Goal: Task Accomplishment & Management: Manage account settings

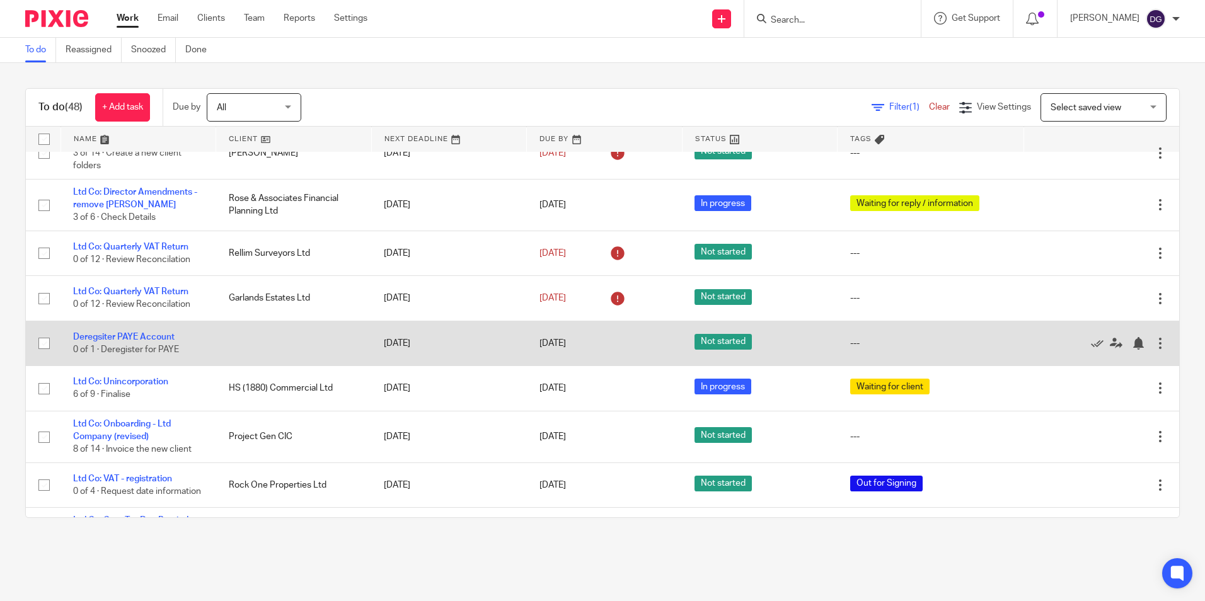
scroll to position [1198, 0]
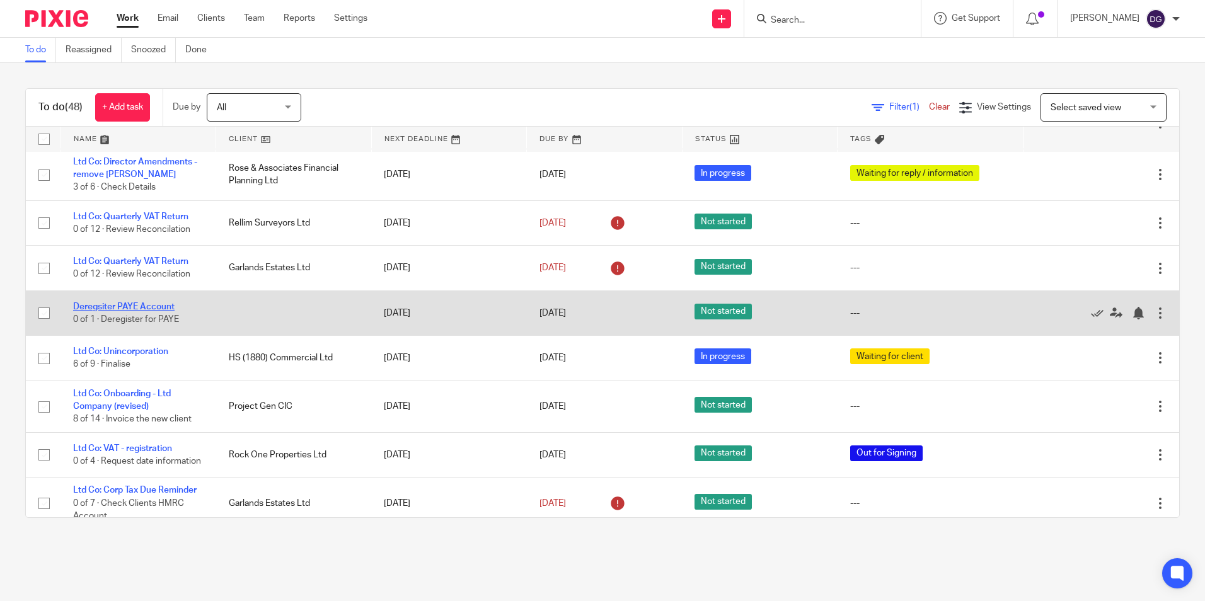
click at [133, 311] on link "Deregsiter PAYE Account" at bounding box center [123, 307] width 101 height 9
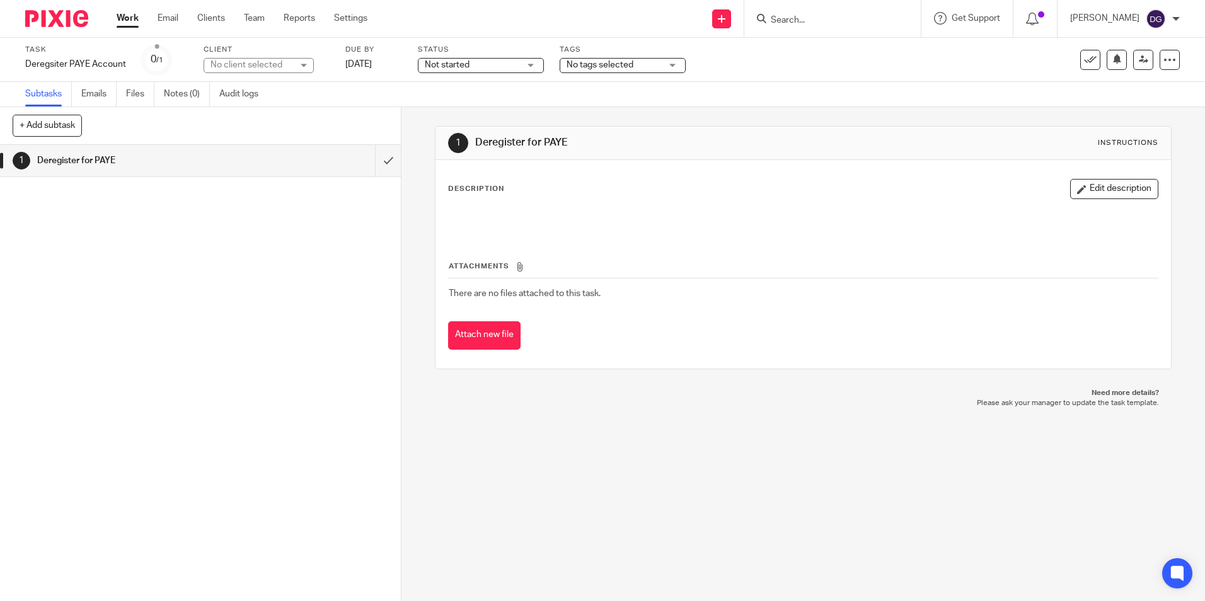
drag, startPoint x: 4, startPoint y: 1, endPoint x: 33, endPoint y: 369, distance: 370.0
click at [33, 369] on div "1 Deregister for PAYE" at bounding box center [200, 373] width 401 height 456
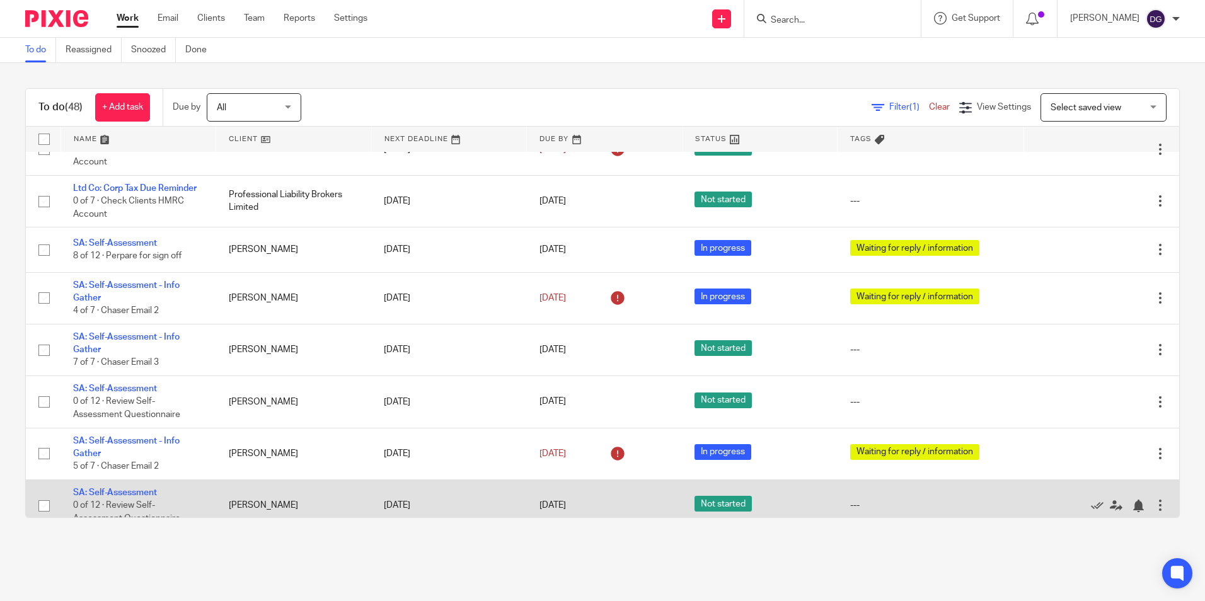
scroll to position [1531, 0]
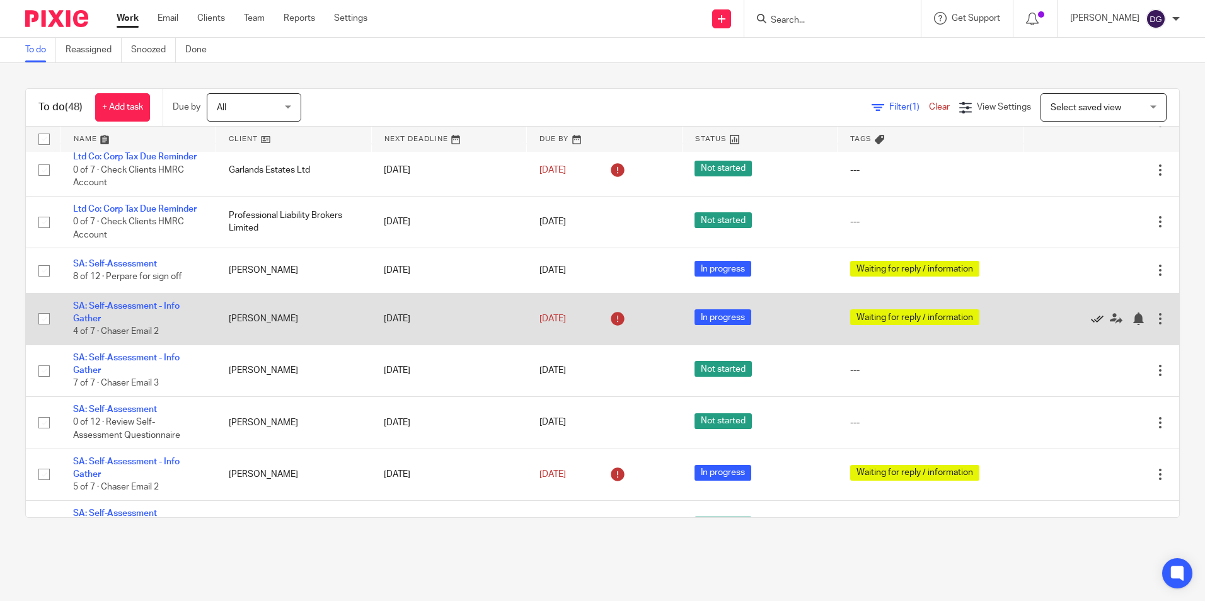
click at [1091, 325] on icon at bounding box center [1097, 319] width 13 height 13
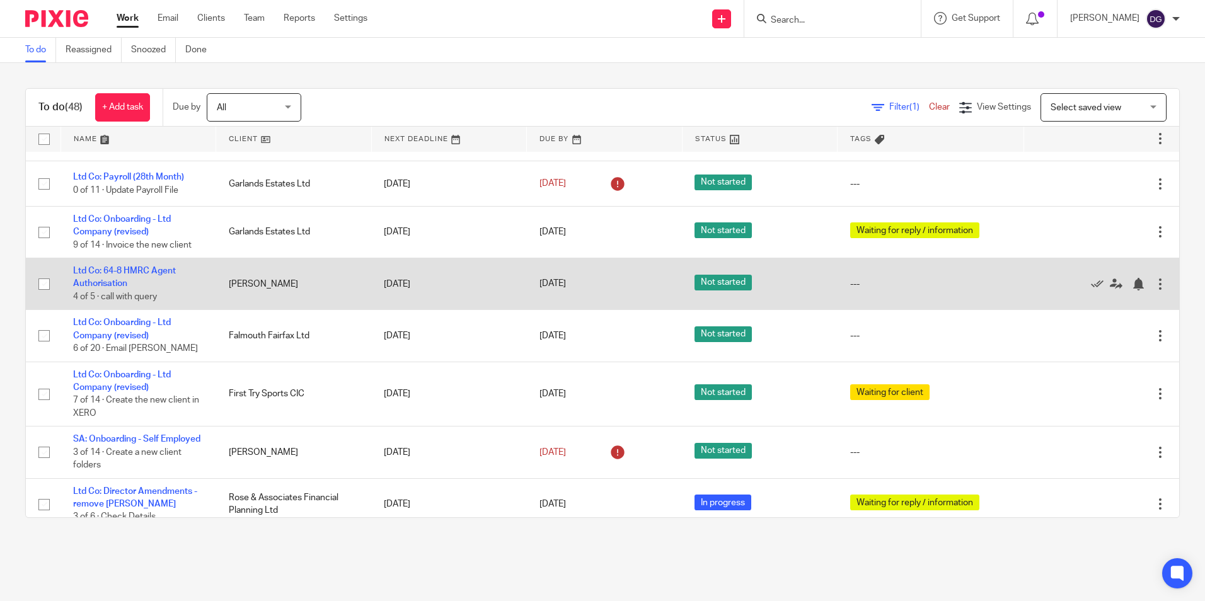
scroll to position [786, 0]
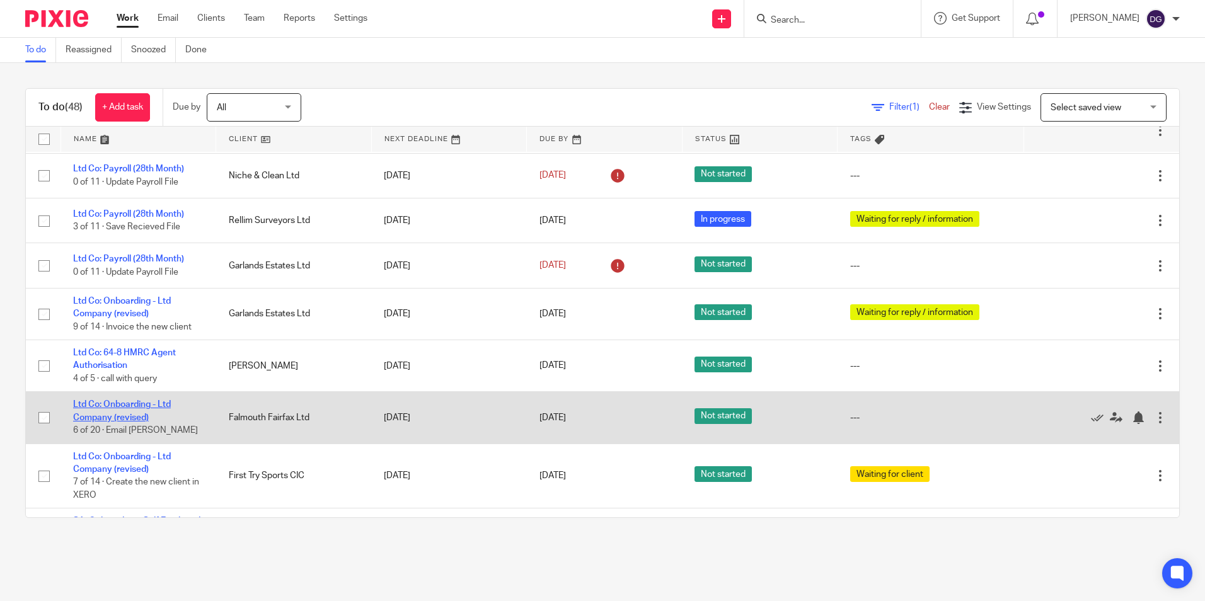
click at [99, 409] on link "Ltd Co: Onboarding - Ltd Company (revised)" at bounding box center [122, 410] width 98 height 21
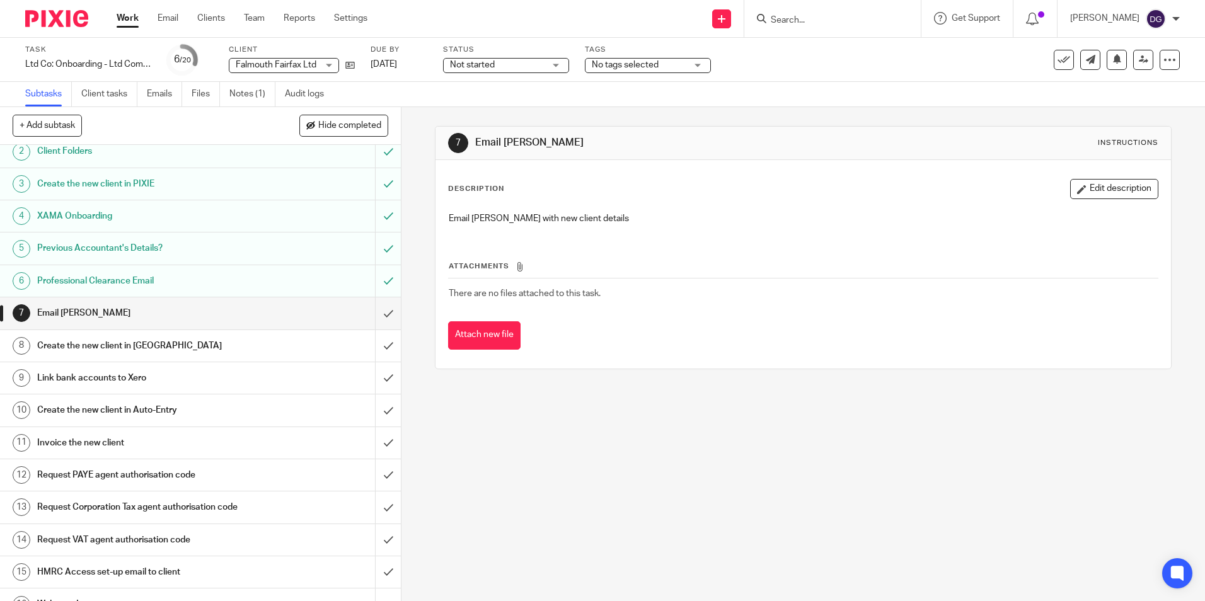
scroll to position [2, 0]
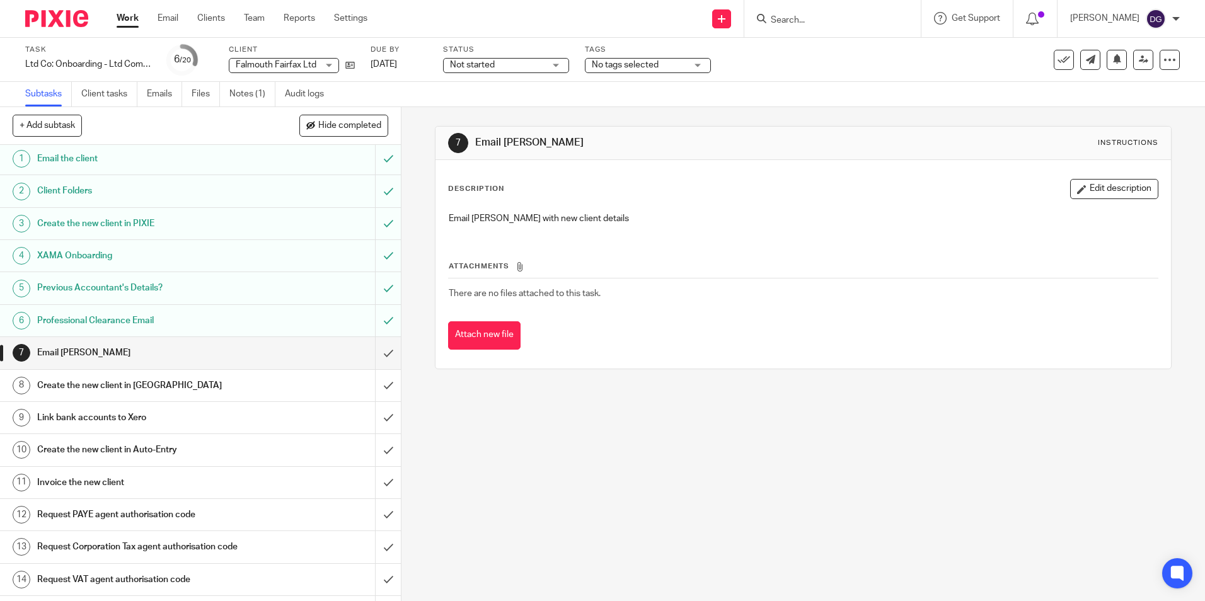
click at [124, 392] on h1 "Create the new client in [GEOGRAPHIC_DATA]" at bounding box center [145, 385] width 217 height 19
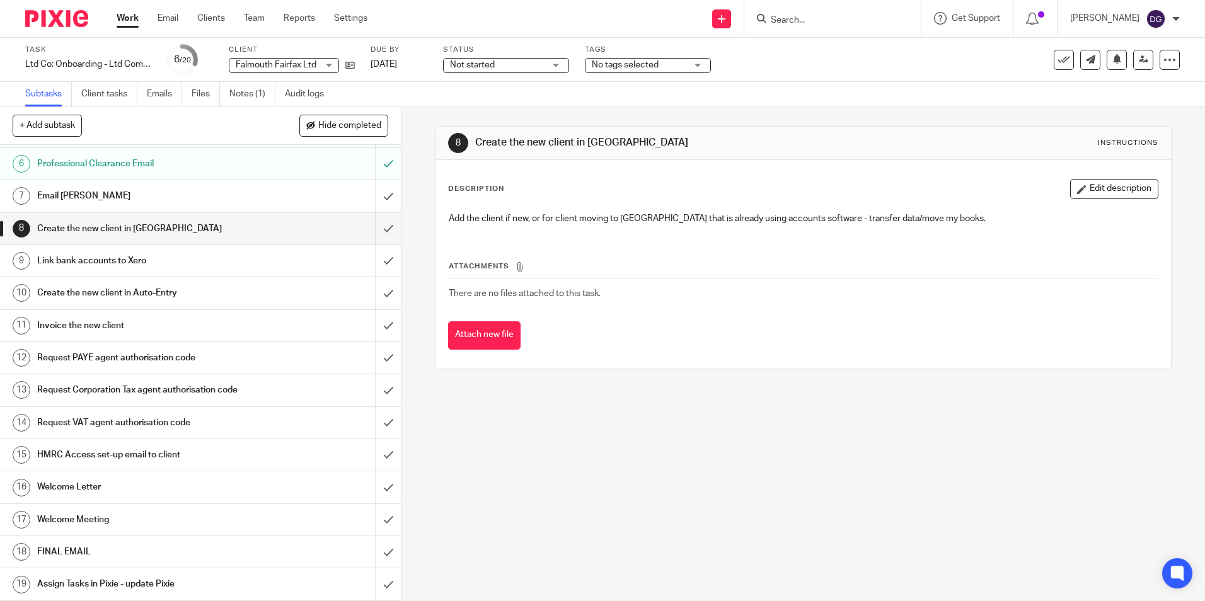
scroll to position [191, 0]
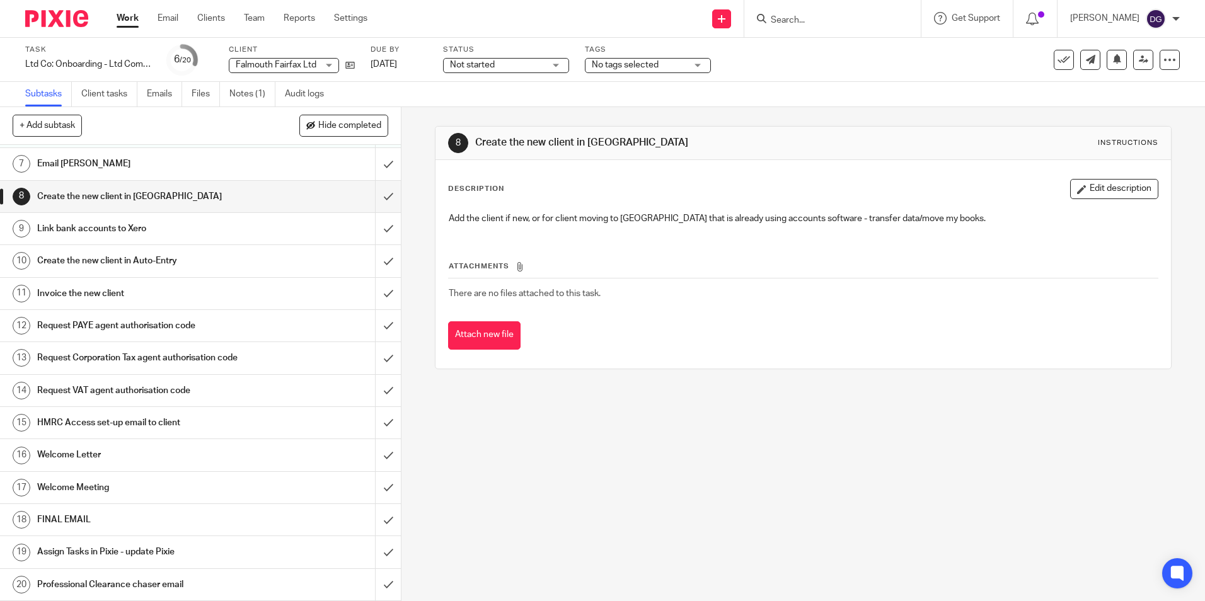
click at [148, 293] on h1 "Invoice the new client" at bounding box center [145, 293] width 217 height 19
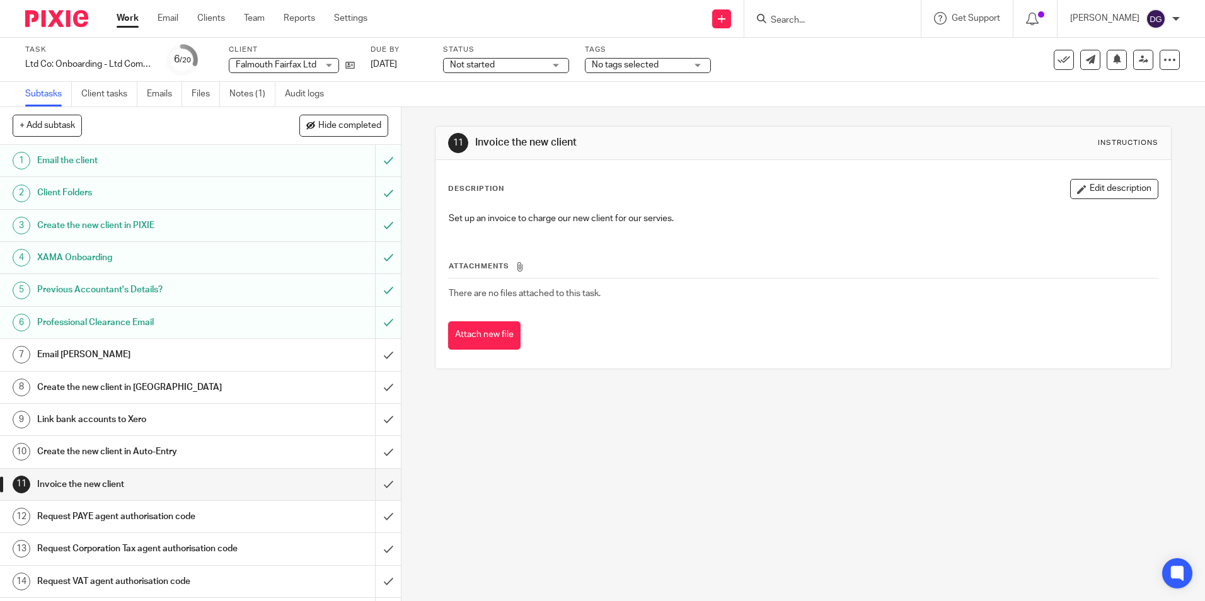
click at [122, 14] on link "Work" at bounding box center [128, 18] width 22 height 13
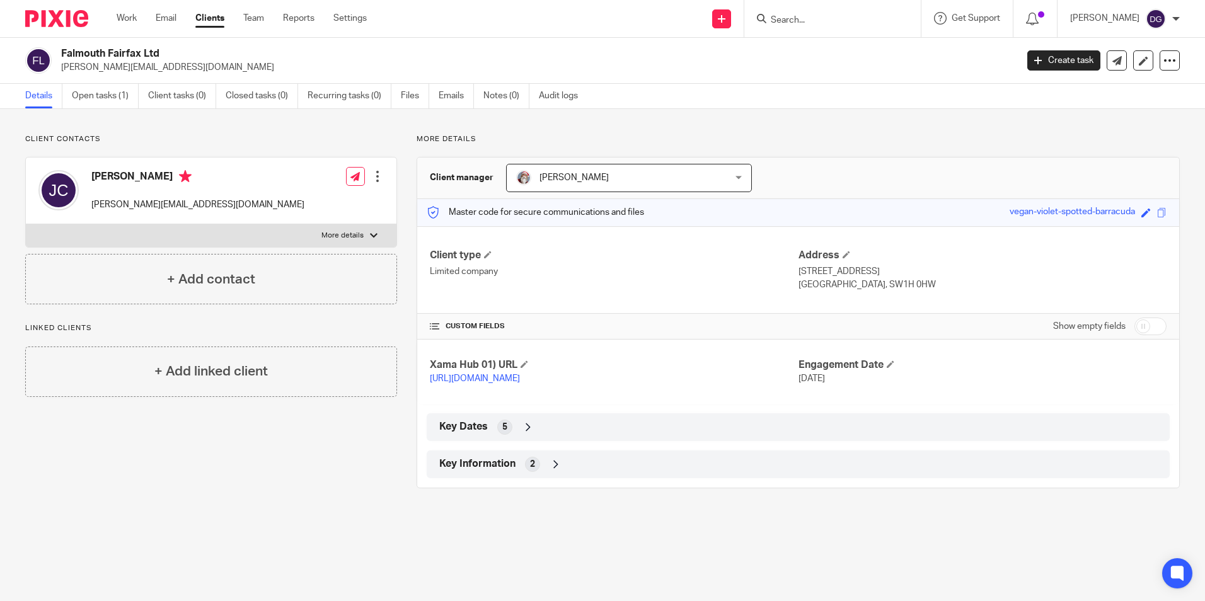
click at [564, 475] on div "Key Information 2" at bounding box center [798, 464] width 724 height 21
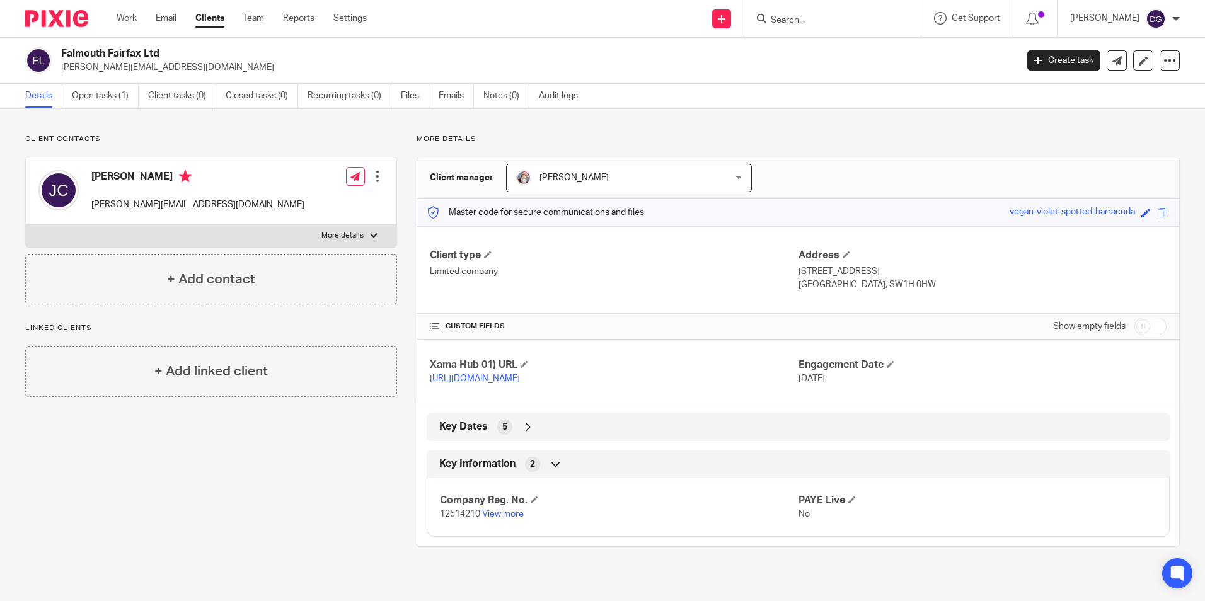
click at [555, 471] on icon at bounding box center [556, 464] width 13 height 13
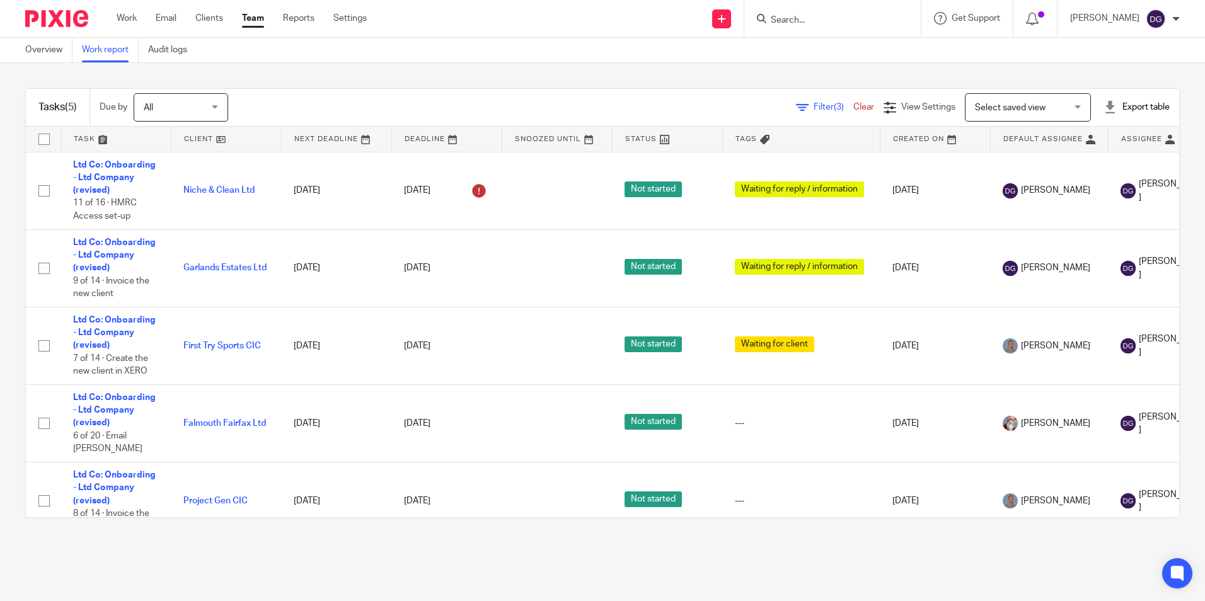
click at [809, 113] on div "Filter (3) Clear" at bounding box center [840, 107] width 88 height 13
click at [814, 107] on span "Filter (3)" at bounding box center [834, 107] width 40 height 9
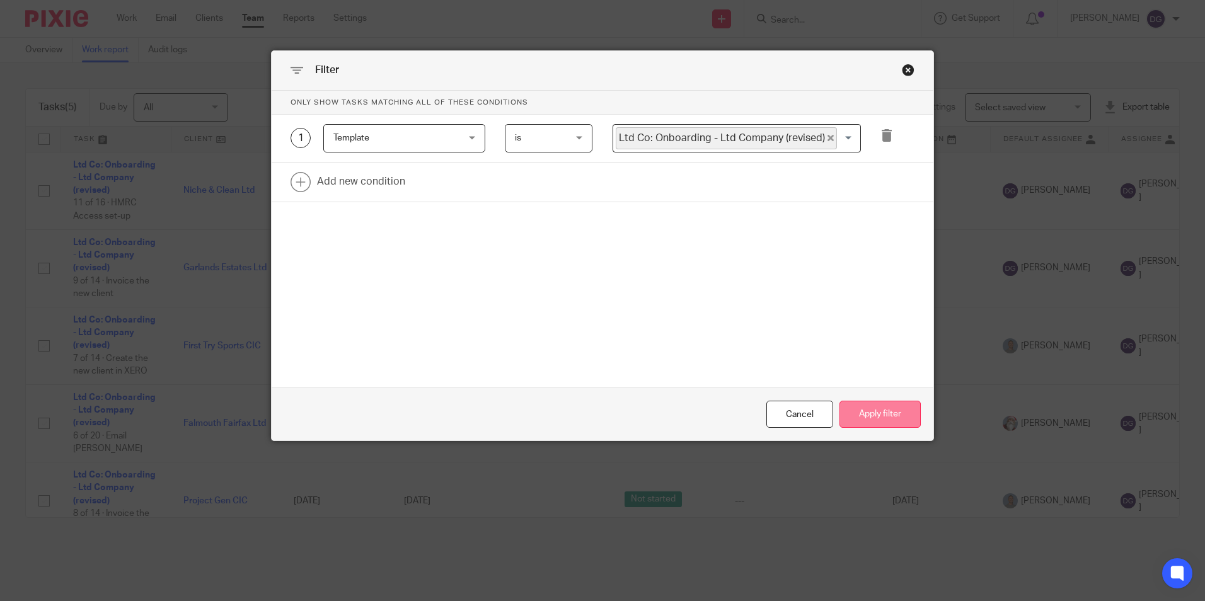
click at [865, 408] on button "Apply filter" at bounding box center [880, 414] width 81 height 27
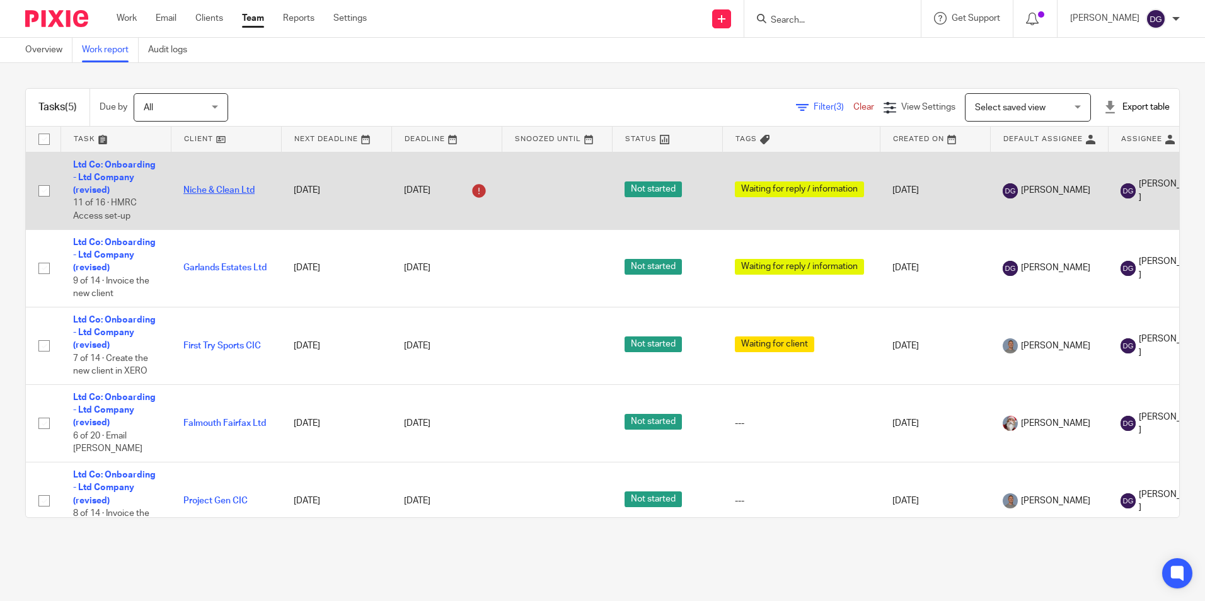
click at [233, 194] on link "Niche & Clean Ltd" at bounding box center [218, 190] width 71 height 9
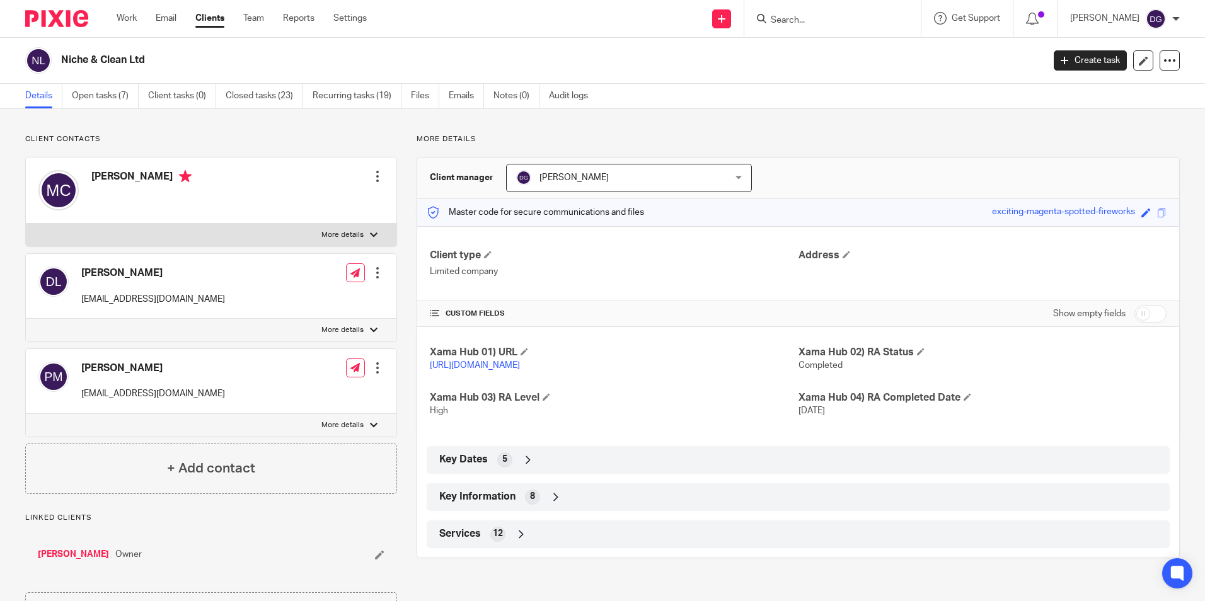
click at [109, 83] on div "Niche & Clean Ltd Create task Update from Companies House Export data Merge Arc…" at bounding box center [602, 61] width 1205 height 46
click at [112, 101] on link "Open tasks (7)" at bounding box center [105, 96] width 67 height 25
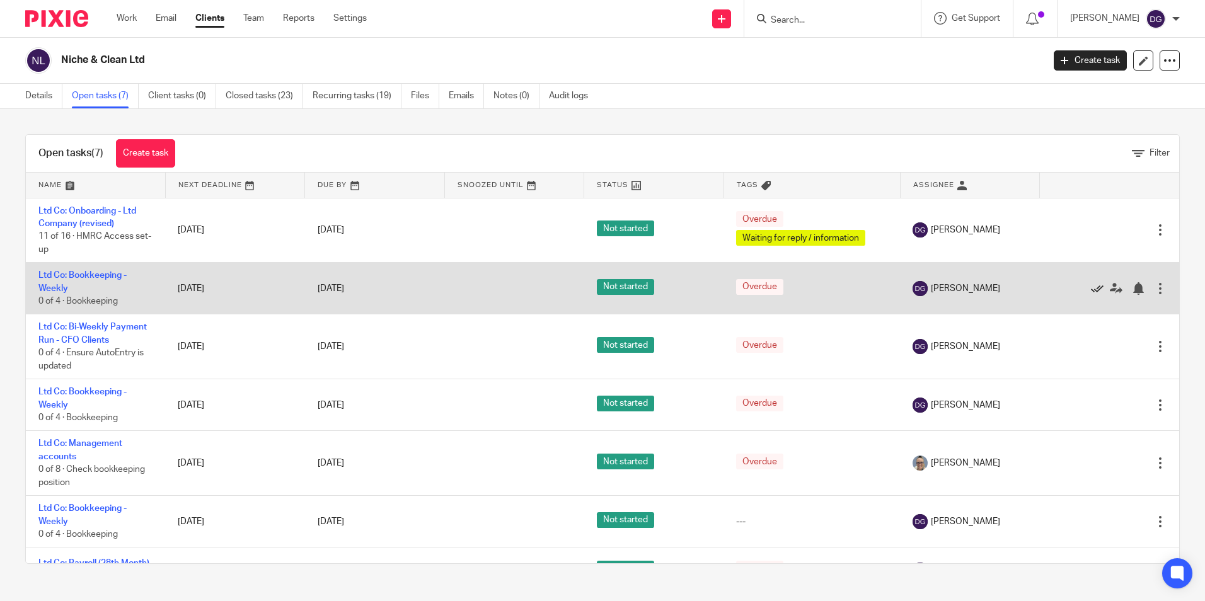
click at [1091, 293] on icon at bounding box center [1097, 288] width 13 height 13
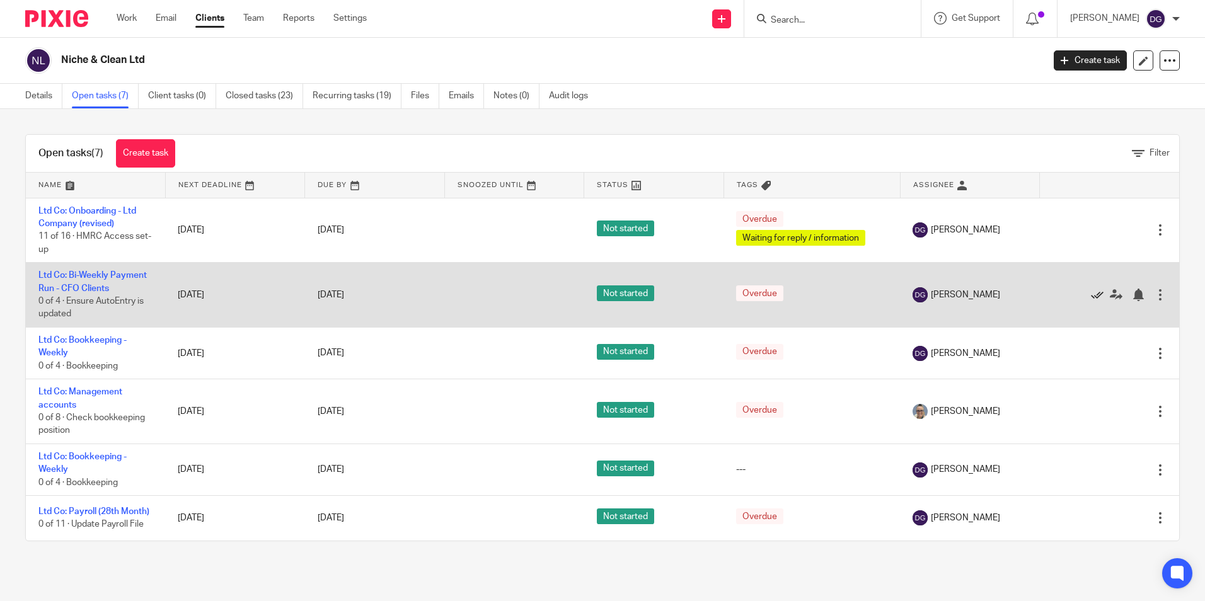
click at [1091, 300] on icon at bounding box center [1097, 295] width 13 height 13
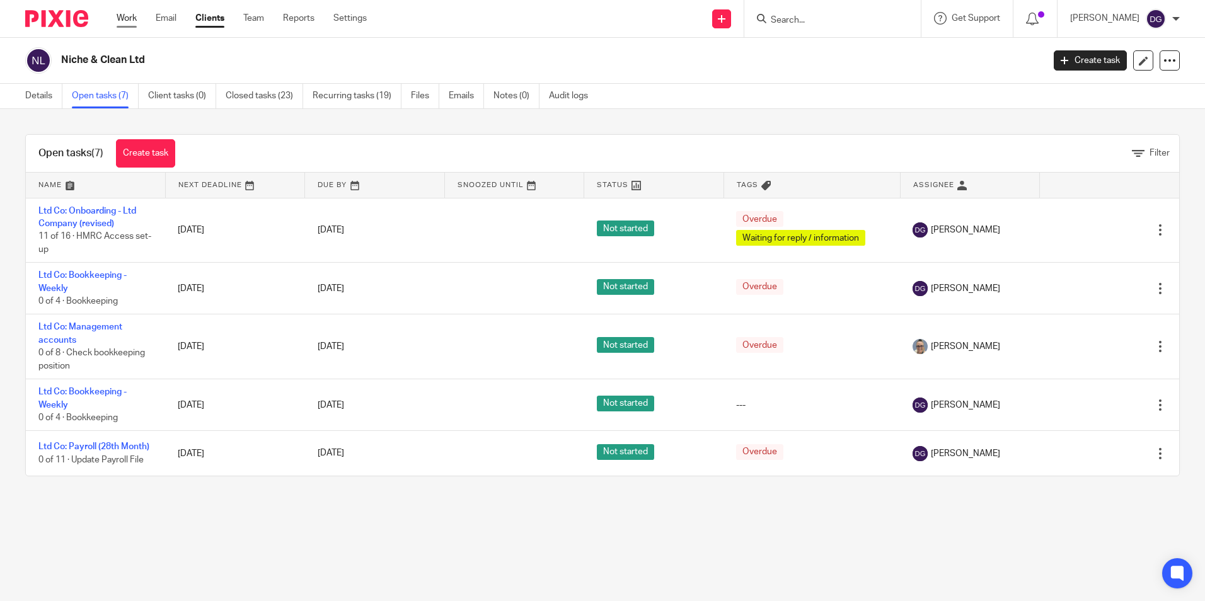
click at [127, 19] on link "Work" at bounding box center [127, 18] width 20 height 13
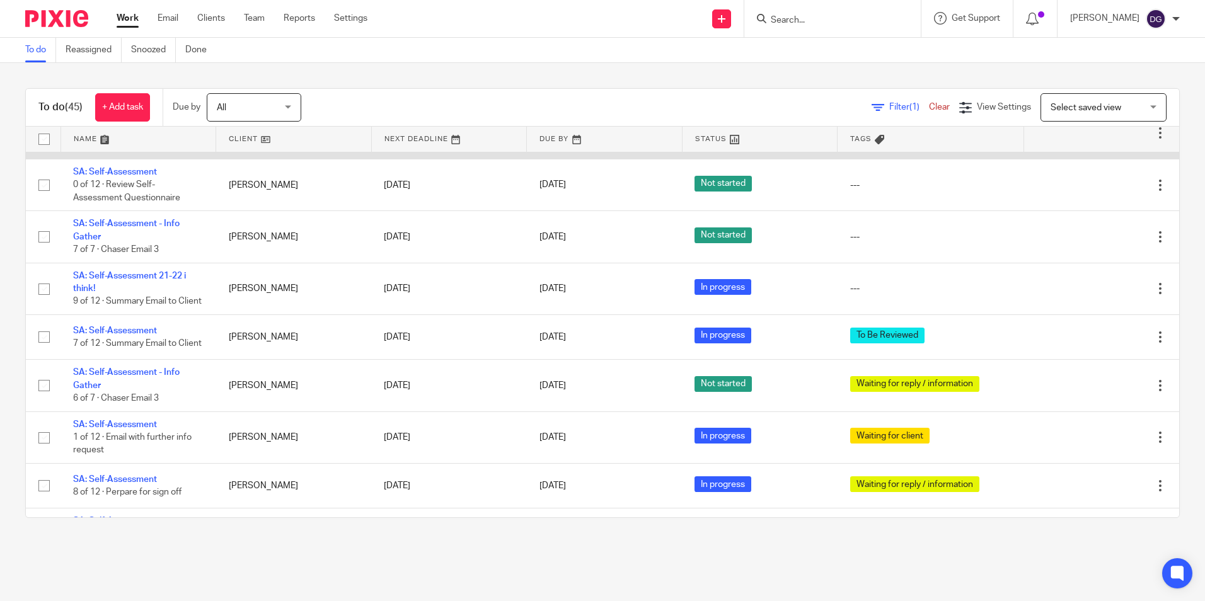
scroll to position [1937, 0]
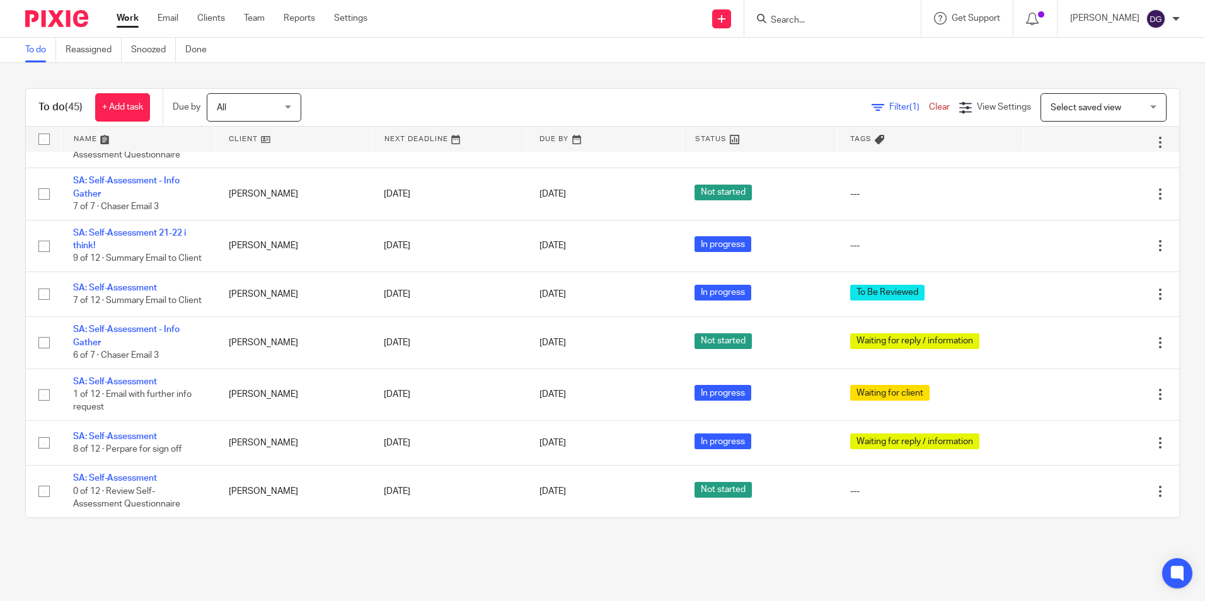
click at [859, 15] on input "Search" at bounding box center [826, 20] width 113 height 11
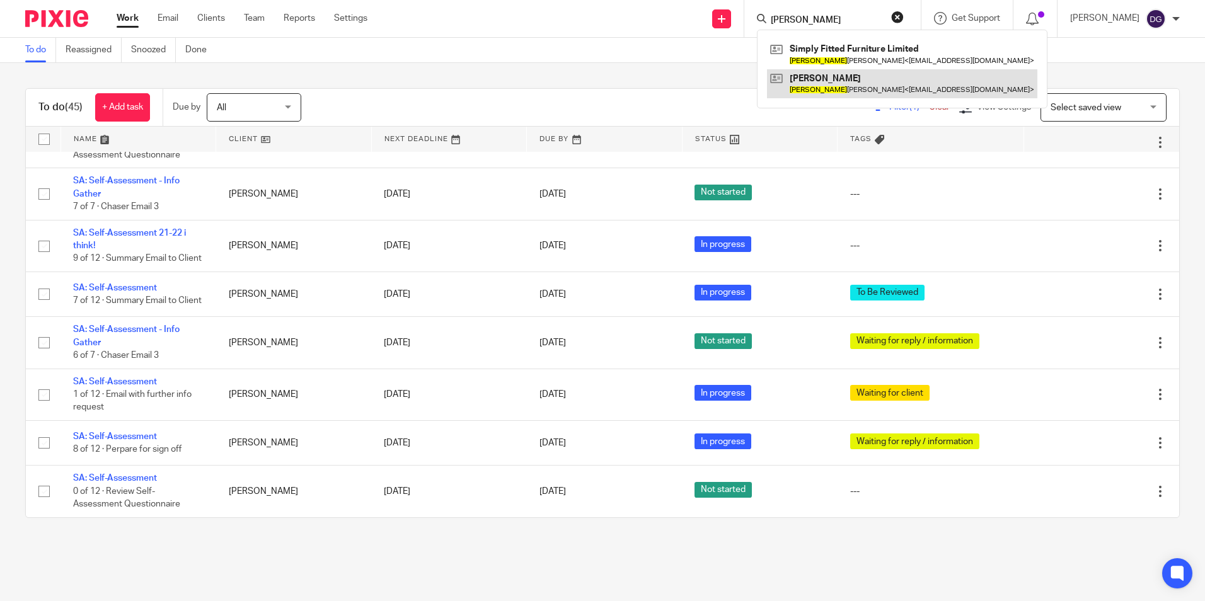
type input "oliver"
click at [869, 76] on link at bounding box center [902, 83] width 270 height 29
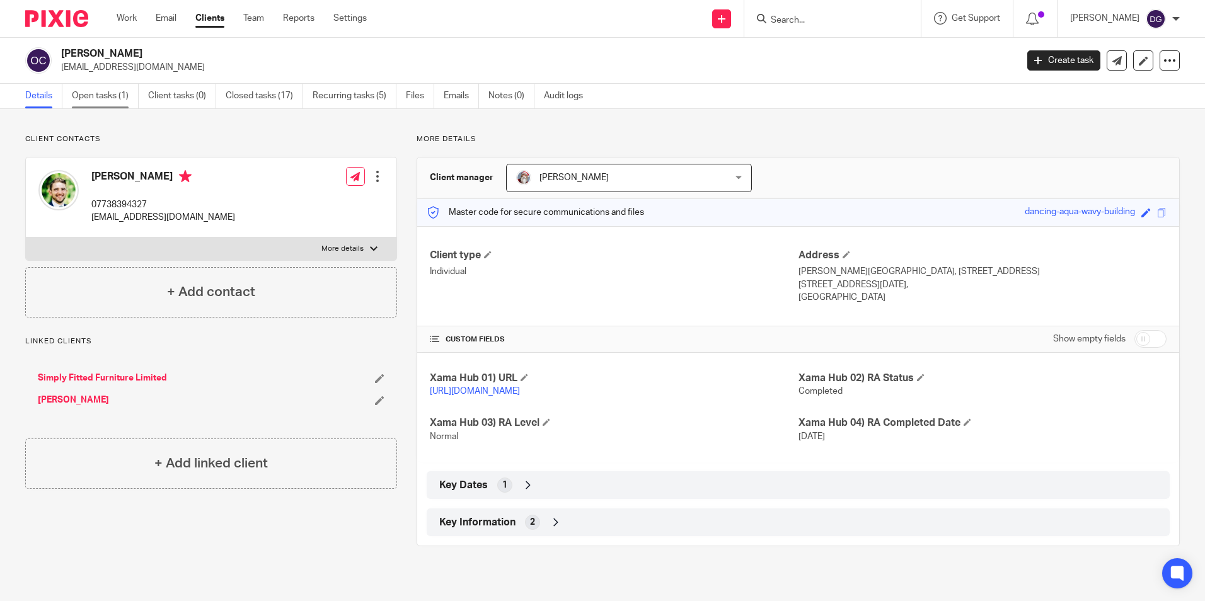
click at [107, 100] on link "Open tasks (1)" at bounding box center [105, 96] width 67 height 25
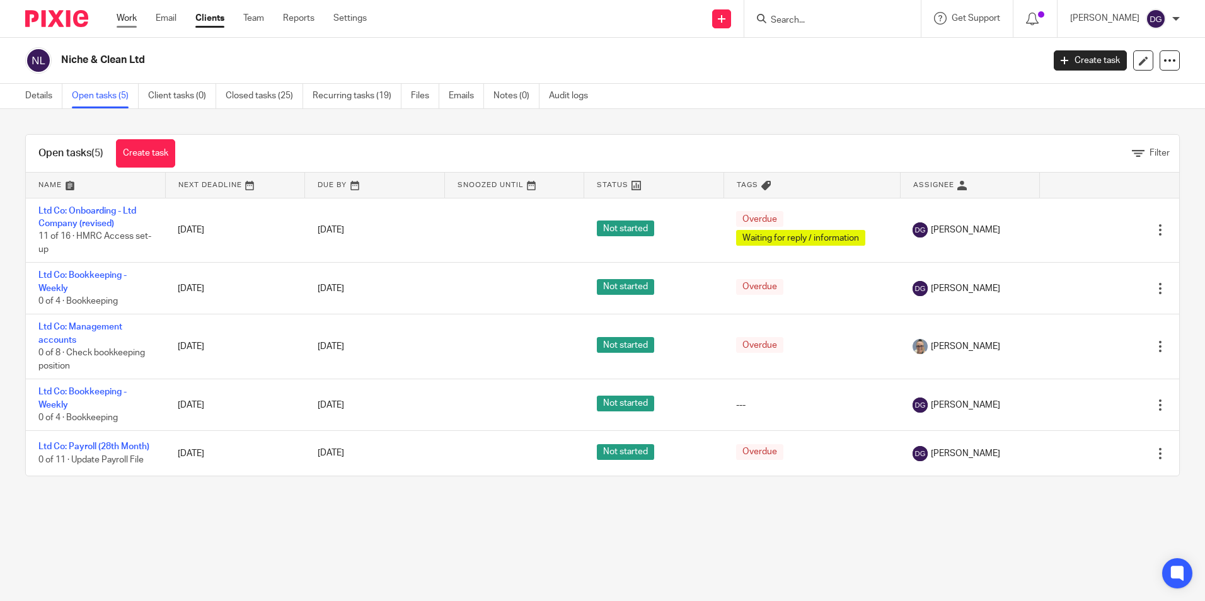
click at [130, 21] on link "Work" at bounding box center [127, 18] width 20 height 13
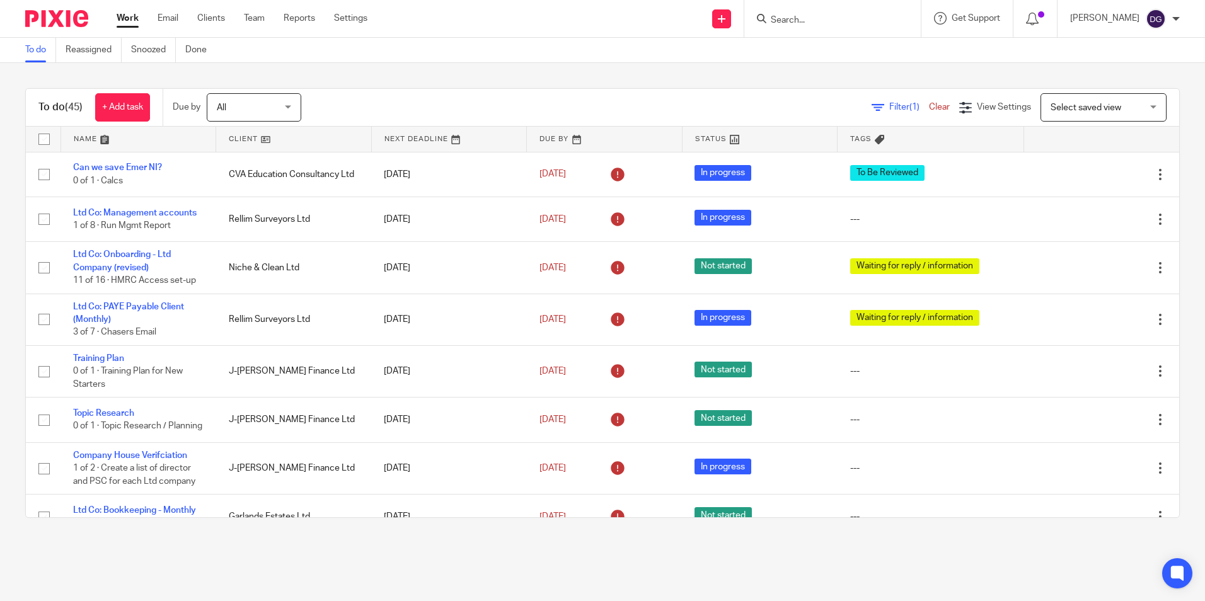
click at [1181, 275] on div "To do (45) + Add task Due by All All Today Tomorrow This week Next week This mo…" at bounding box center [602, 303] width 1205 height 480
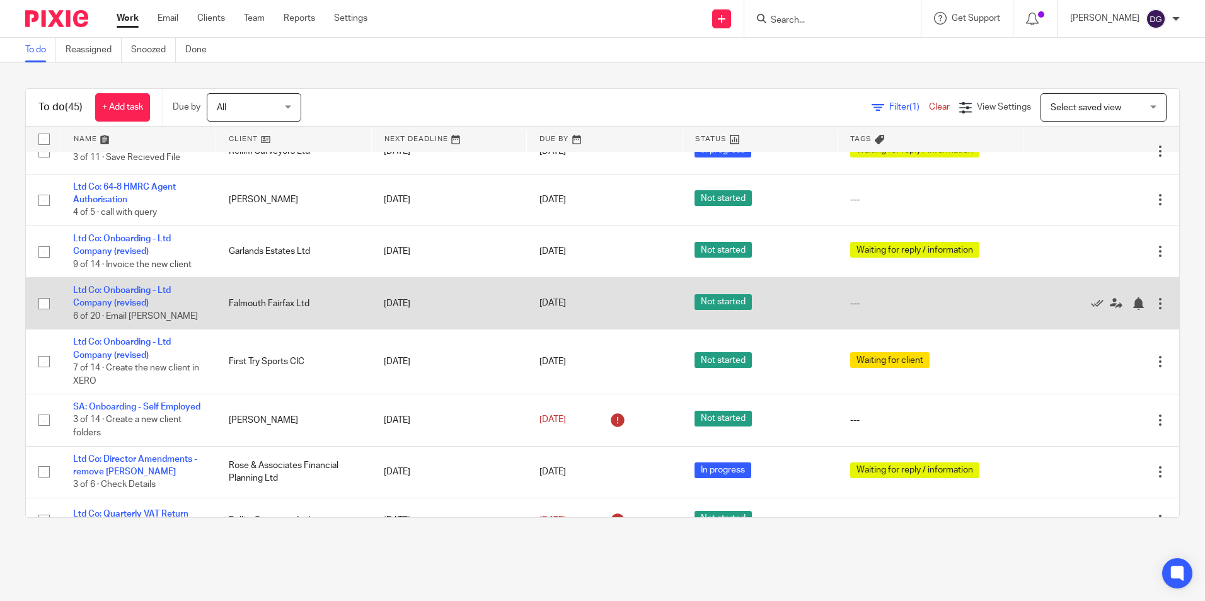
scroll to position [819, 0]
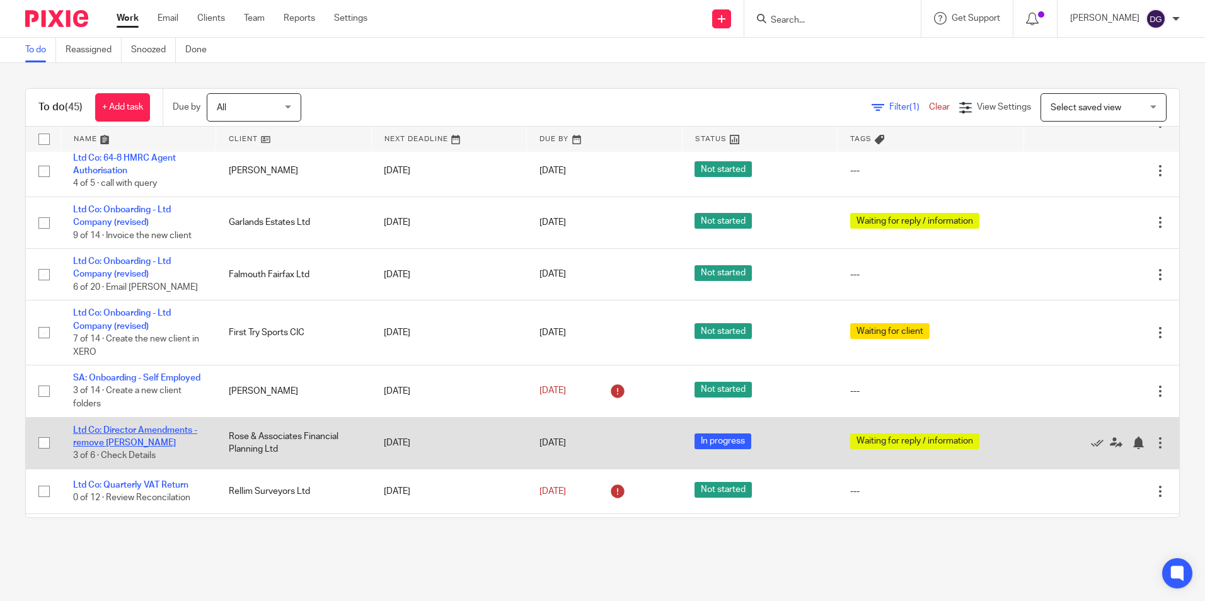
click at [175, 448] on link "Ltd Co: Director Amendments - remove Helen" at bounding box center [135, 436] width 124 height 21
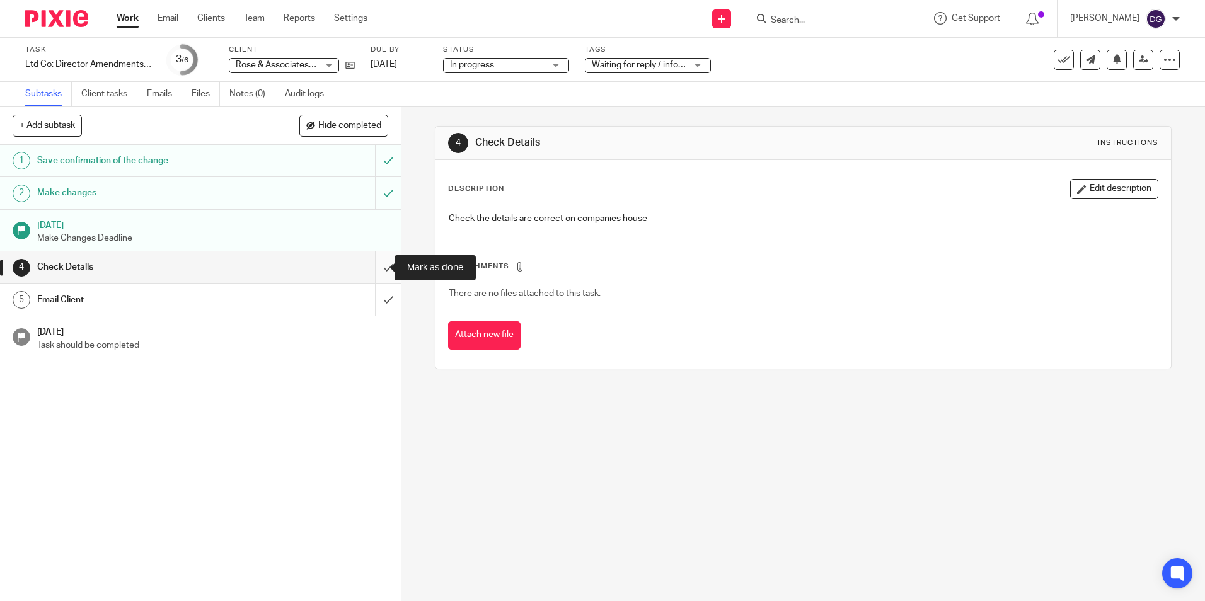
click at [364, 258] on input "submit" at bounding box center [200, 268] width 401 height 32
click at [347, 68] on icon at bounding box center [349, 65] width 9 height 9
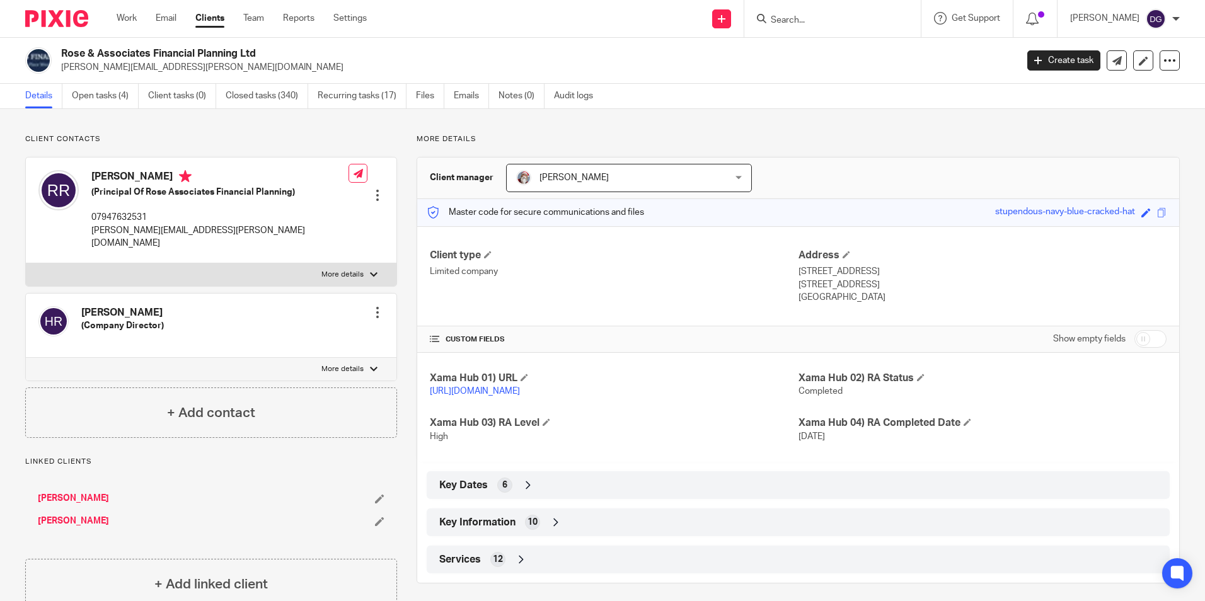
click at [541, 533] on div "Key Information 10" at bounding box center [798, 522] width 724 height 21
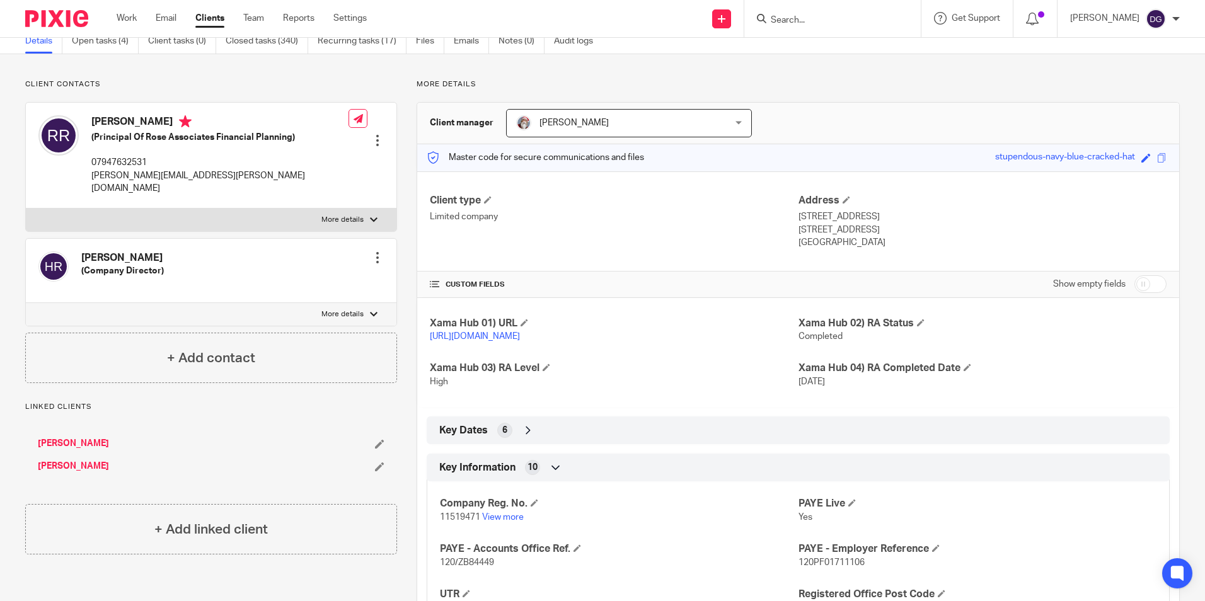
scroll to position [126, 0]
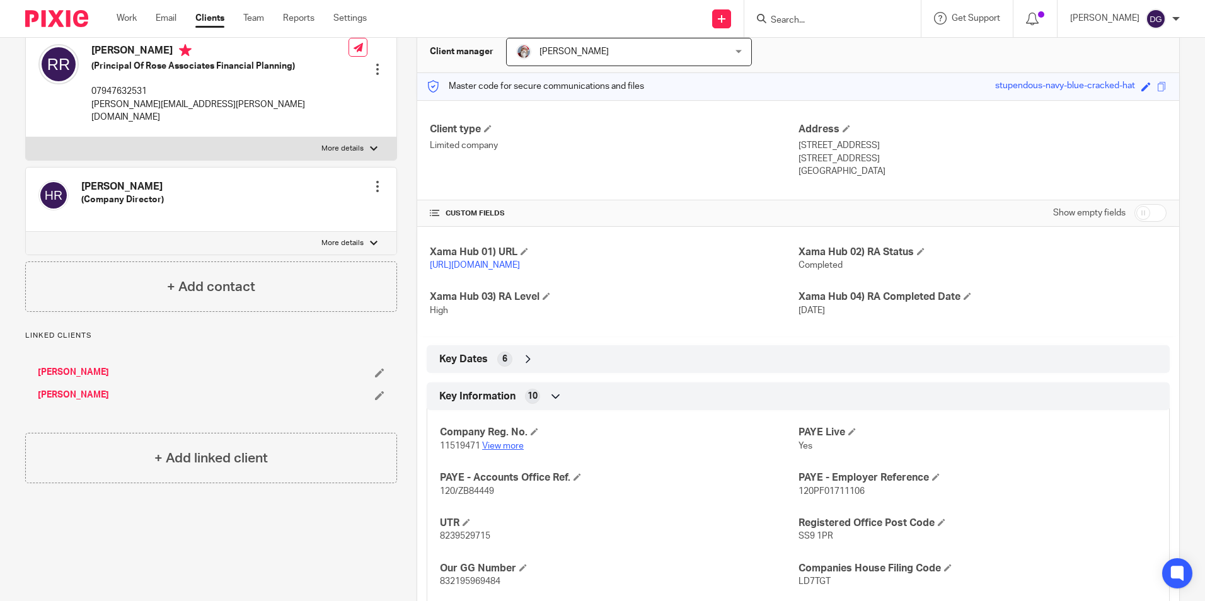
click at [499, 451] on link "View more" at bounding box center [503, 446] width 42 height 9
click at [504, 451] on link "View more" at bounding box center [503, 446] width 42 height 9
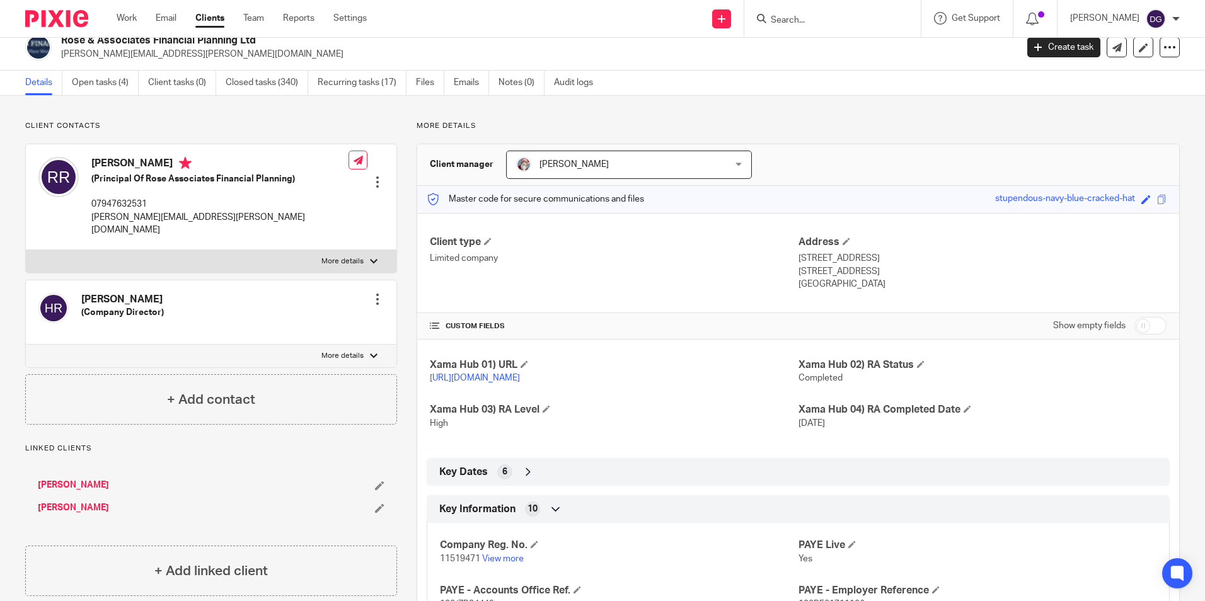
scroll to position [0, 0]
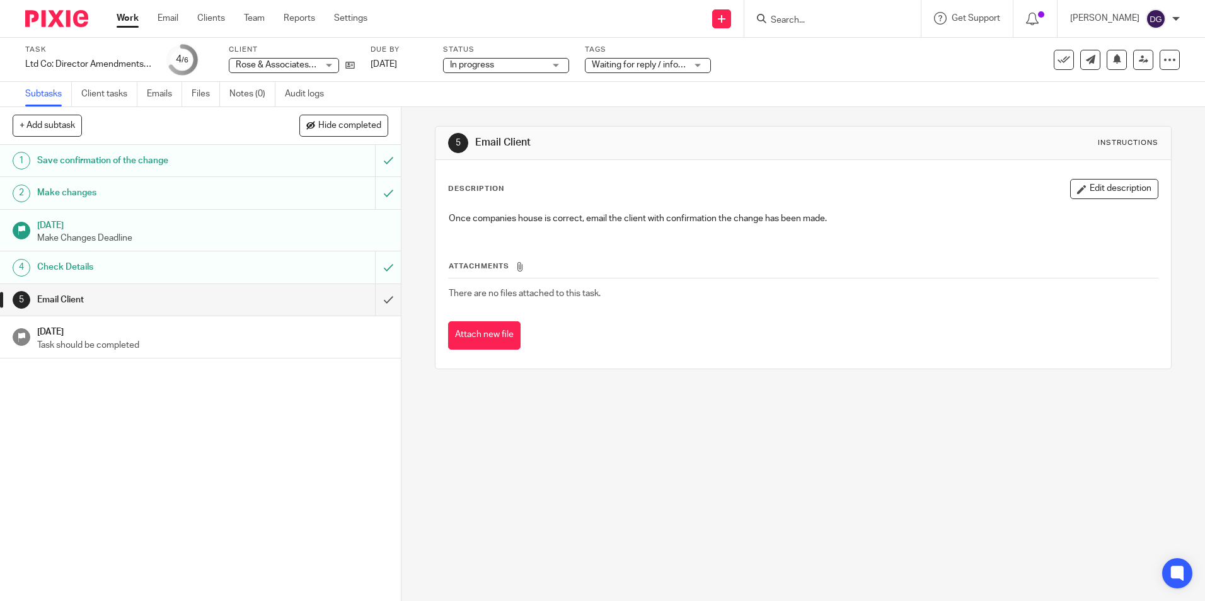
click at [754, 487] on div "5 Email Client Instructions Description Edit description Once companies house i…" at bounding box center [804, 354] width 804 height 494
click at [386, 293] on input "submit" at bounding box center [200, 300] width 401 height 32
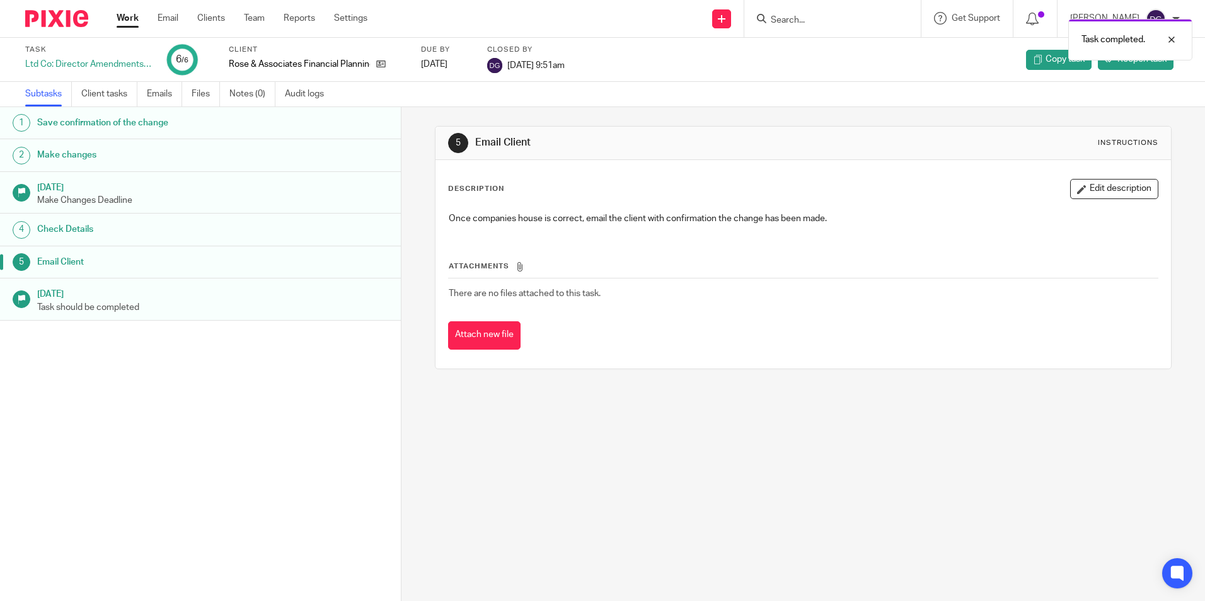
click at [117, 23] on link "Work" at bounding box center [128, 18] width 22 height 13
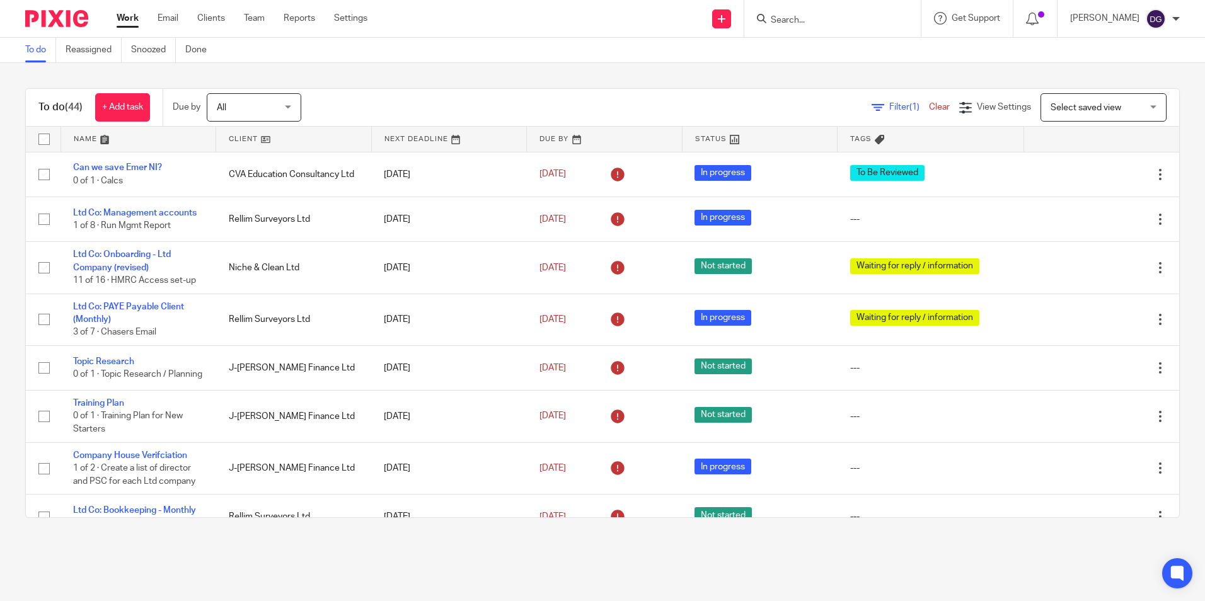
click at [548, 103] on div "Filter (1) Clear View Settings View Settings (1) Filters Clear Save Manage save…" at bounding box center [751, 107] width 856 height 28
click at [704, 81] on div "To do (44) + Add task Due by All All [DATE] [DATE] This week Next week This mon…" at bounding box center [602, 303] width 1205 height 480
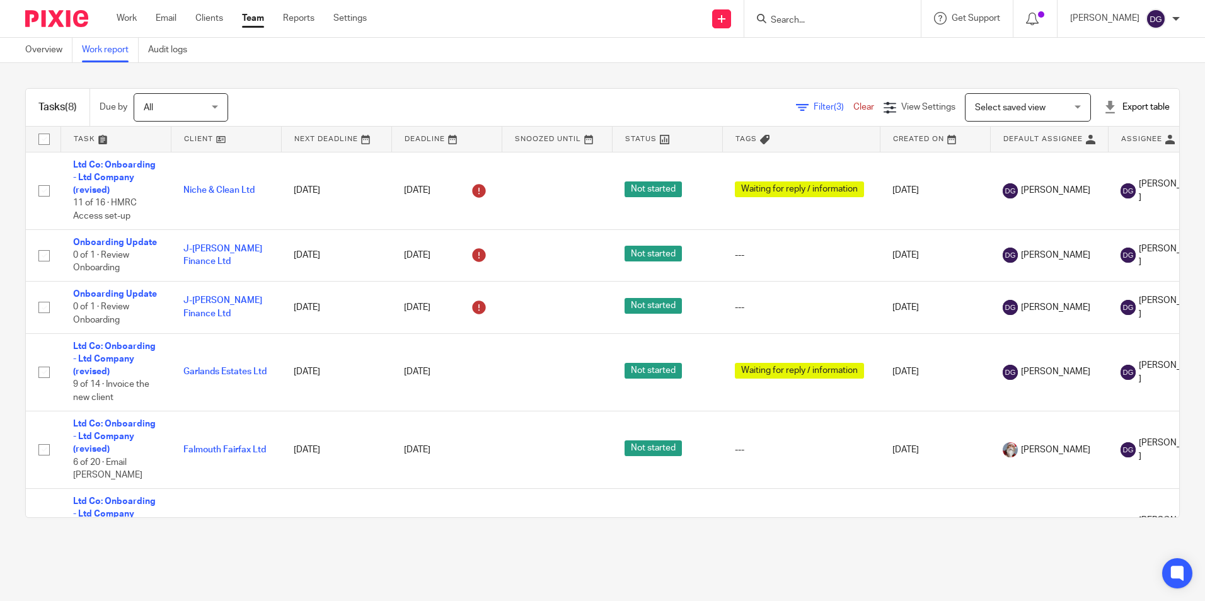
click at [624, 105] on div "Filter (3) Clear View Settings View Settings (3) Filters Clear Save Manage save…" at bounding box center [714, 107] width 929 height 28
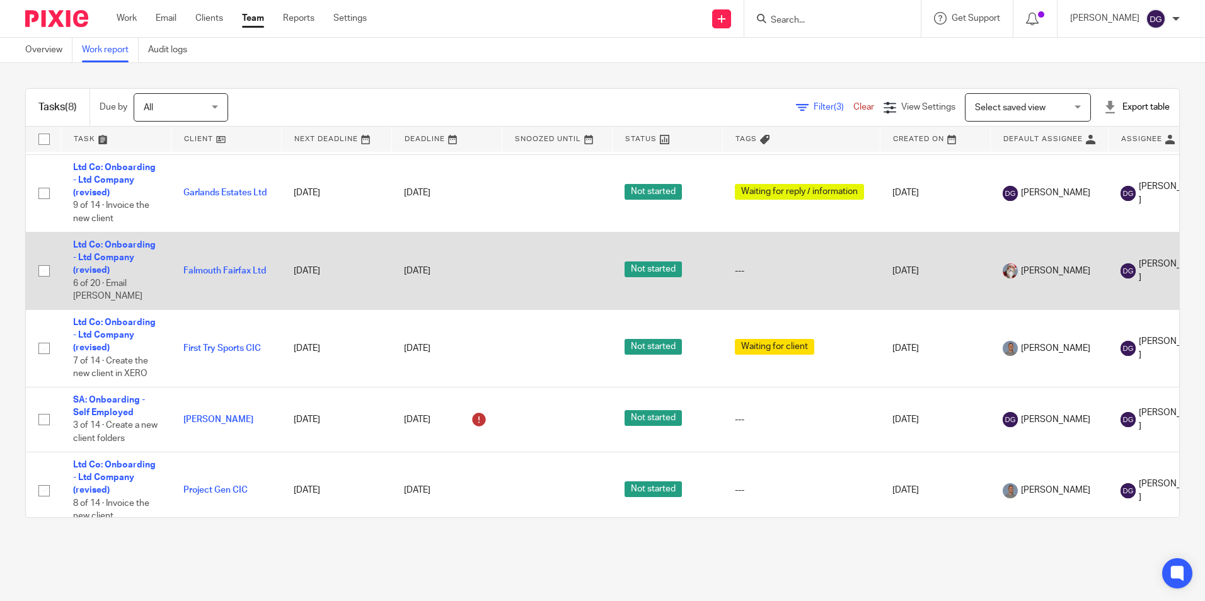
scroll to position [187, 0]
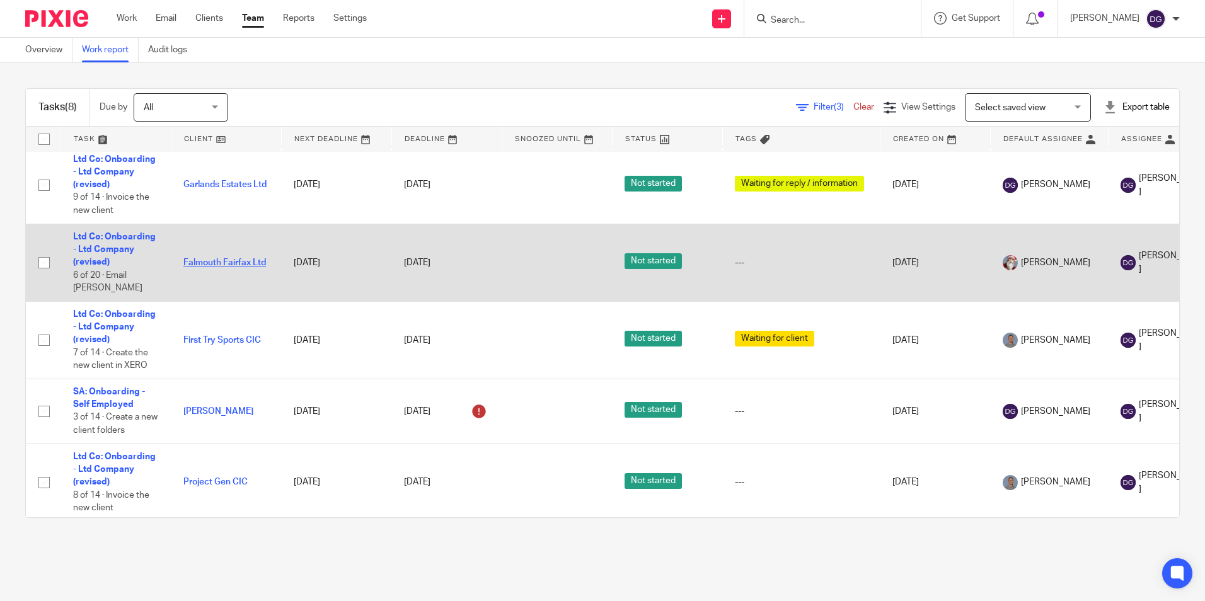
click at [233, 258] on link "Falmouth Fairfax Ltd" at bounding box center [224, 262] width 83 height 9
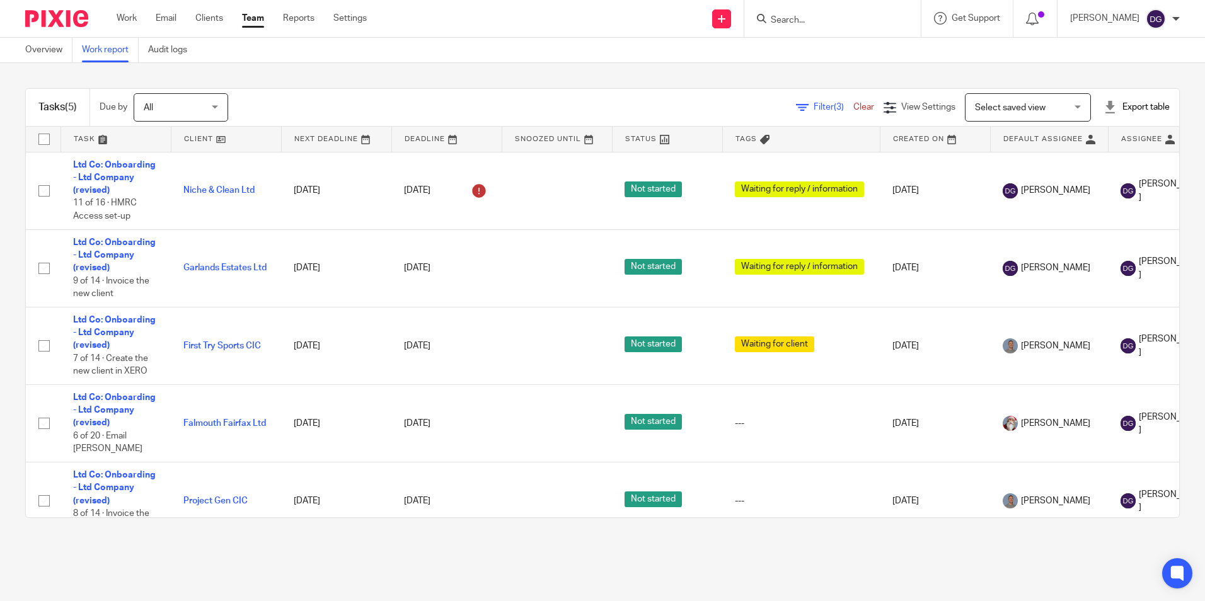
click at [528, 66] on div "Tasks (5) Due by All All Today Tomorrow This week Next week This month Next mon…" at bounding box center [602, 303] width 1205 height 480
click at [129, 14] on link "Work" at bounding box center [127, 18] width 20 height 13
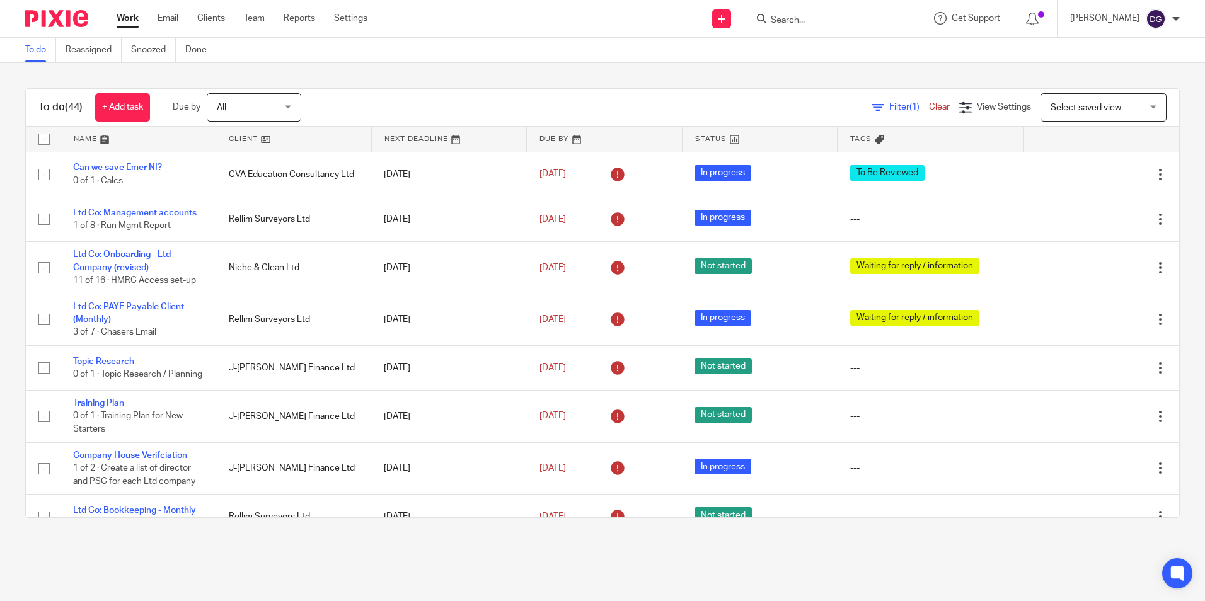
click at [809, 69] on div "To do (44) + Add task Due by All All Today Tomorrow This week Next week This mo…" at bounding box center [602, 303] width 1205 height 480
click at [1178, 185] on div "To do (44) + Add task Due by All All Today Tomorrow This week Next week This mo…" at bounding box center [602, 303] width 1205 height 480
click at [566, 71] on div "To do (44) + Add task Due by All All Today Tomorrow This week Next week This mo…" at bounding box center [602, 303] width 1205 height 480
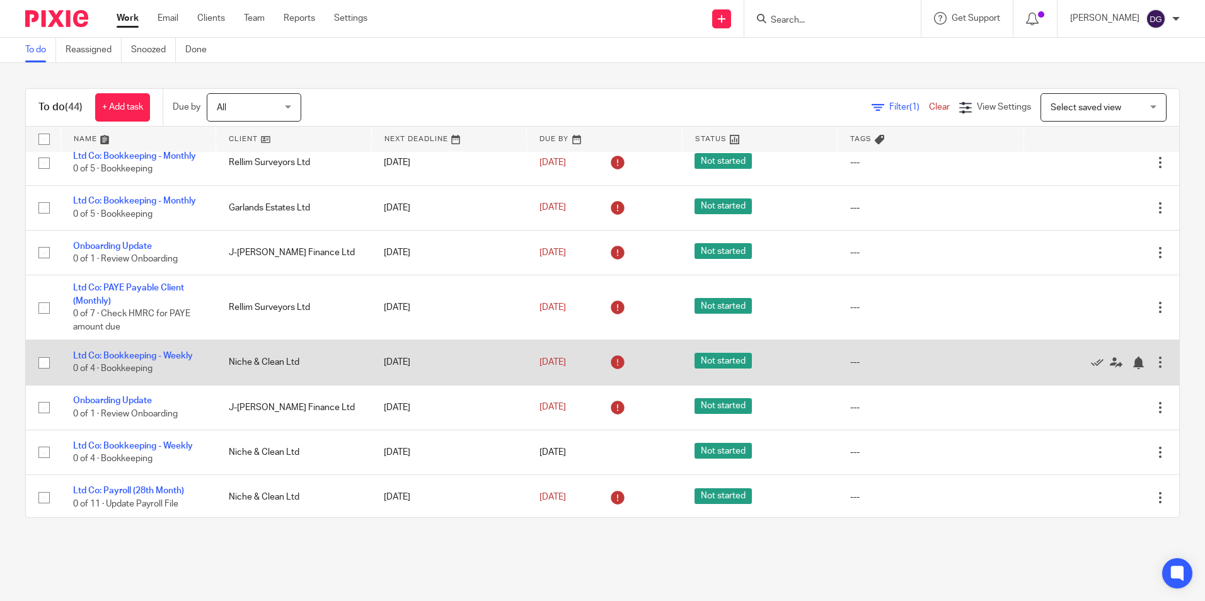
scroll to position [315, 0]
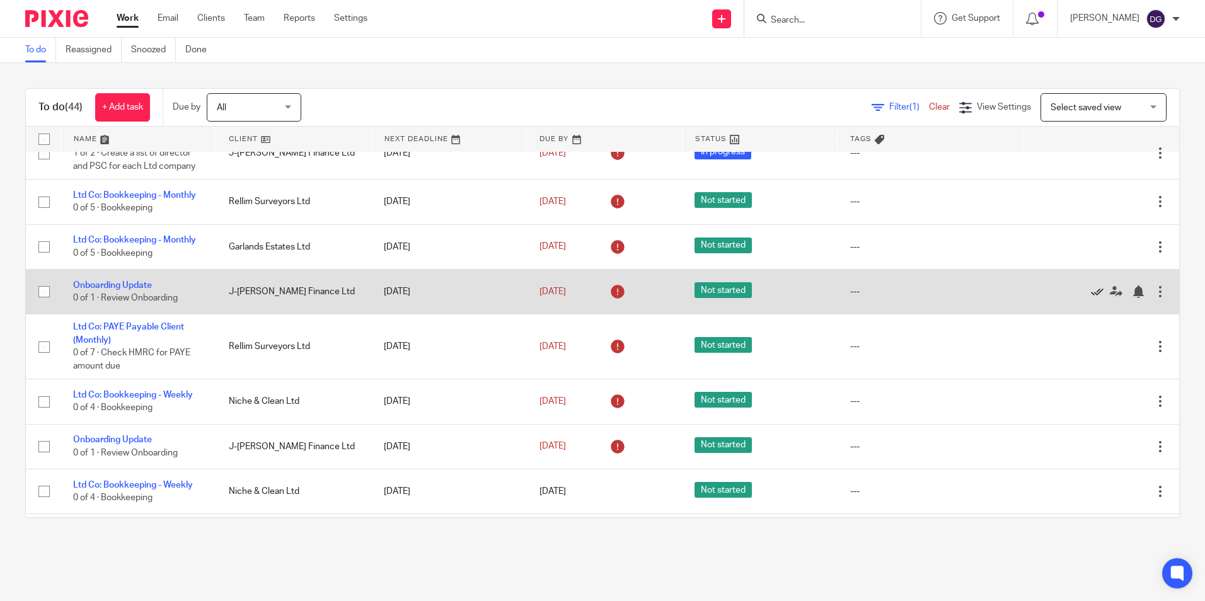
click at [1091, 298] on icon at bounding box center [1097, 292] width 13 height 13
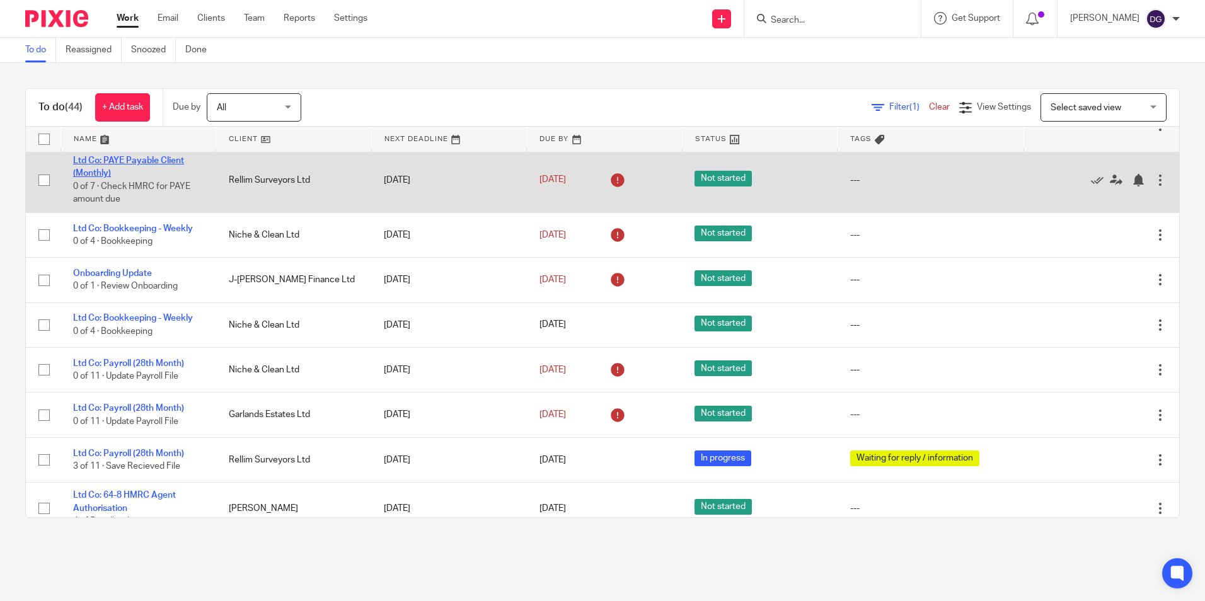
scroll to position [441, 0]
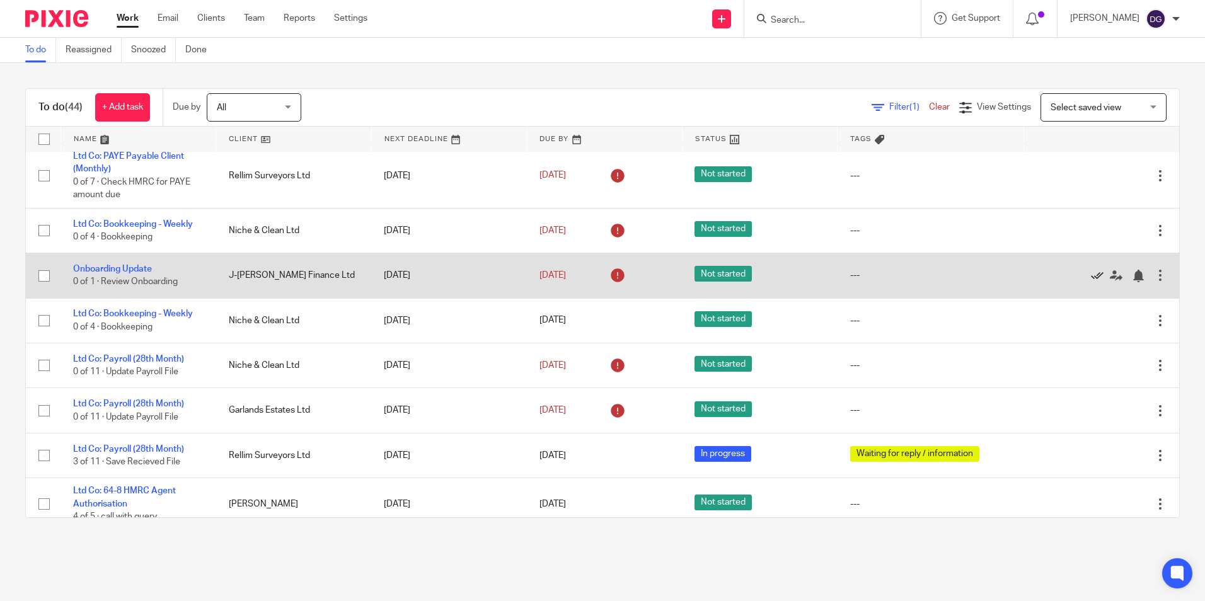
click at [1091, 282] on icon at bounding box center [1097, 276] width 13 height 13
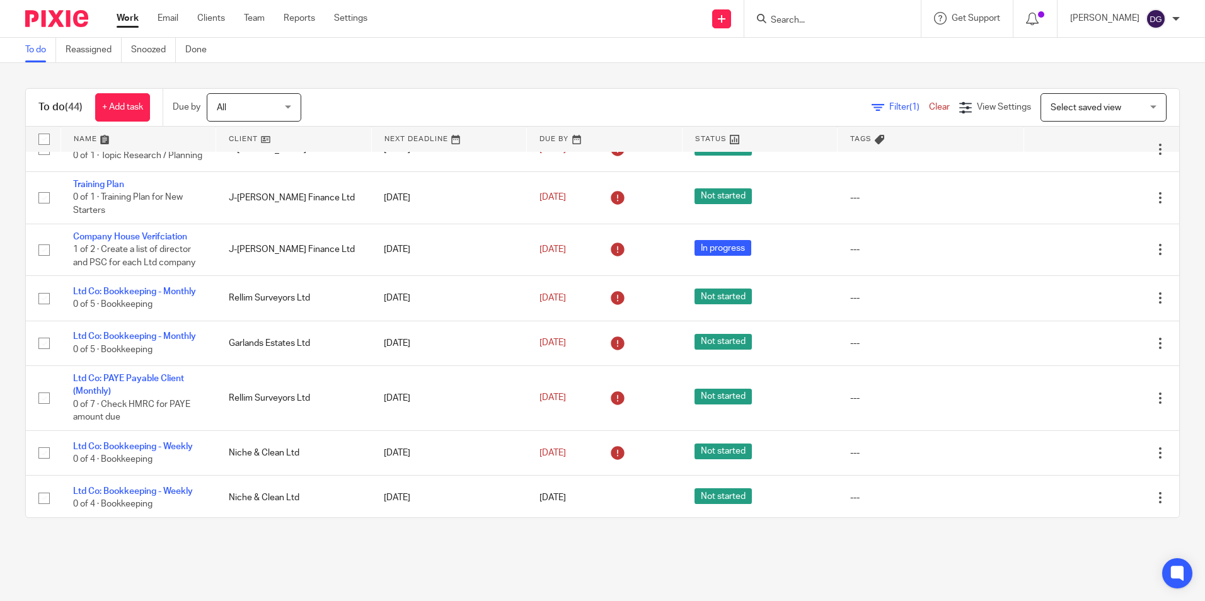
scroll to position [0, 0]
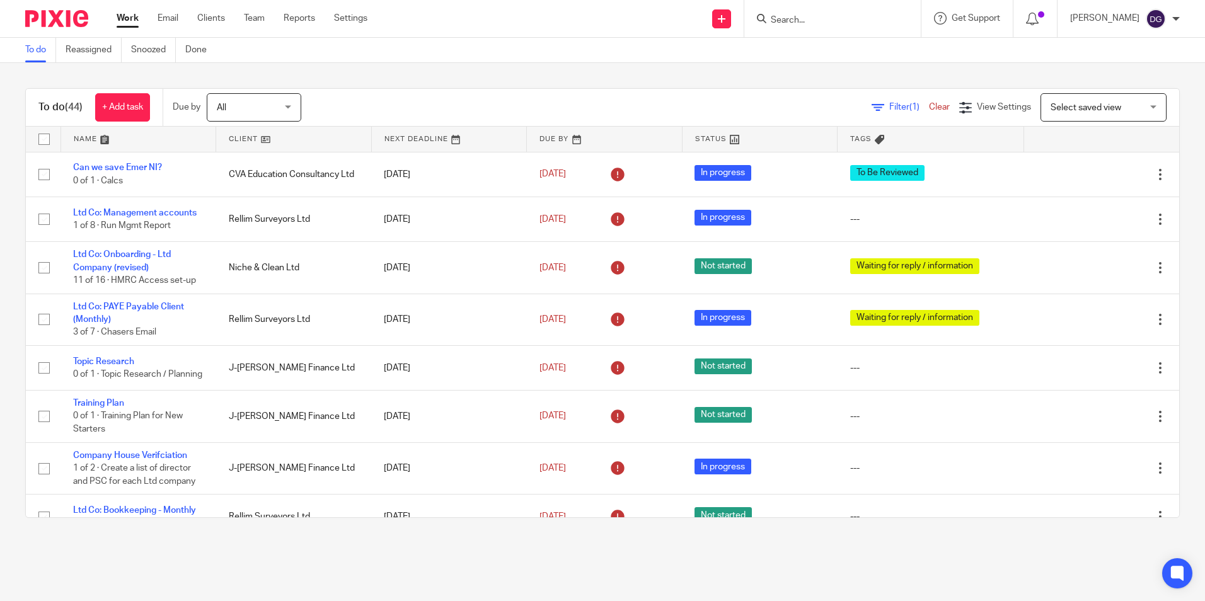
click at [1184, 145] on div "To do (44) + Add task Due by All All [DATE] [DATE] This week Next week This mon…" at bounding box center [602, 303] width 1205 height 480
click at [802, 25] on input "Search" at bounding box center [826, 20] width 113 height 11
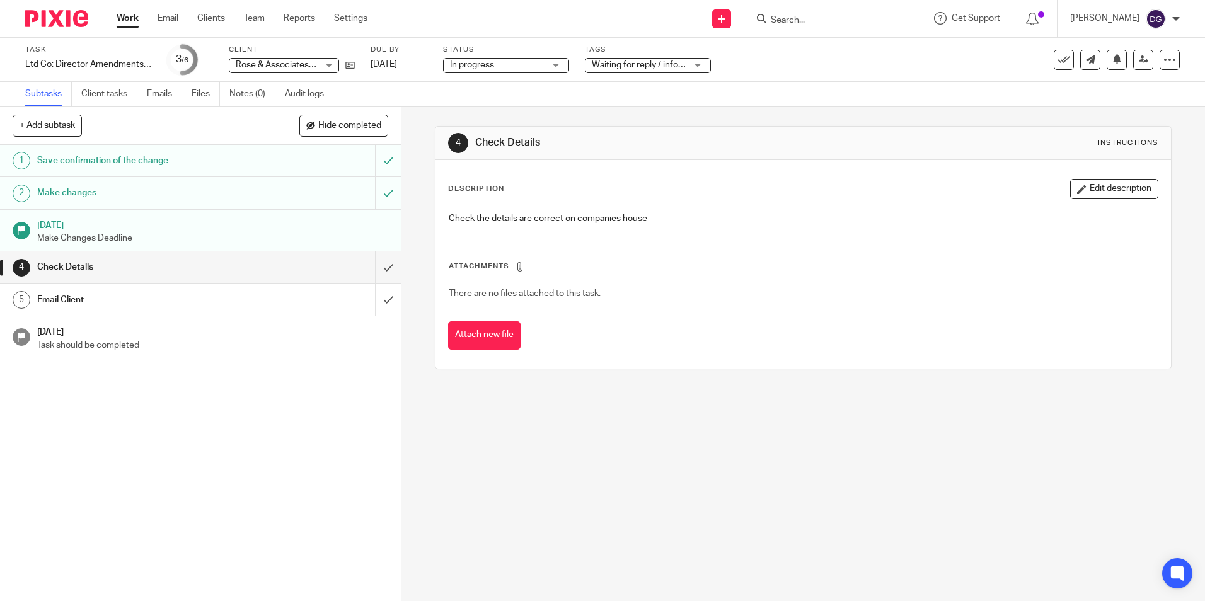
click at [801, 21] on input "Search" at bounding box center [826, 20] width 113 height 11
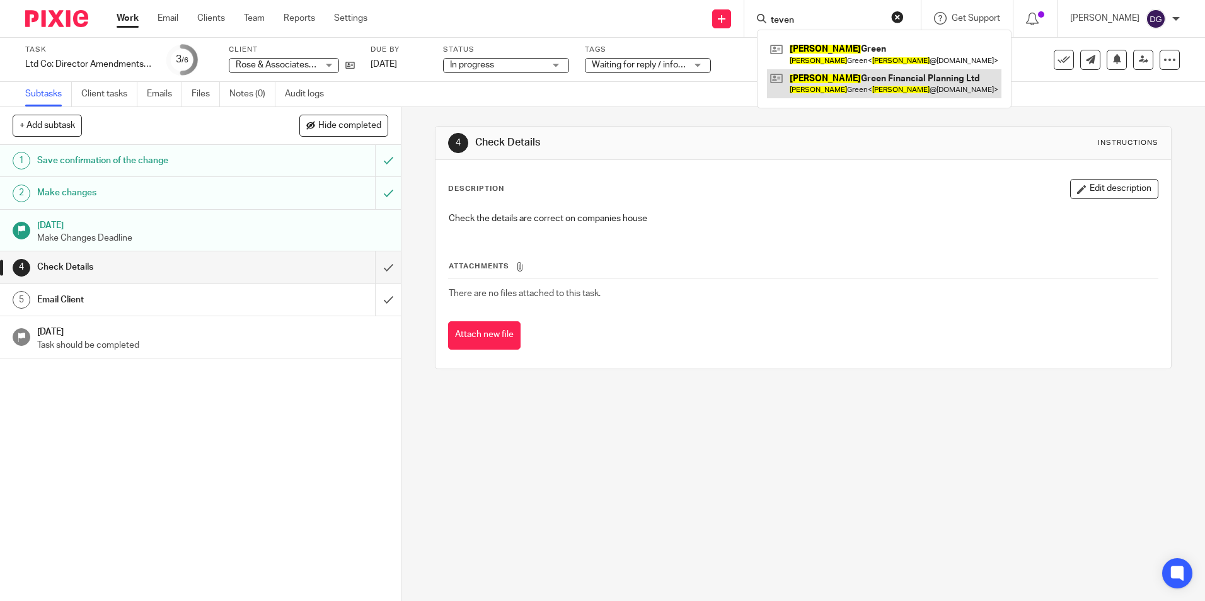
type input "teven"
click at [859, 76] on link at bounding box center [884, 83] width 234 height 29
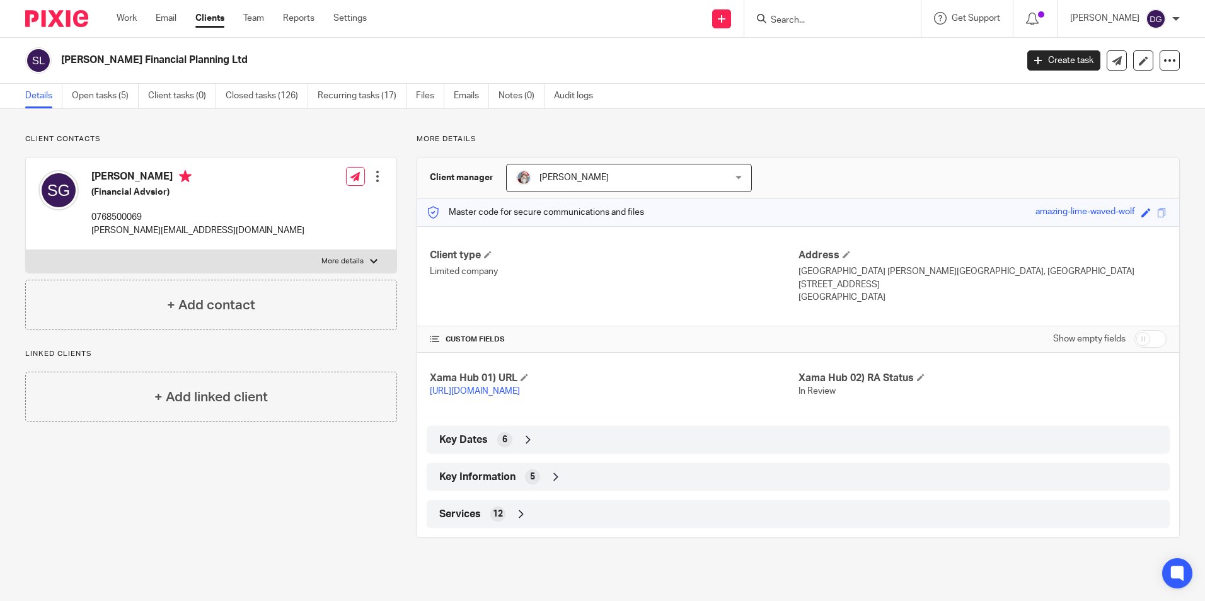
click at [560, 488] on div "Key Information 5" at bounding box center [798, 476] width 724 height 21
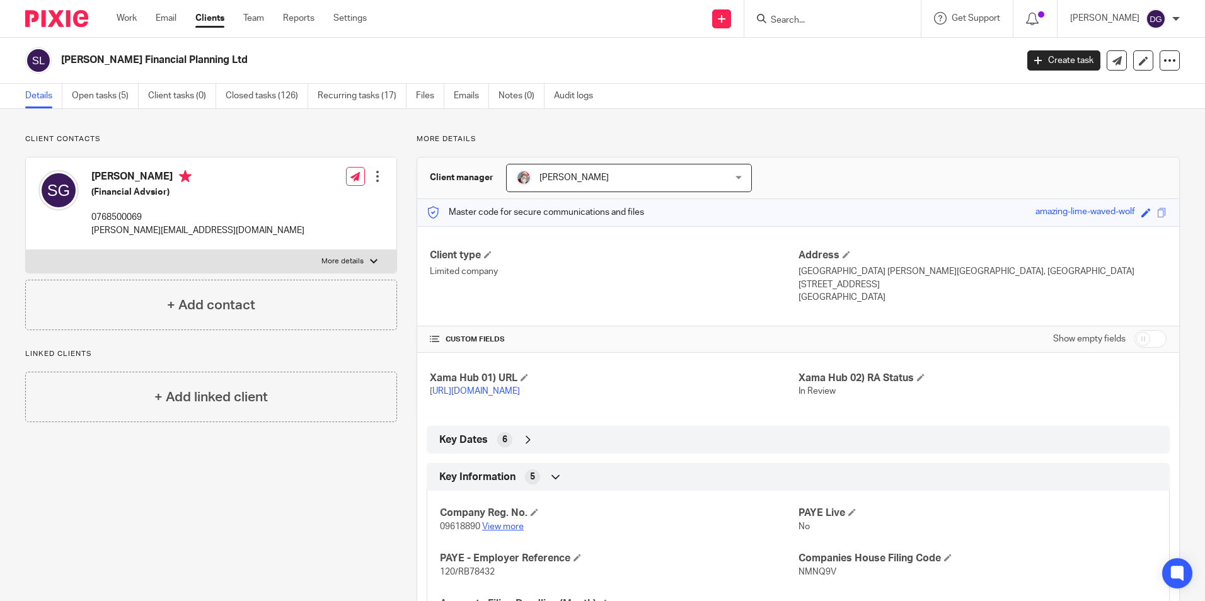
click at [502, 531] on link "View more" at bounding box center [503, 527] width 42 height 9
click at [231, 252] on label "More details" at bounding box center [211, 261] width 371 height 23
click at [26, 250] on input "More details" at bounding box center [25, 250] width 1 height 1
checkbox input "true"
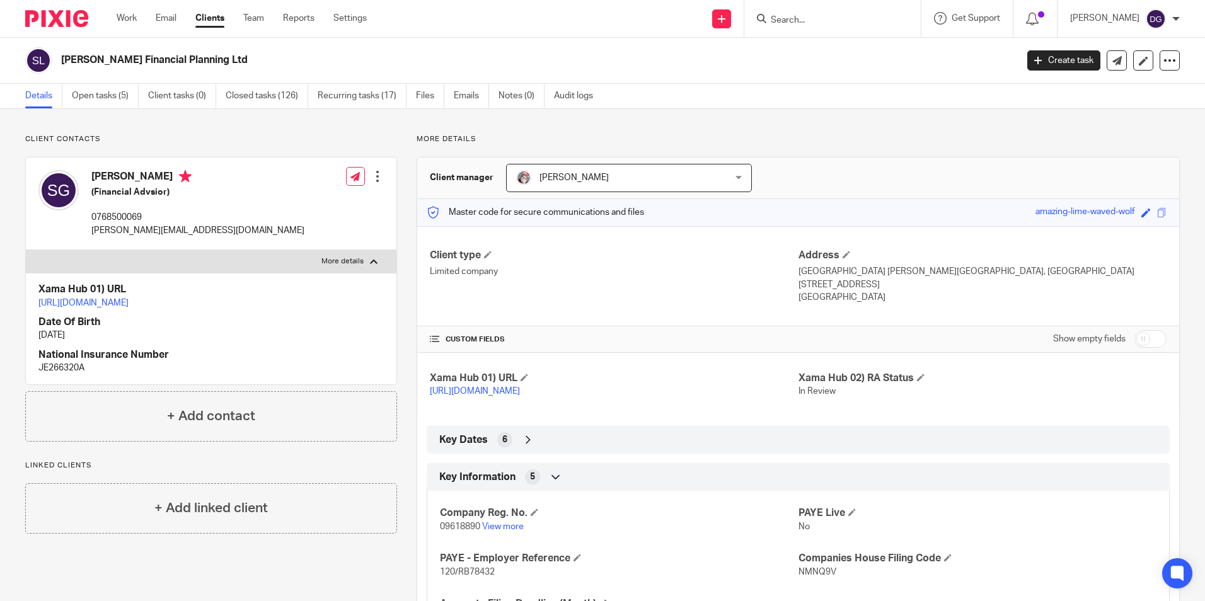
click at [825, 26] on form at bounding box center [837, 19] width 134 height 16
click at [825, 18] on input "Search" at bounding box center [826, 20] width 113 height 11
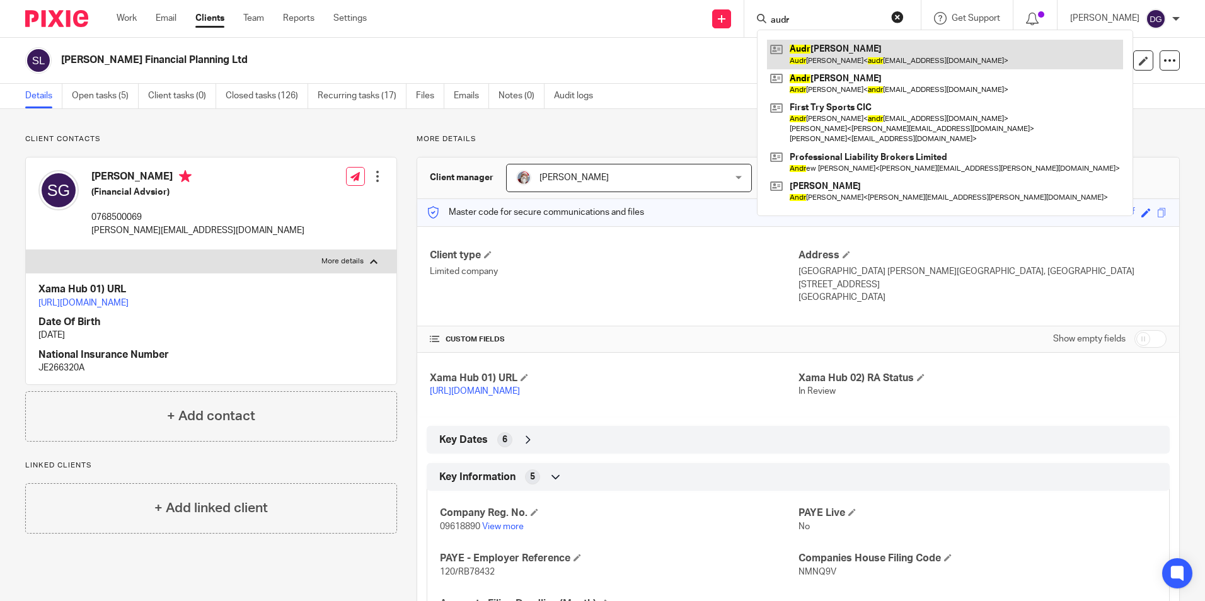
type input "audr"
click at [813, 62] on link at bounding box center [945, 54] width 356 height 29
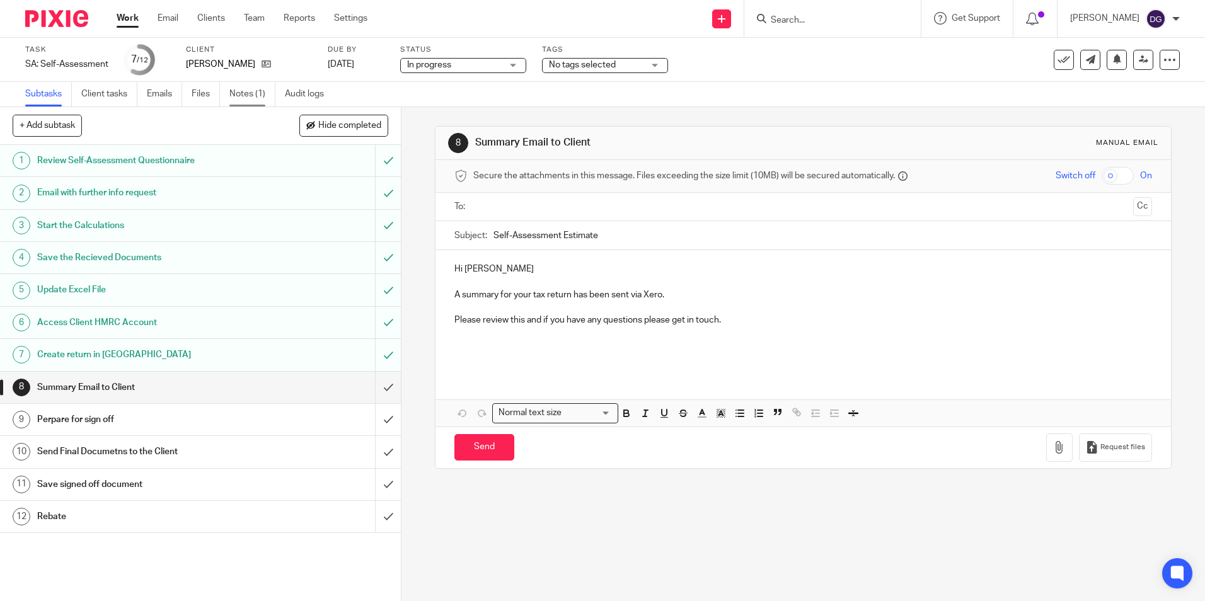
click at [248, 98] on link "Notes (1)" at bounding box center [252, 94] width 46 height 25
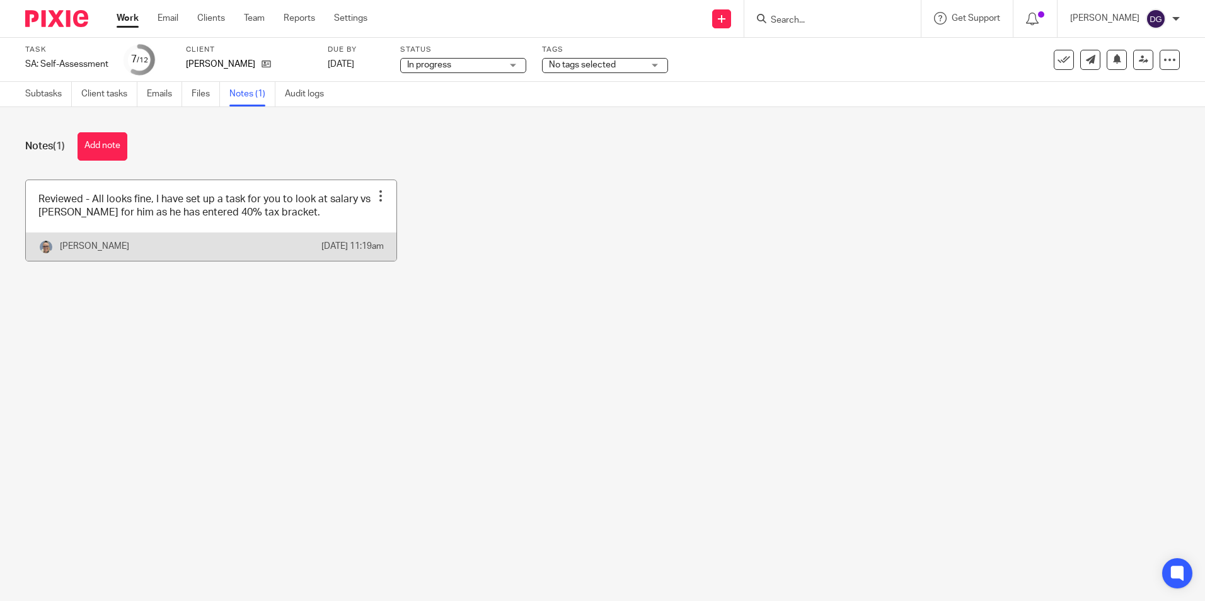
click at [260, 223] on link at bounding box center [211, 220] width 371 height 81
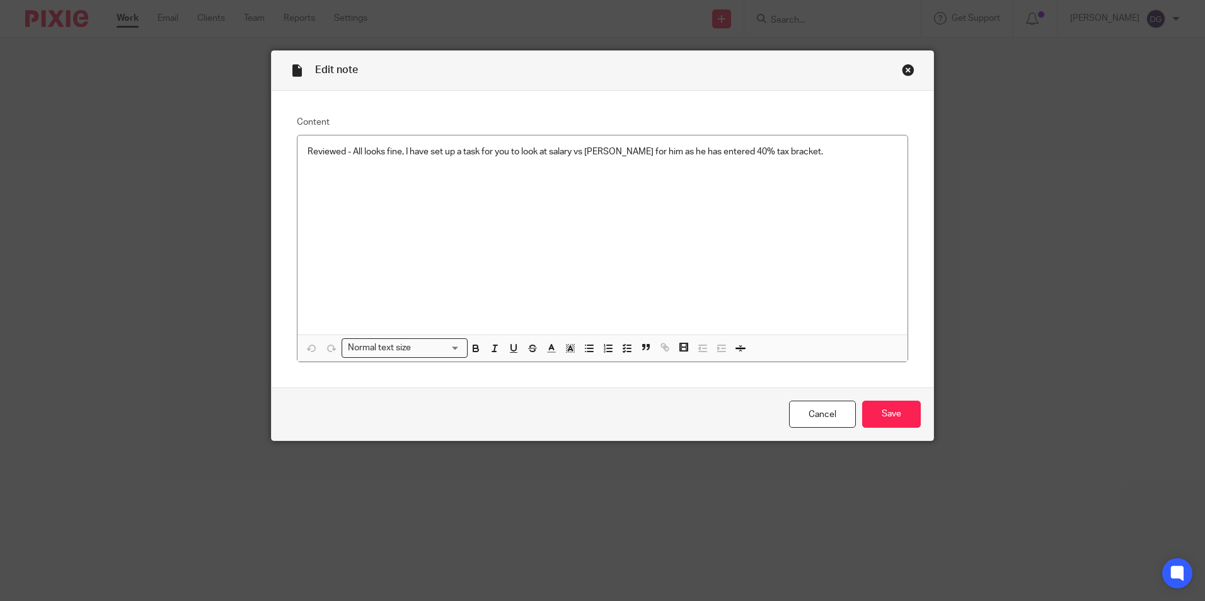
click at [960, 136] on div "Edit note Content Reviewed - All looks fine, I have set up a task for you to lo…" at bounding box center [602, 300] width 1205 height 601
click at [896, 72] on div "Edit note" at bounding box center [603, 71] width 662 height 40
click at [907, 67] on div "Close this dialog window" at bounding box center [908, 70] width 13 height 13
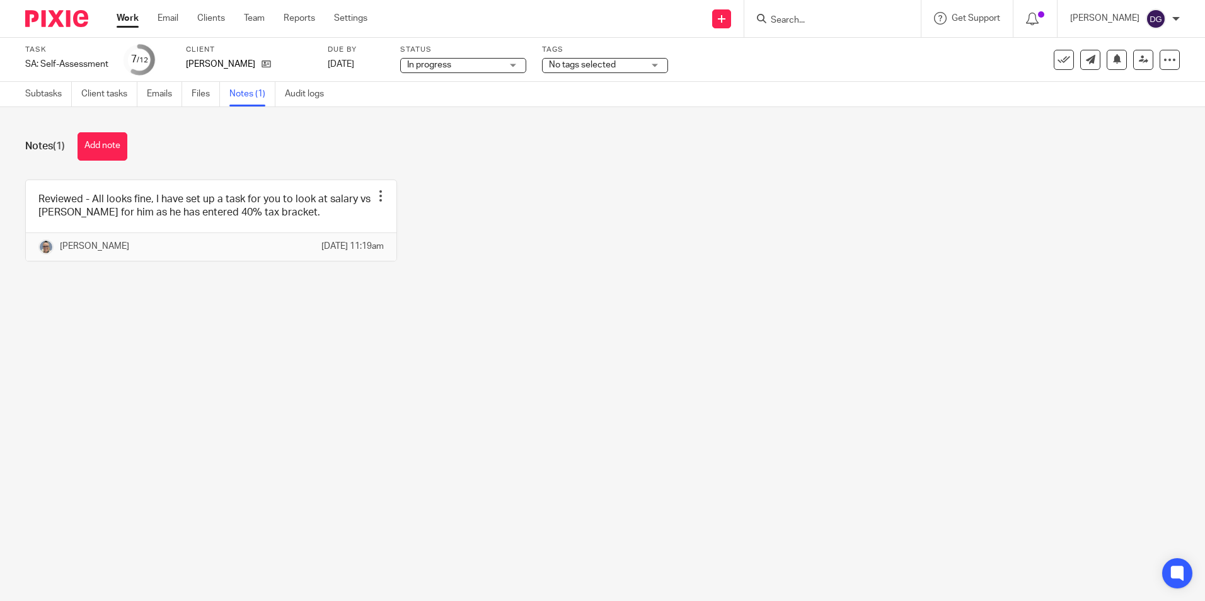
click at [700, 238] on div "Reviewed - All looks fine, I have set up a task for you to look at salary vs [P…" at bounding box center [593, 230] width 1174 height 101
click at [638, 177] on div "Notes (1) Add note Reviewed - All looks fine, I have set up a task for you to l…" at bounding box center [602, 206] width 1205 height 199
click at [132, 18] on link "Work" at bounding box center [128, 18] width 22 height 13
click at [71, 25] on img at bounding box center [56, 18] width 63 height 17
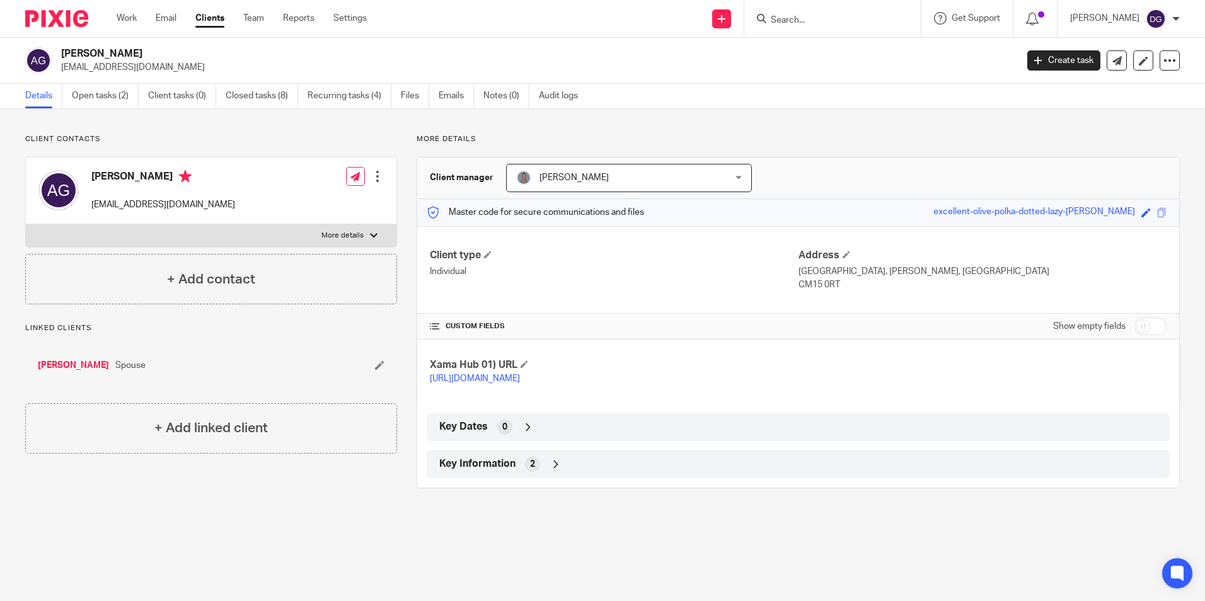
click at [818, 19] on input "Search" at bounding box center [826, 20] width 113 height 11
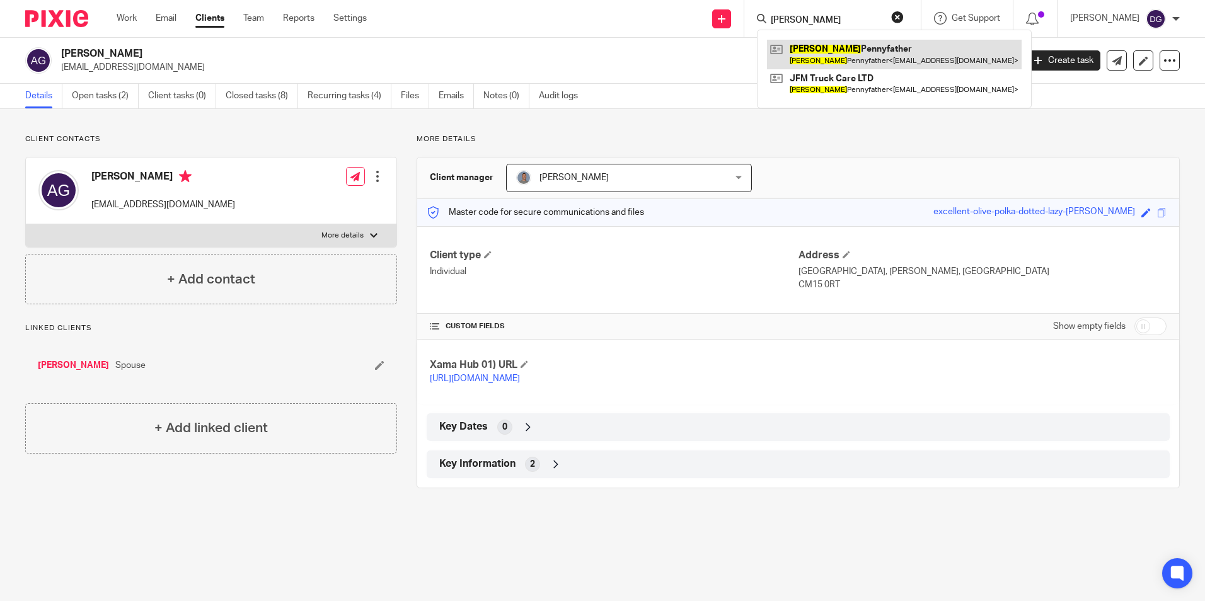
type input "jamie"
click at [835, 55] on link at bounding box center [894, 54] width 255 height 29
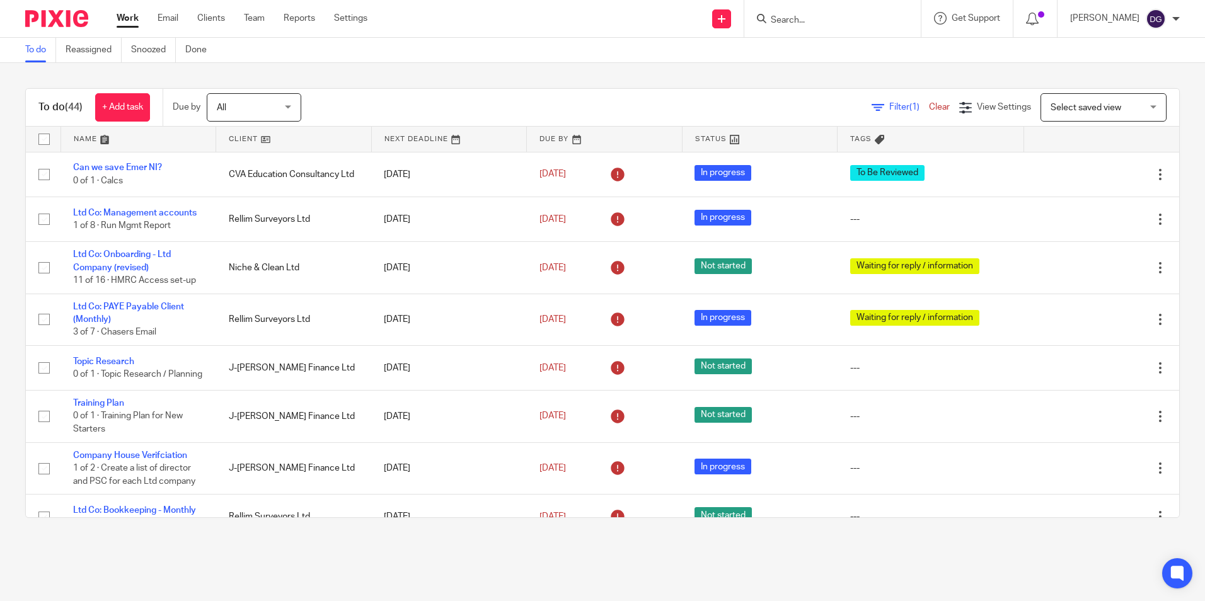
click at [785, 13] on form at bounding box center [837, 19] width 134 height 16
click at [800, 25] on input "Search" at bounding box center [826, 20] width 113 height 11
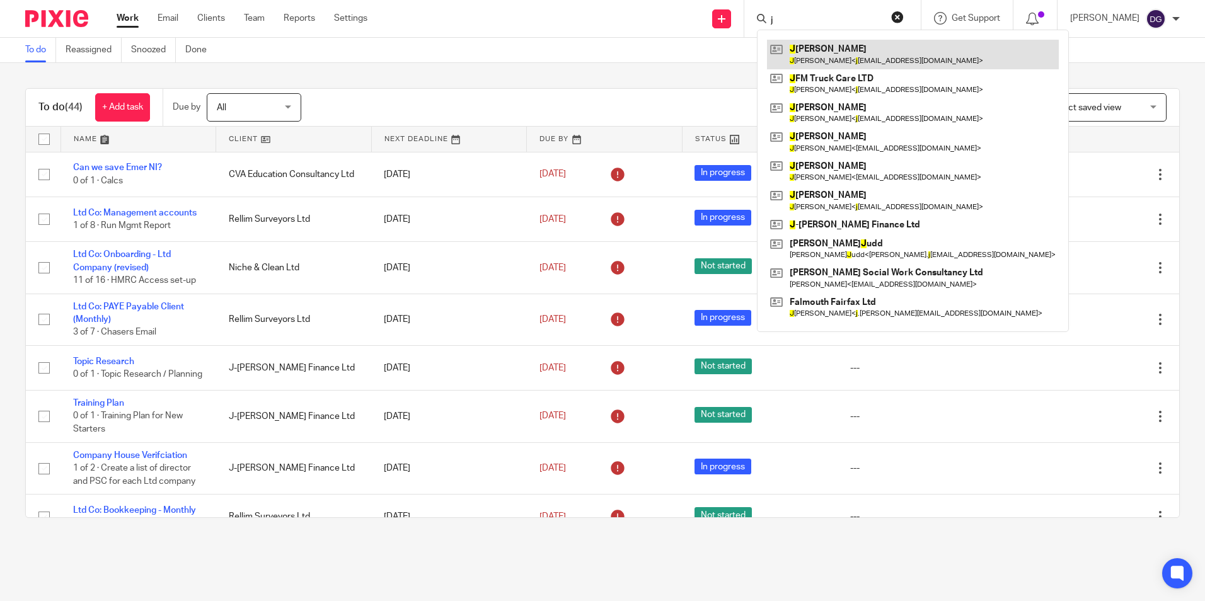
type input "j"
click at [799, 50] on link at bounding box center [913, 54] width 292 height 29
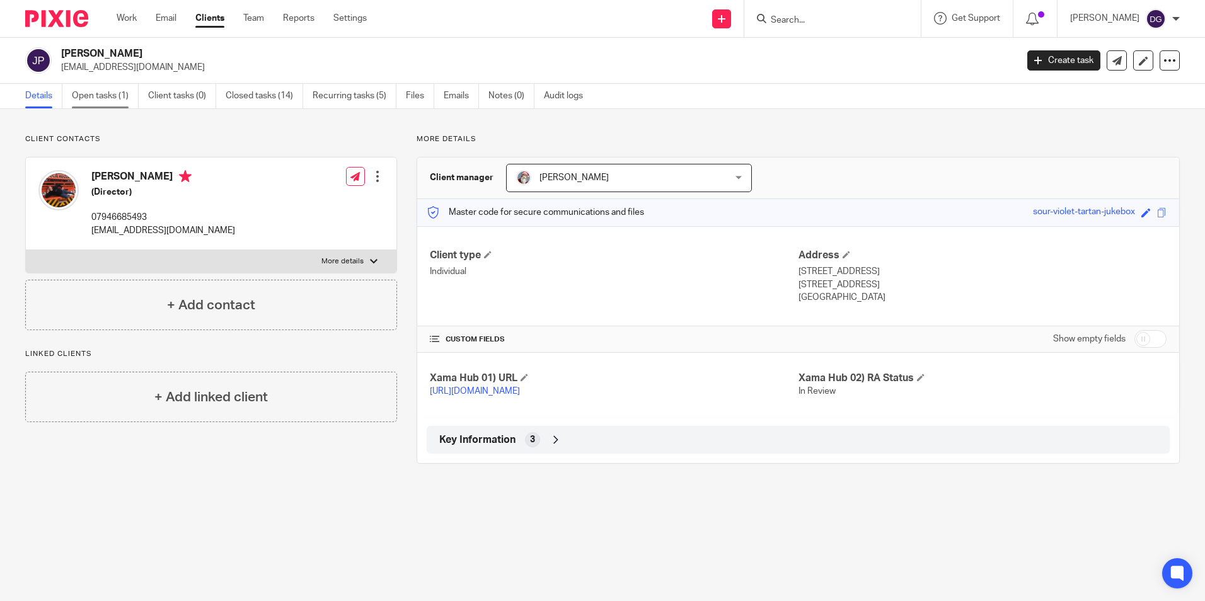
click at [116, 92] on link "Open tasks (1)" at bounding box center [105, 96] width 67 height 25
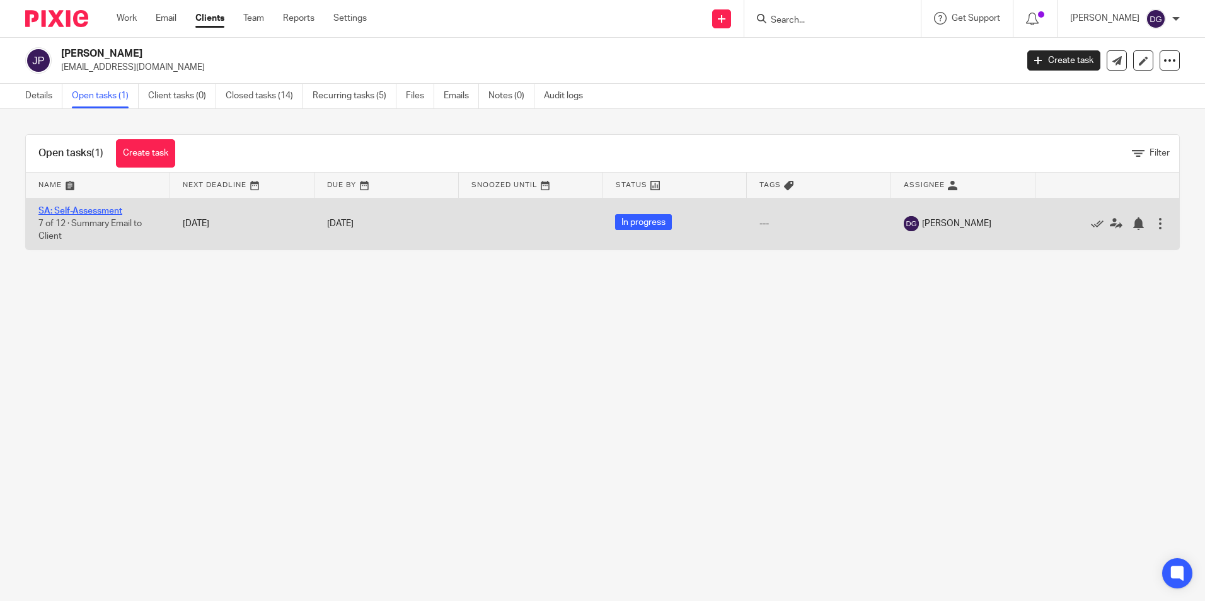
click at [99, 209] on link "SA: Self-Assessment" at bounding box center [80, 211] width 84 height 9
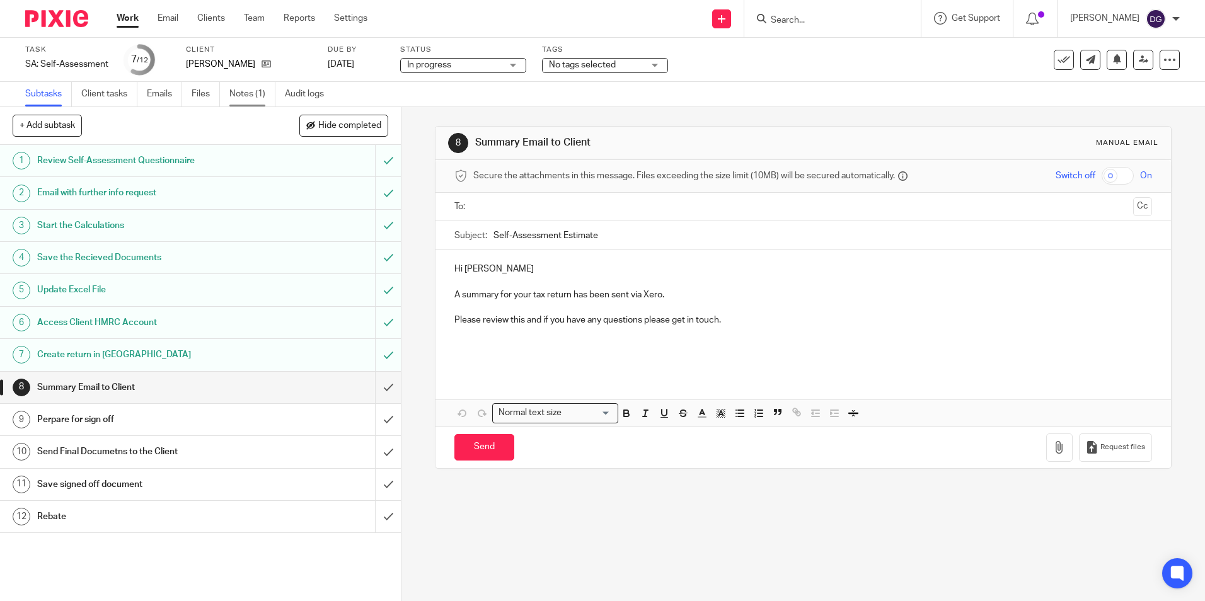
click at [254, 84] on link "Notes (1)" at bounding box center [252, 94] width 46 height 25
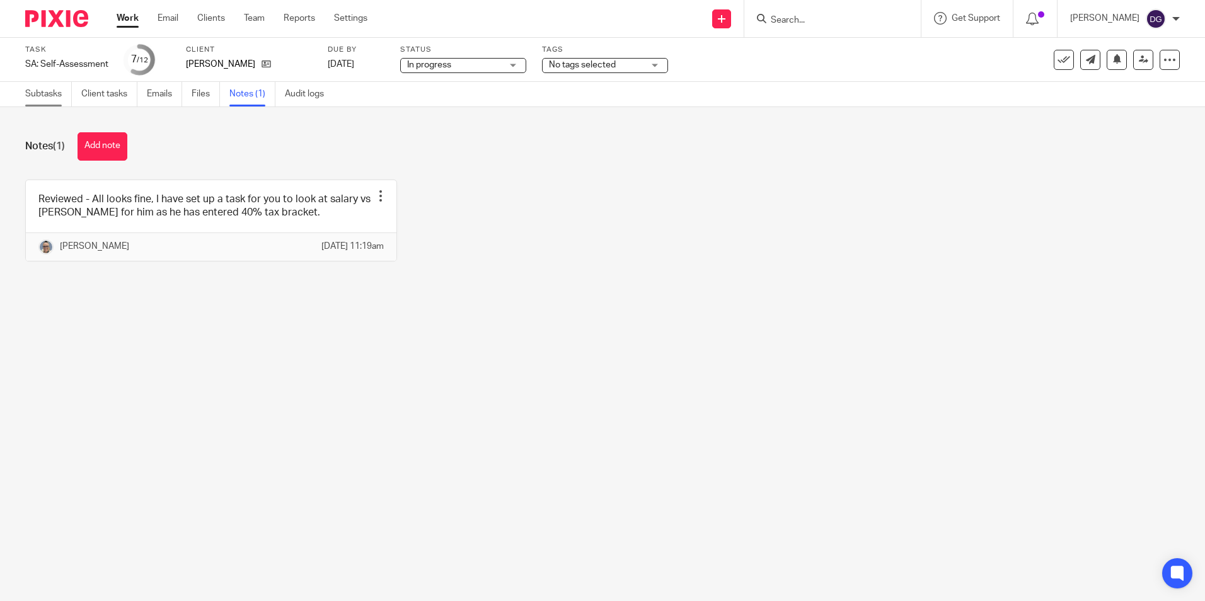
click at [43, 96] on link "Subtasks" at bounding box center [48, 94] width 47 height 25
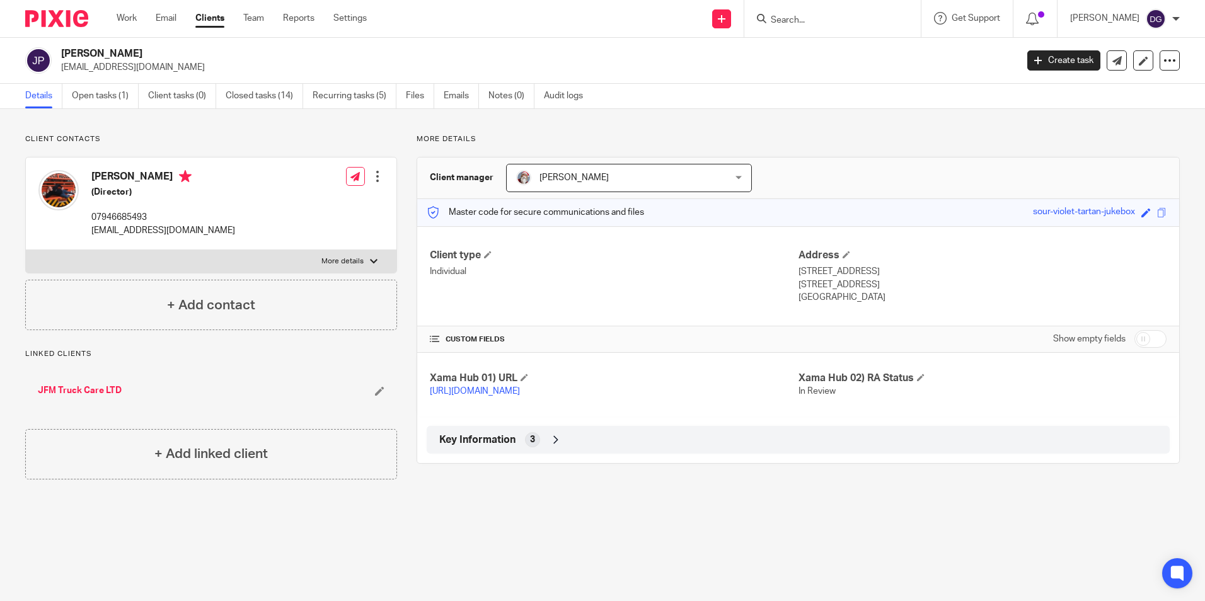
click at [191, 271] on label "More details" at bounding box center [211, 261] width 371 height 23
click at [26, 250] on input "More details" at bounding box center [25, 250] width 1 height 1
checkbox input "true"
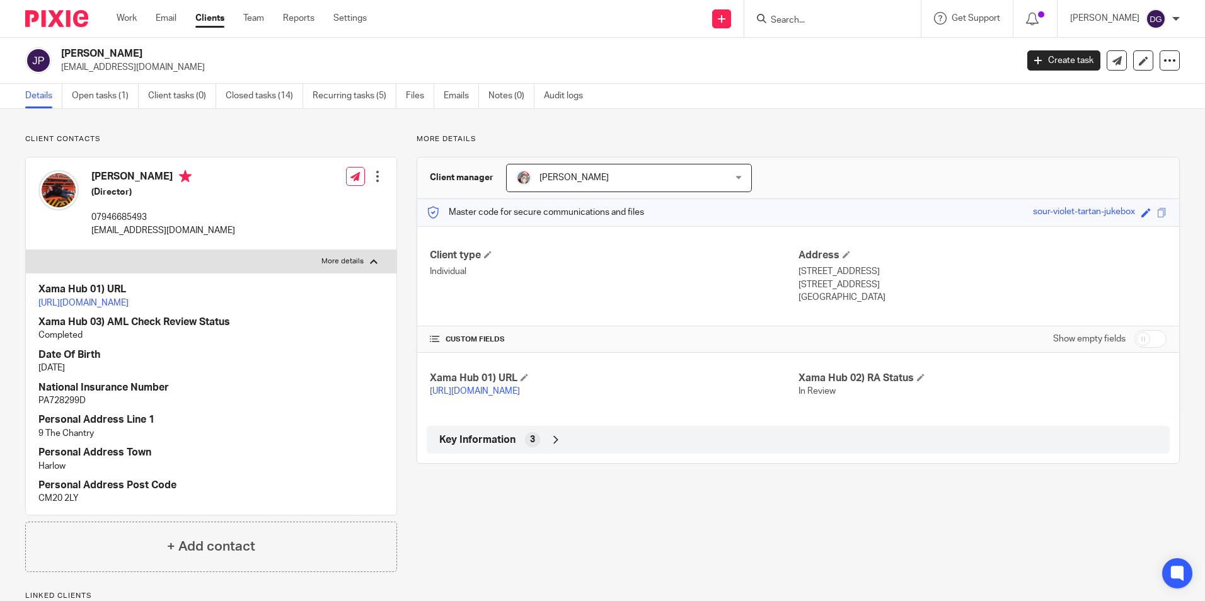
click at [612, 479] on div "More details Client manager [PERSON_NAME] [PERSON_NAME] Admin Account [PERSON_N…" at bounding box center [788, 427] width 783 height 587
click at [373, 182] on div at bounding box center [377, 176] width 13 height 13
click at [318, 209] on link "Edit contact" at bounding box center [318, 204] width 120 height 18
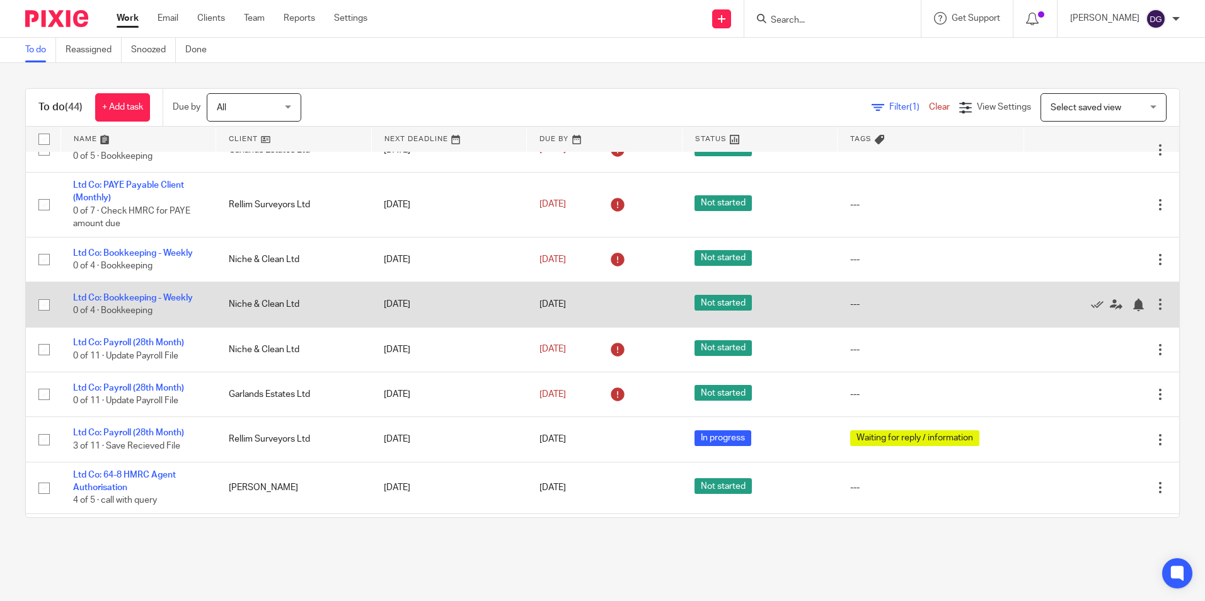
scroll to position [441, 0]
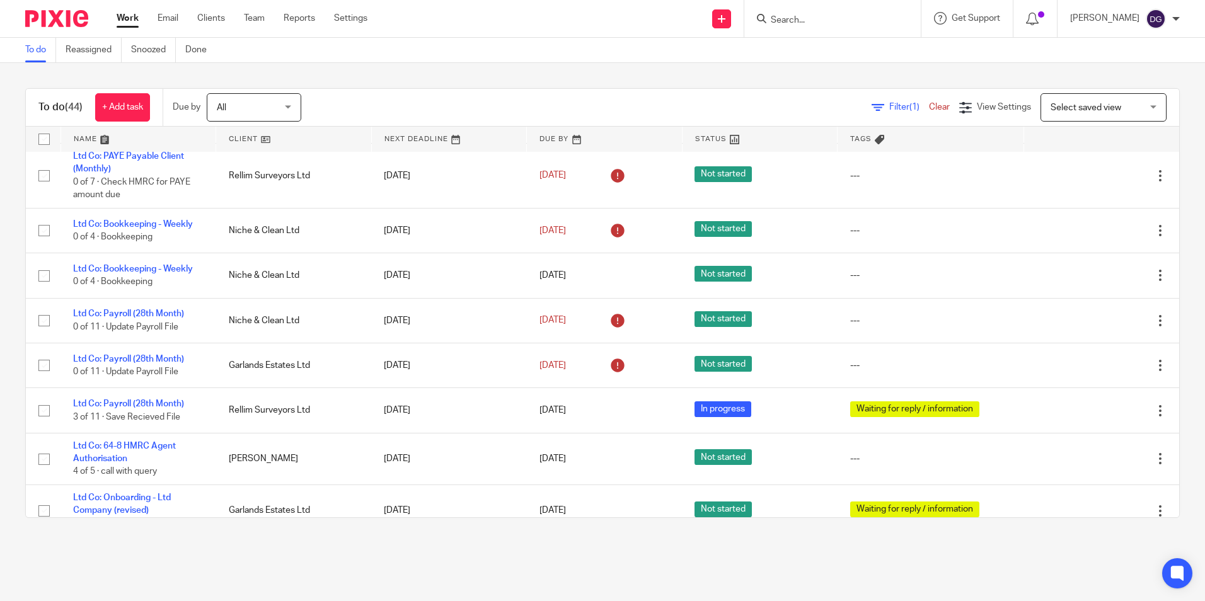
click at [831, 24] on input "Search" at bounding box center [826, 20] width 113 height 11
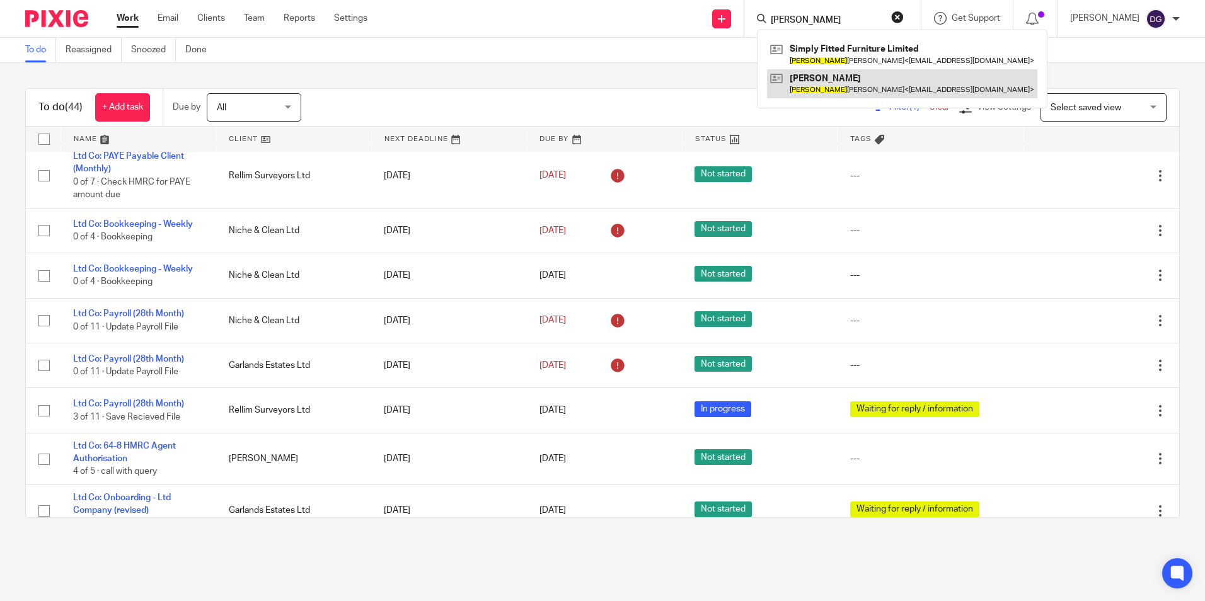
type input "oliver"
click at [846, 82] on link at bounding box center [902, 83] width 270 height 29
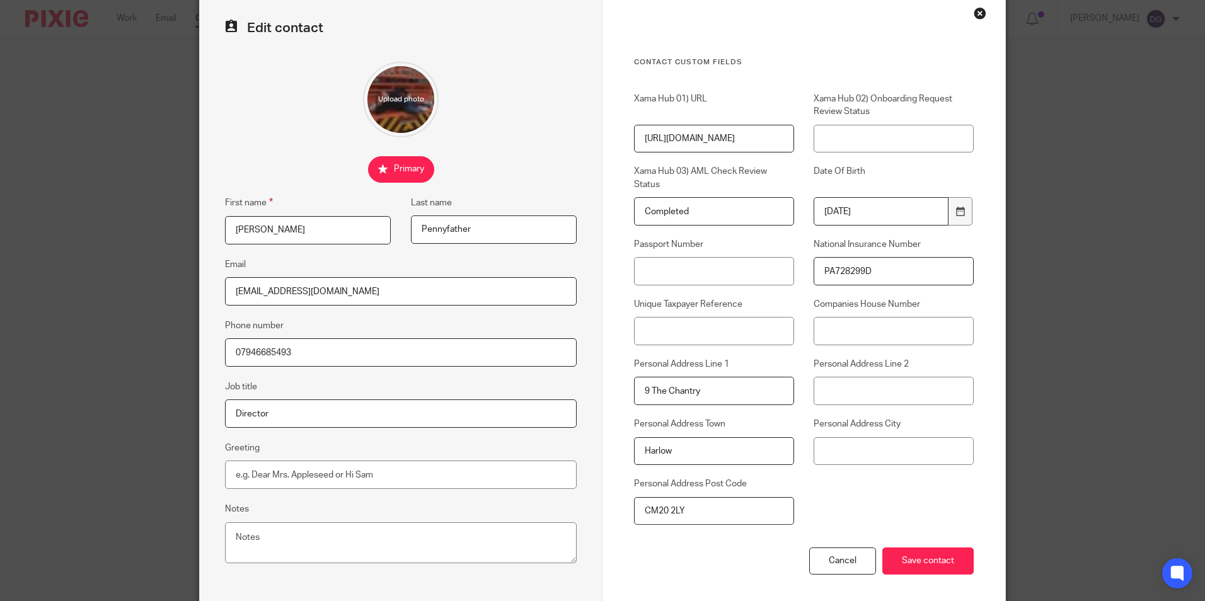
scroll to position [113, 0]
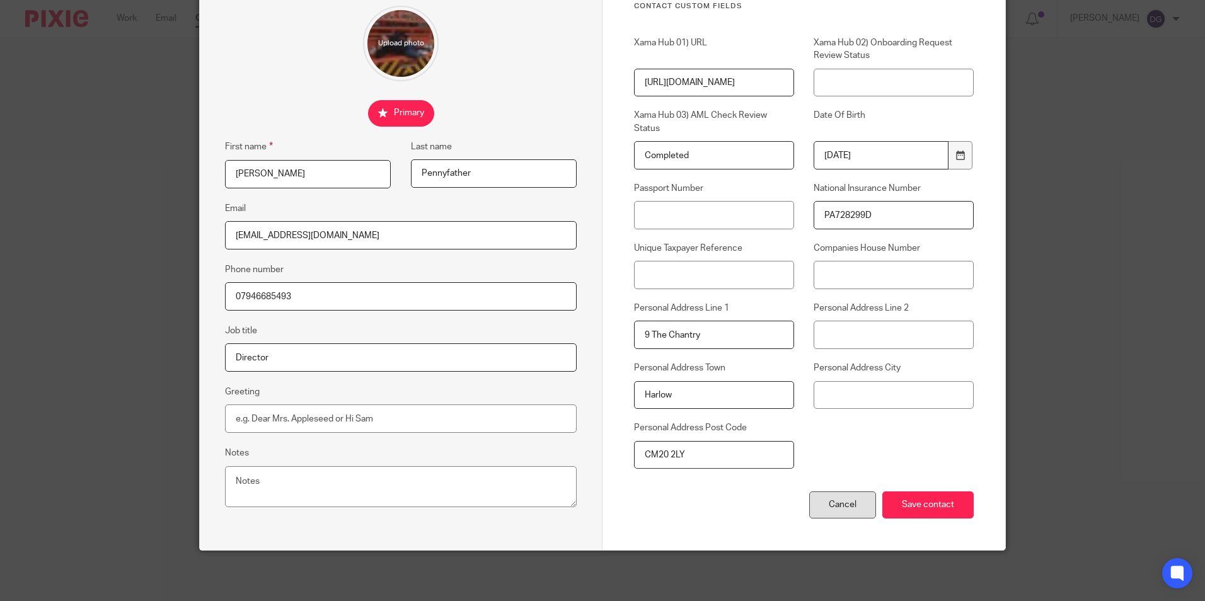
click at [830, 512] on div "Cancel" at bounding box center [842, 505] width 67 height 27
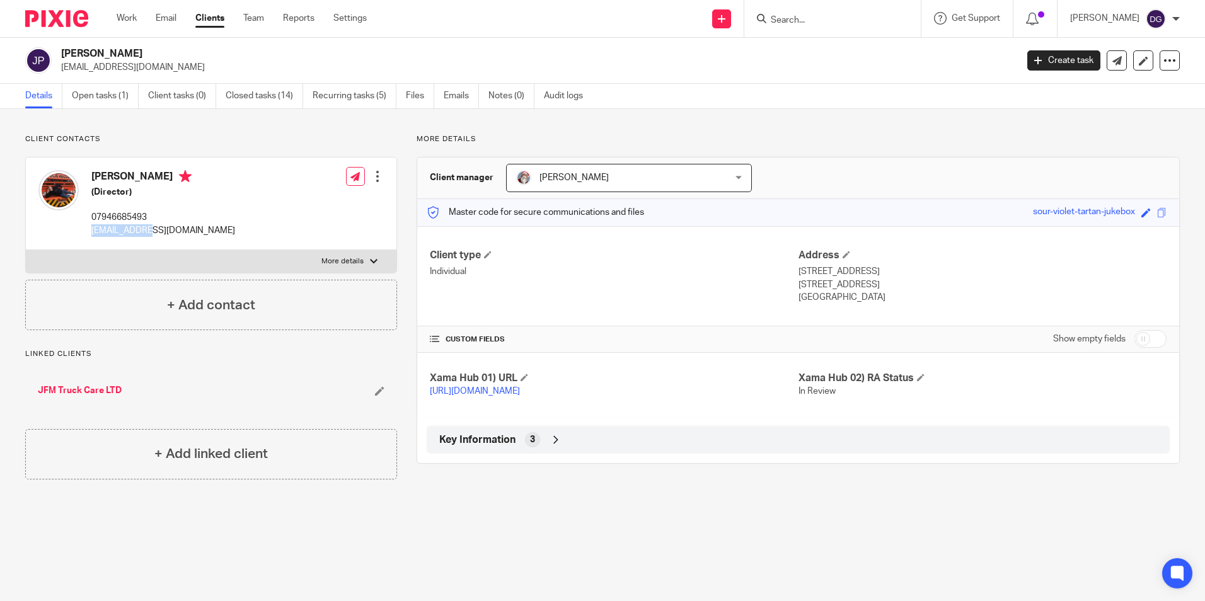
drag, startPoint x: 90, startPoint y: 232, endPoint x: 140, endPoint y: 237, distance: 50.7
click at [140, 237] on div "Jamie Pennyfather (Director) 07946685493 jfmtruckcare@gmail.com" at bounding box center [136, 203] width 197 height 79
copy p "jfmtruckcare"
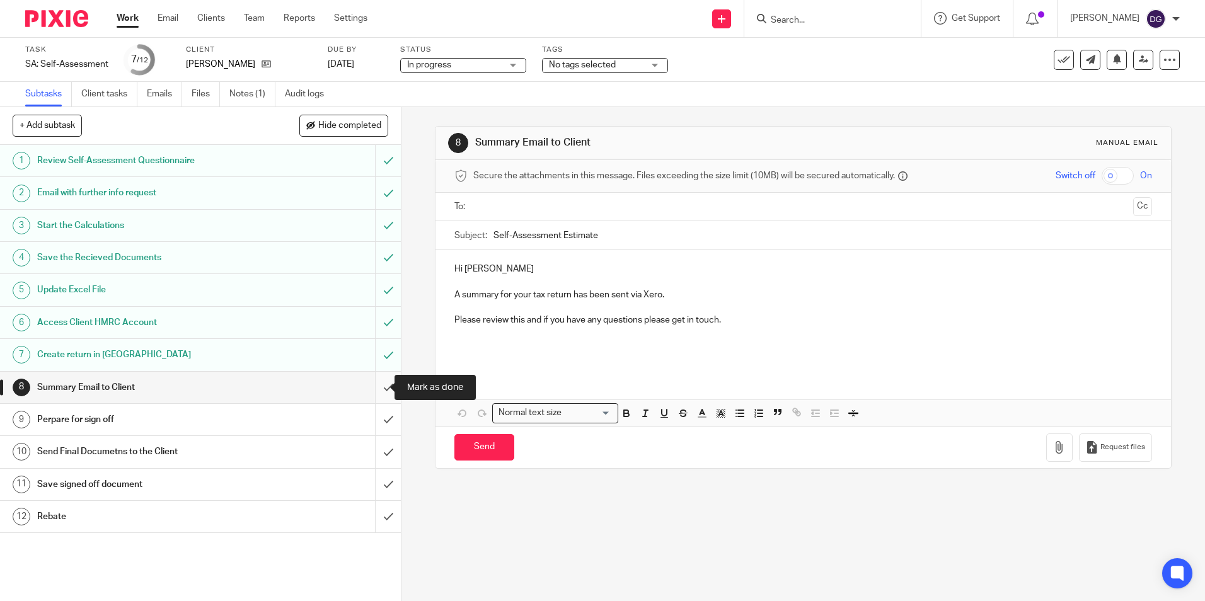
click at [373, 382] on input "submit" at bounding box center [200, 388] width 401 height 32
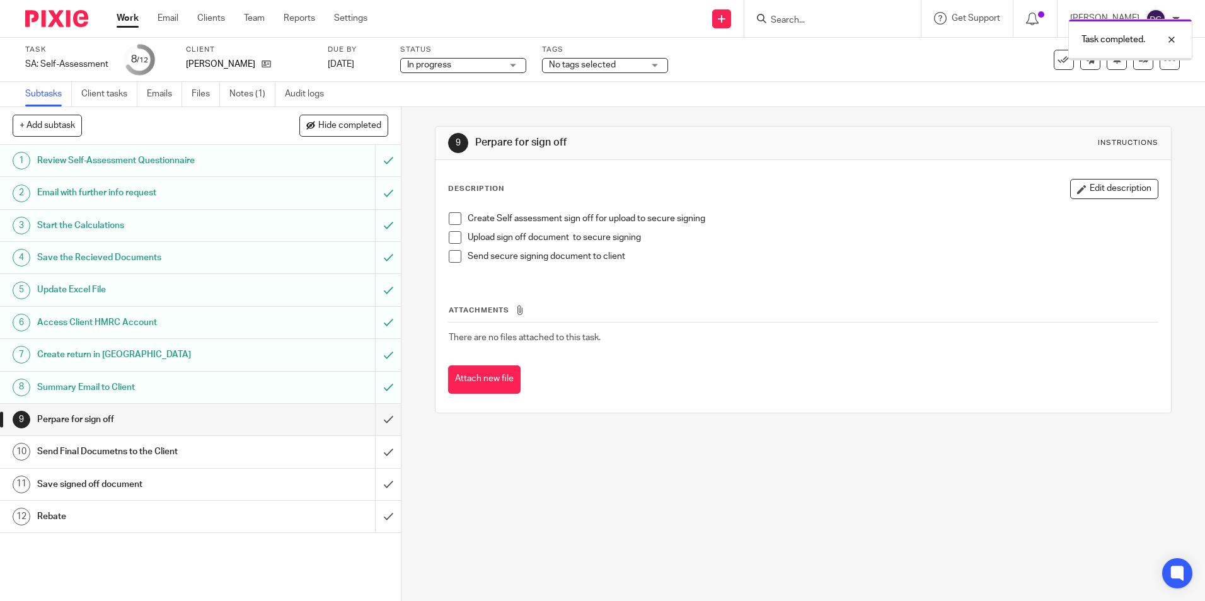
click at [378, 411] on input "submit" at bounding box center [200, 420] width 401 height 32
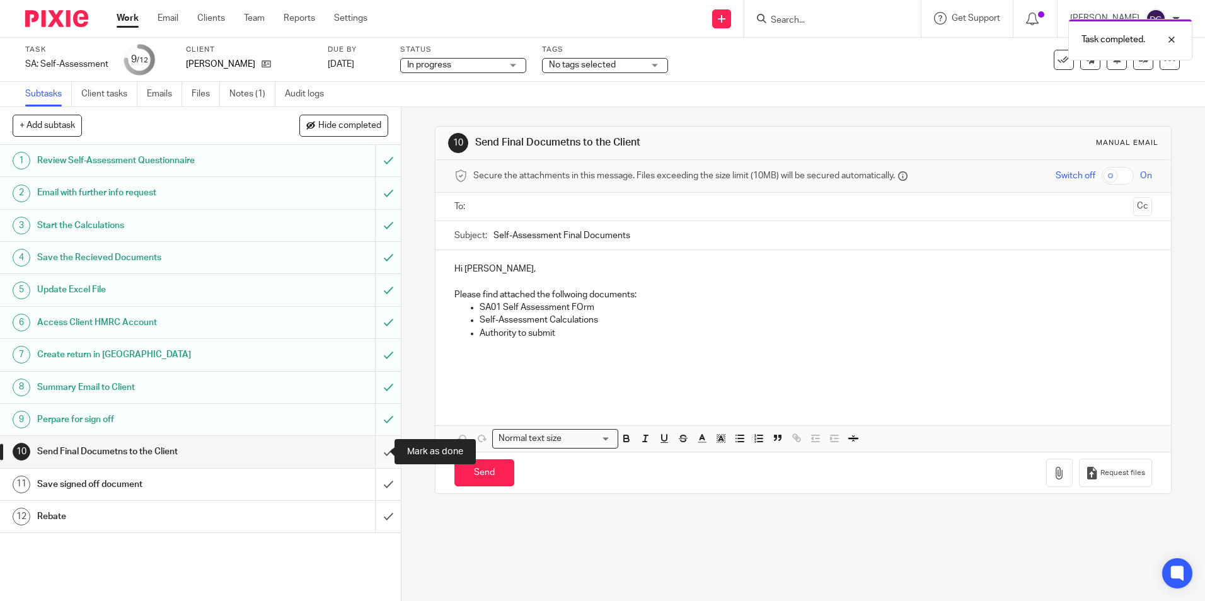
click at [376, 458] on input "submit" at bounding box center [200, 452] width 401 height 32
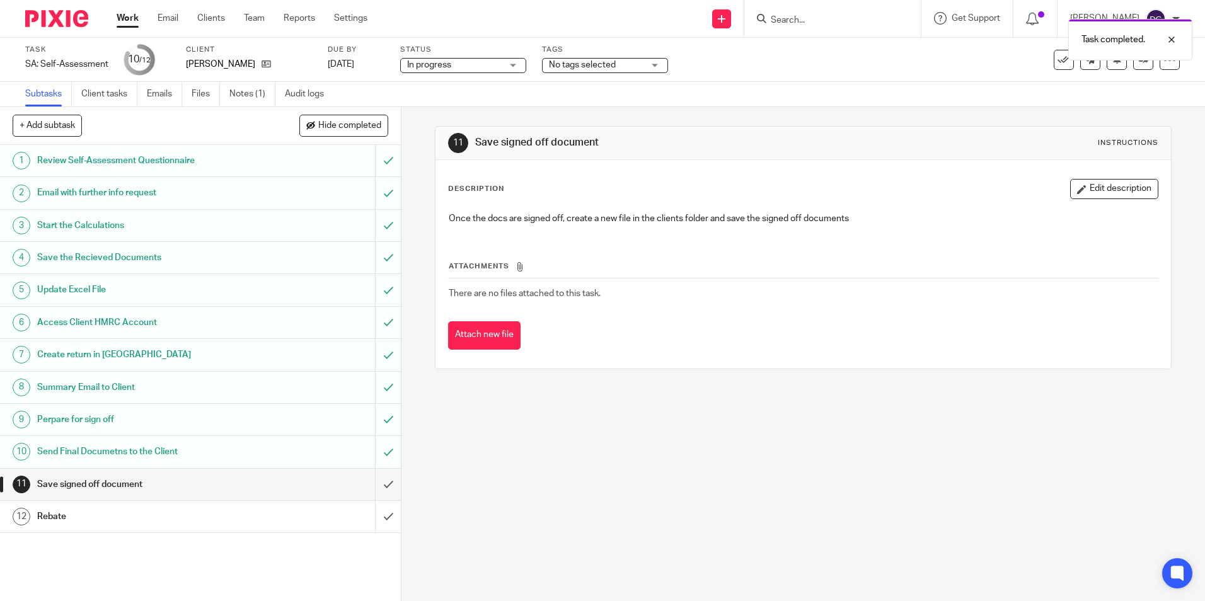
click at [481, 64] on span "In progress" at bounding box center [454, 65] width 95 height 13
click at [567, 64] on span "No tags selected" at bounding box center [582, 65] width 67 height 9
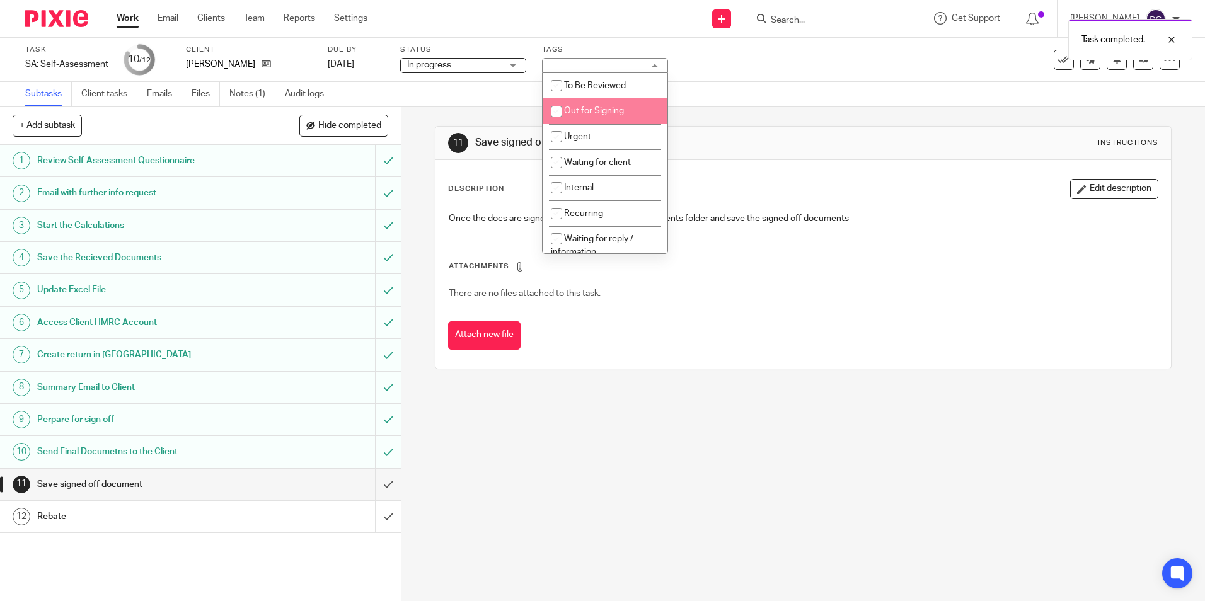
click at [608, 116] on li "Out for Signing" at bounding box center [605, 111] width 125 height 26
checkbox input "true"
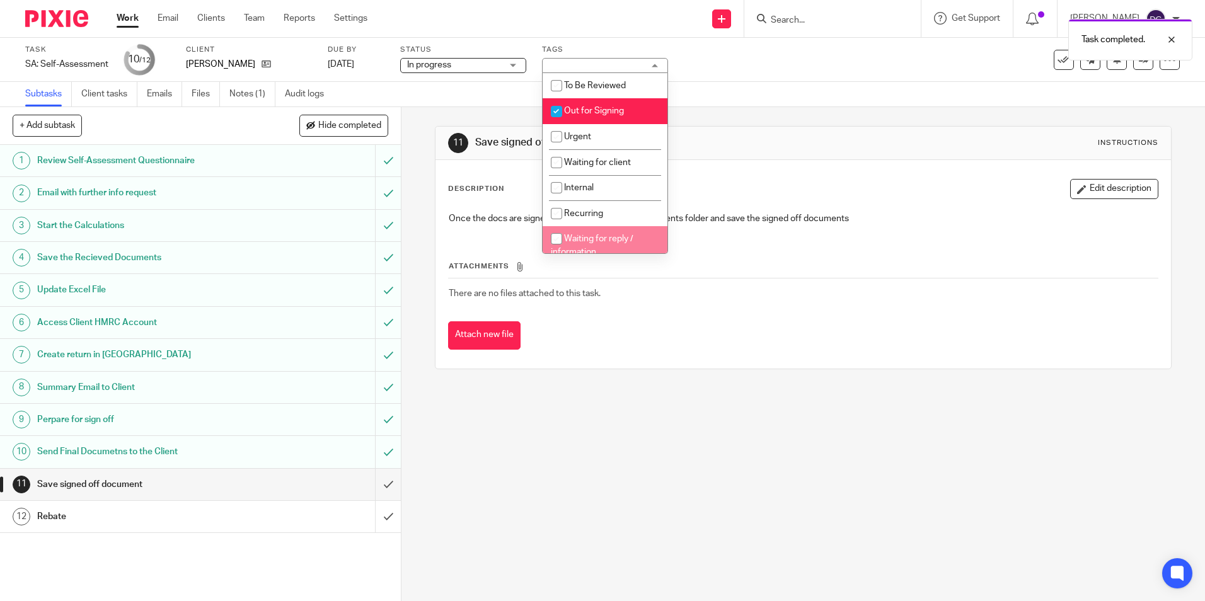
click at [660, 451] on div "11 Save signed off document Instructions Description Edit description Once the …" at bounding box center [804, 354] width 804 height 494
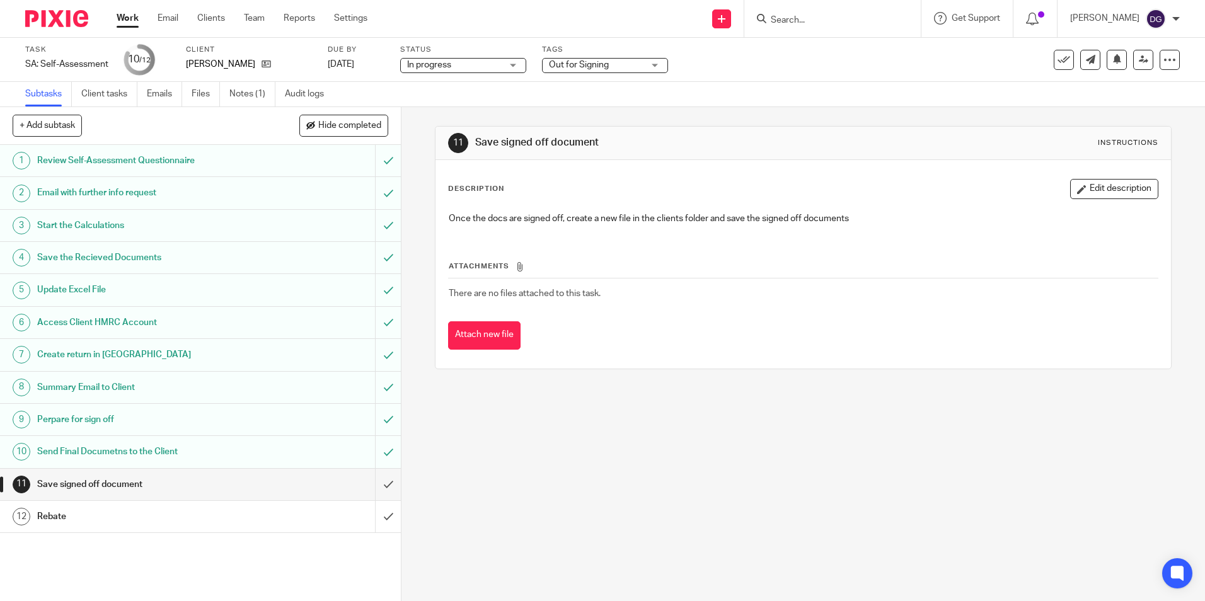
click at [507, 454] on div "11 Save signed off document Instructions Description Edit description Once the …" at bounding box center [804, 354] width 804 height 494
click at [136, 20] on link "Work" at bounding box center [128, 18] width 22 height 13
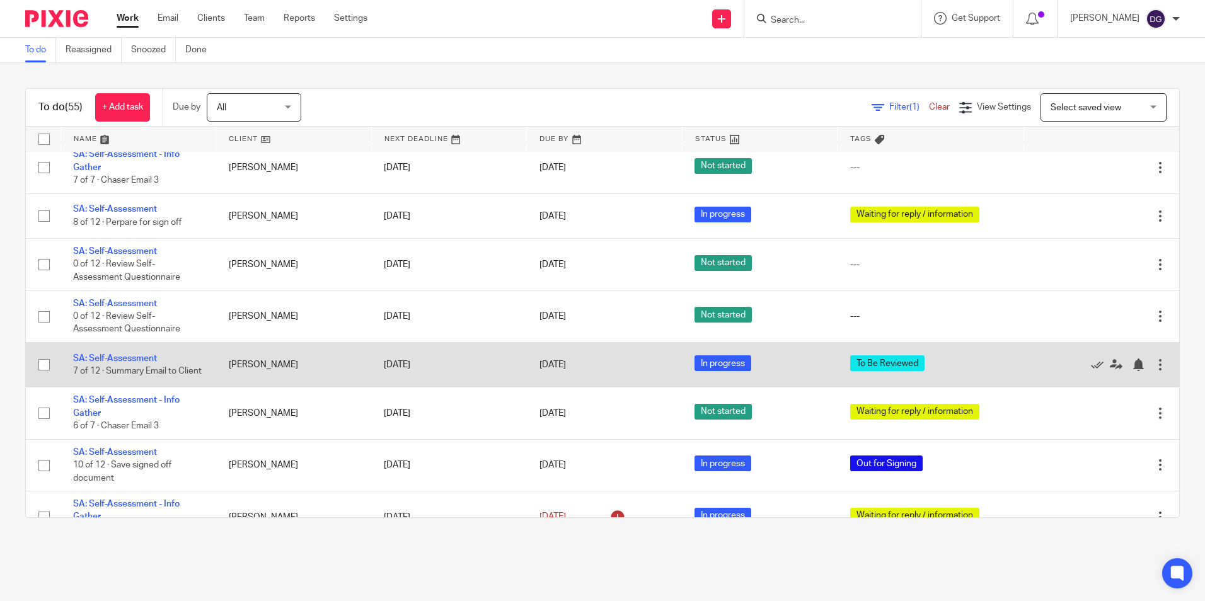
scroll to position [1945, 0]
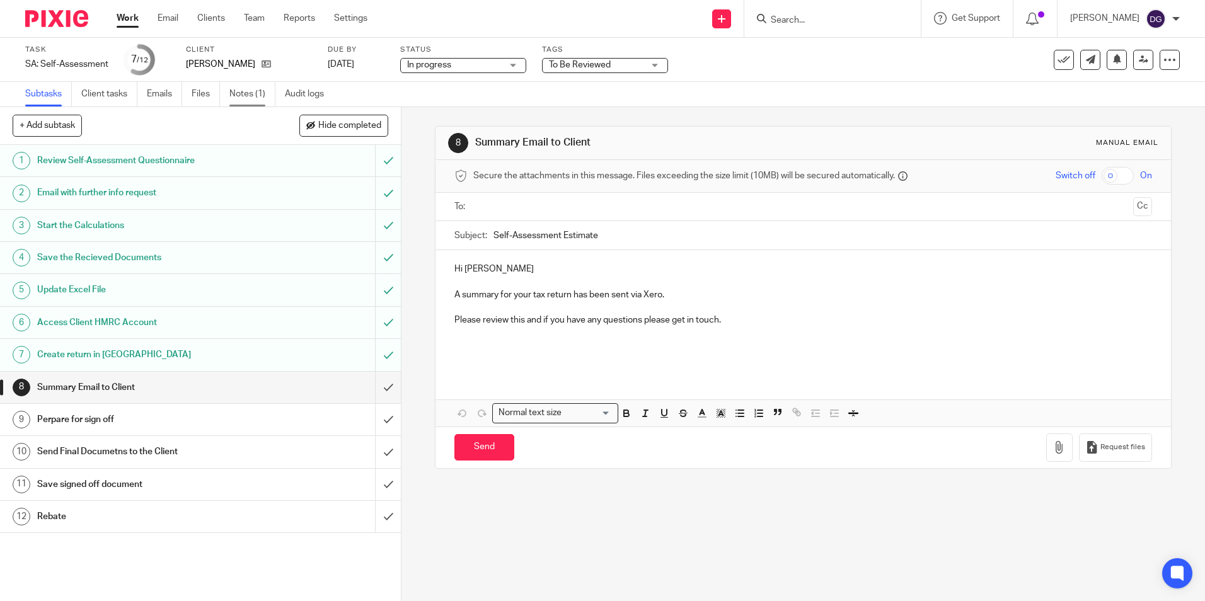
click at [243, 96] on link "Notes (1)" at bounding box center [252, 94] width 46 height 25
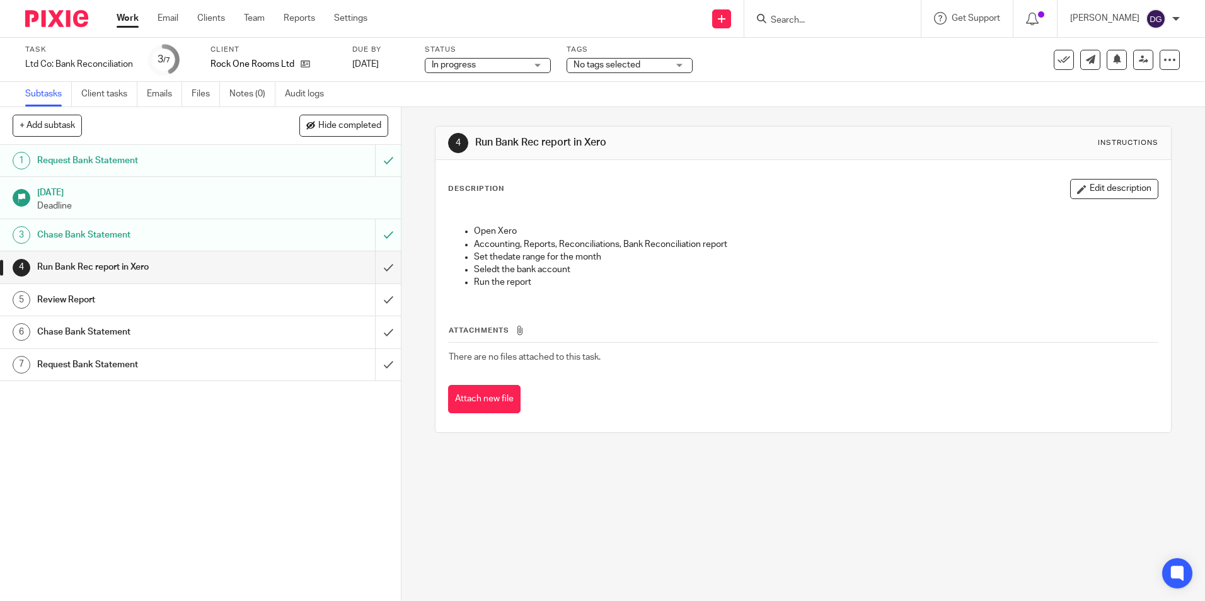
click at [139, 289] on link "5 Review Report" at bounding box center [187, 300] width 375 height 32
click at [148, 305] on h1 "Review Report" at bounding box center [145, 300] width 217 height 19
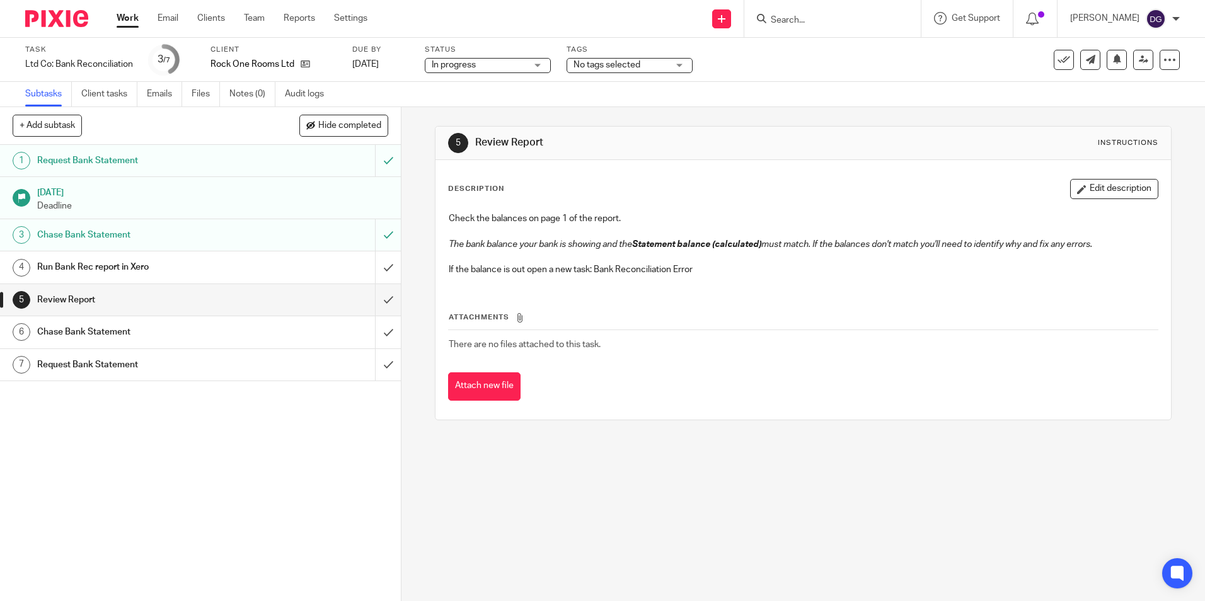
click at [136, 339] on h1 "Chase Bank Statement" at bounding box center [145, 332] width 217 height 19
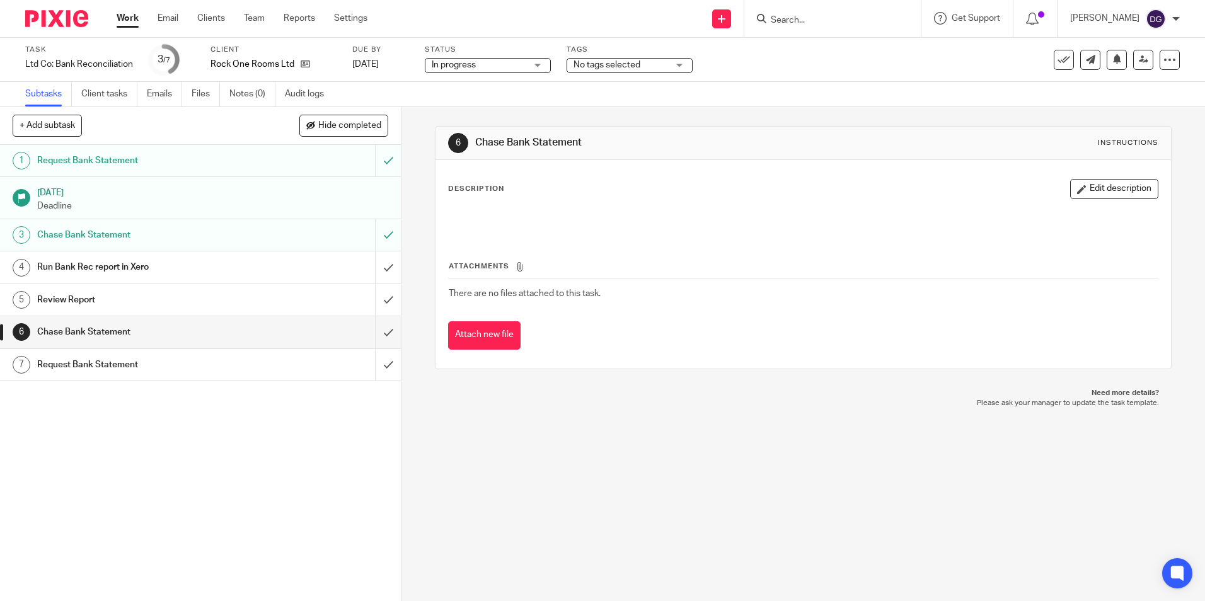
click at [129, 369] on h1 "Request Bank Statement" at bounding box center [145, 365] width 217 height 19
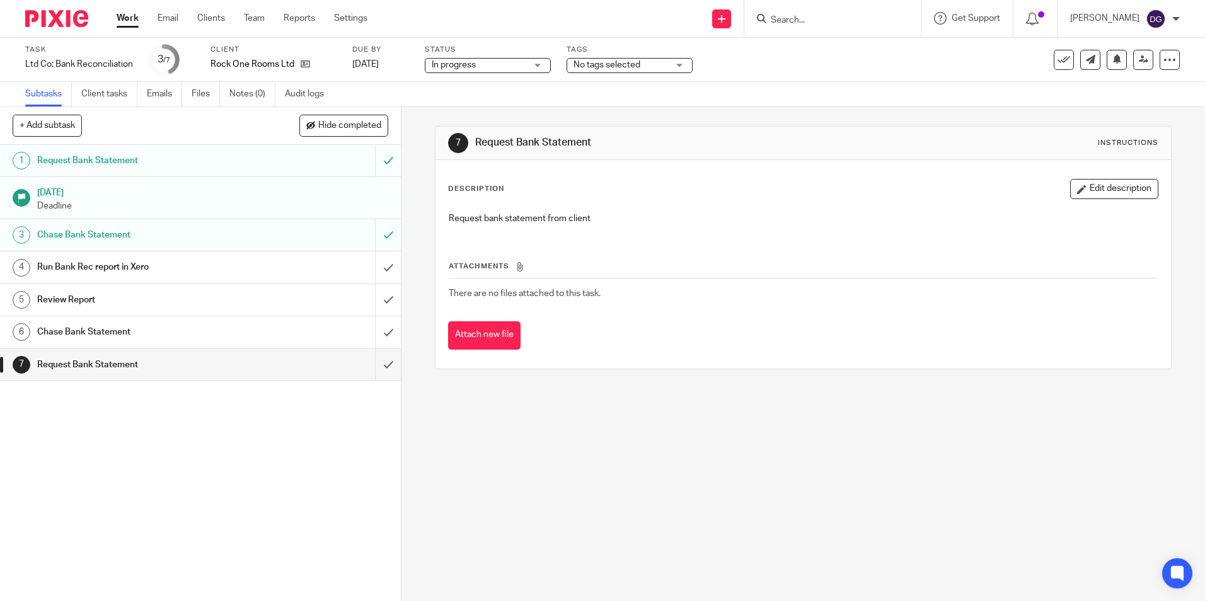
click at [117, 297] on h1 "Review Report" at bounding box center [145, 300] width 217 height 19
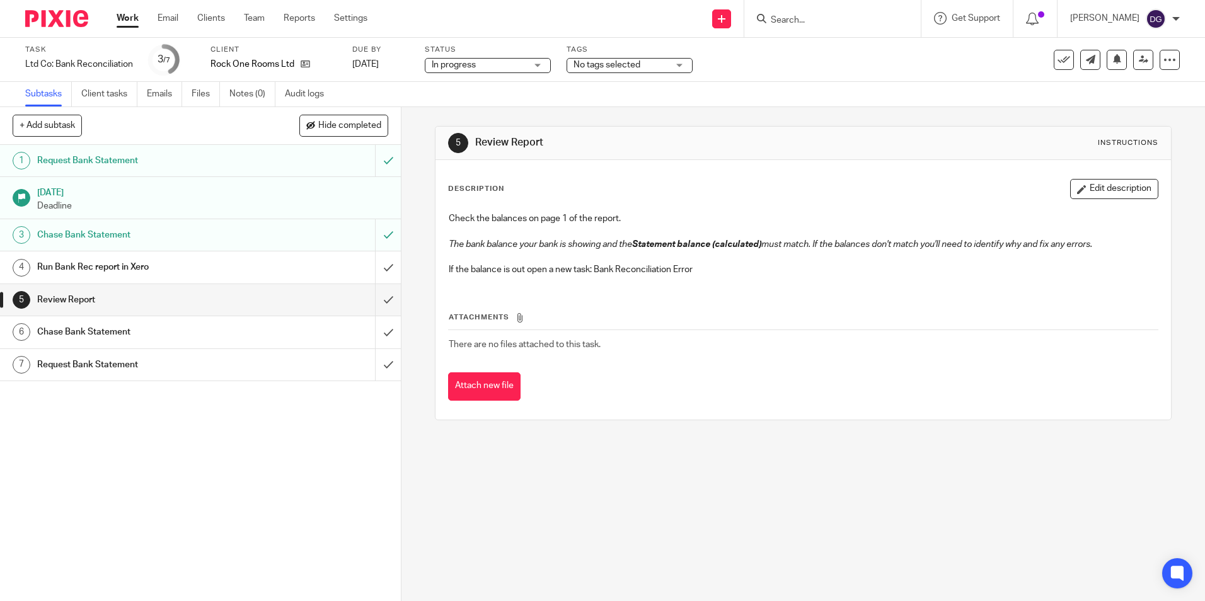
click at [810, 25] on input "Search" at bounding box center [826, 20] width 113 height 11
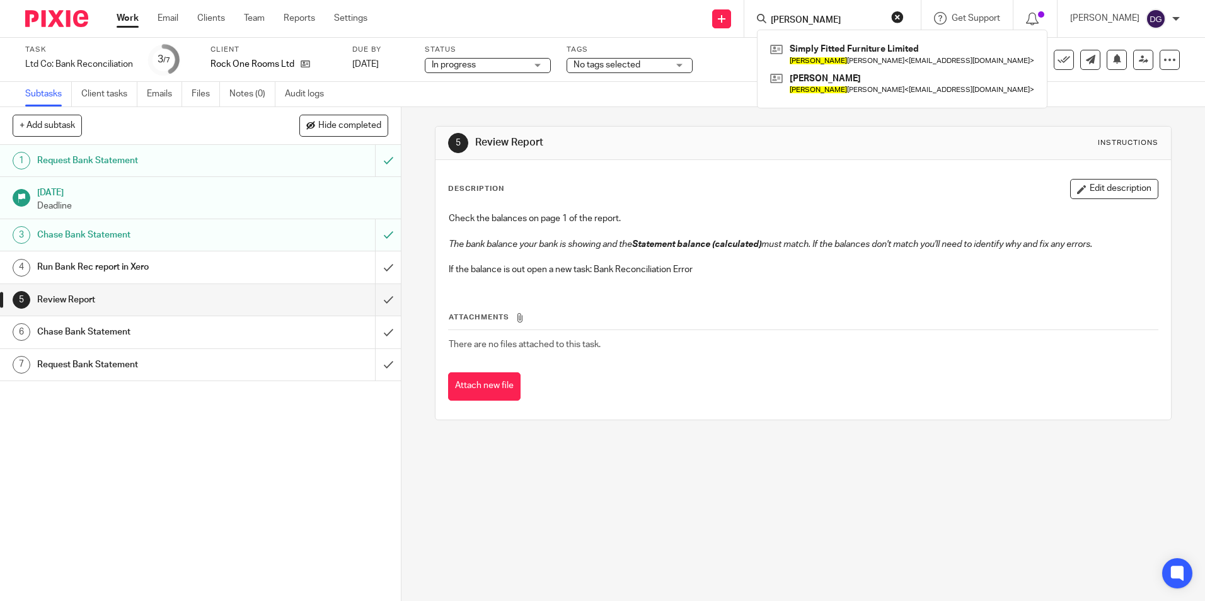
type input "[PERSON_NAME]"
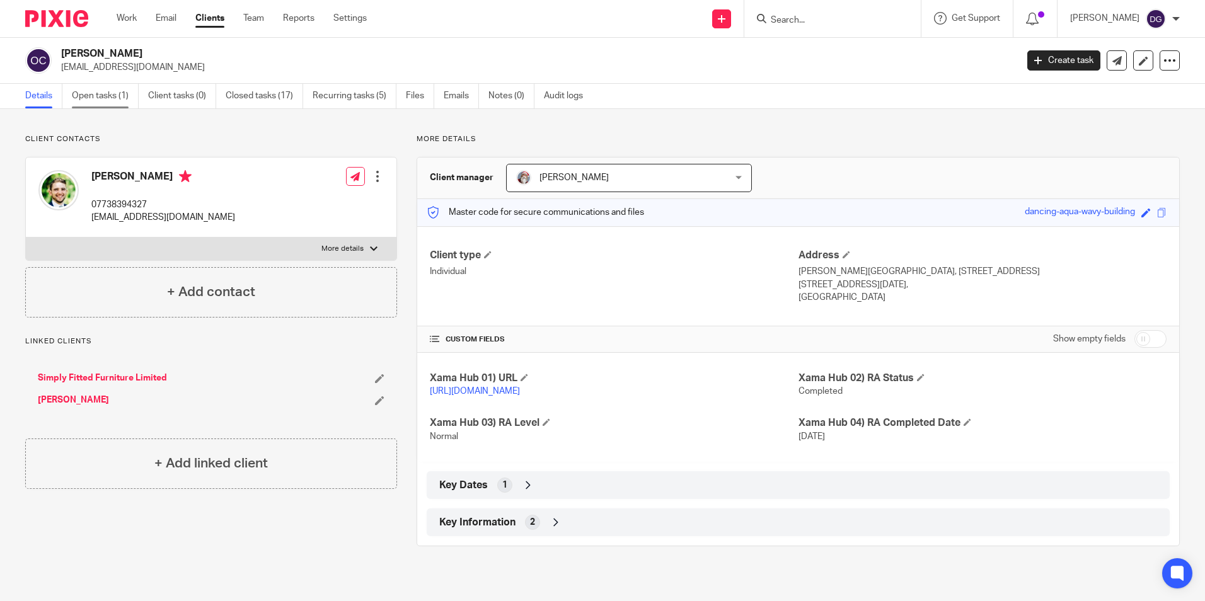
click at [108, 96] on link "Open tasks (1)" at bounding box center [105, 96] width 67 height 25
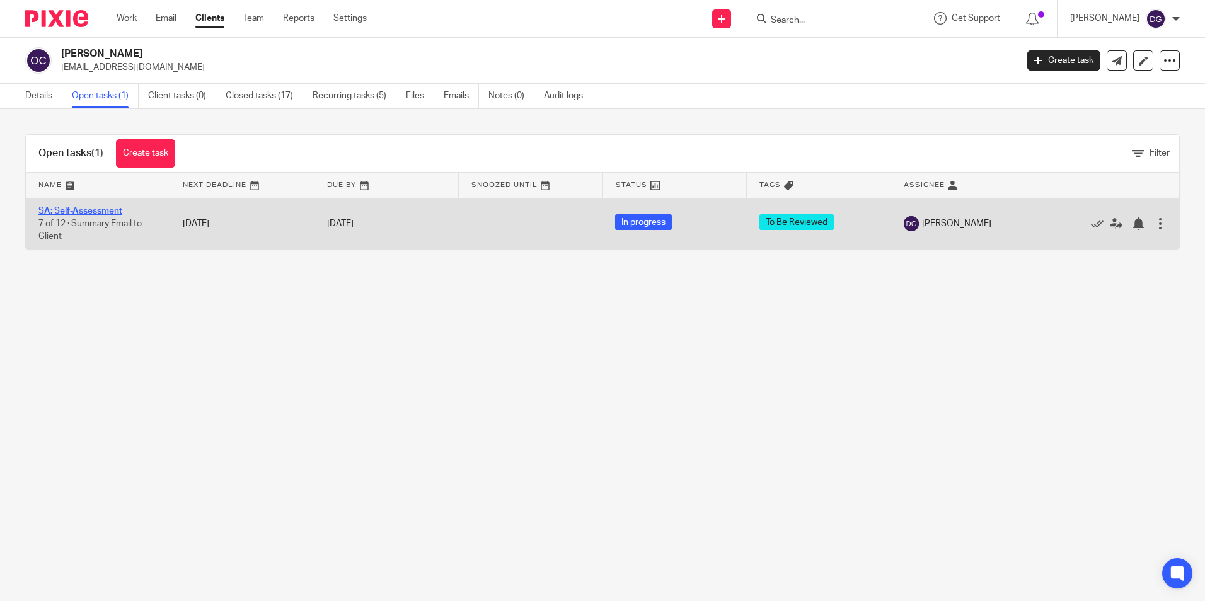
click at [66, 211] on link "SA: Self-Assessment" at bounding box center [80, 211] width 84 height 9
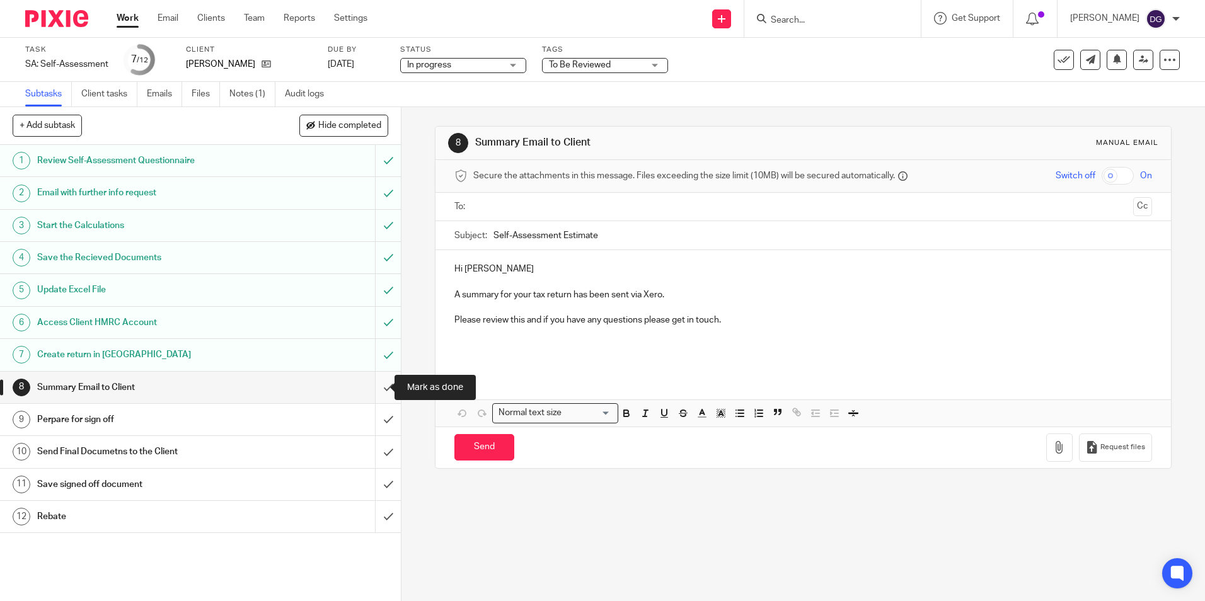
click at [373, 390] on input "submit" at bounding box center [200, 388] width 401 height 32
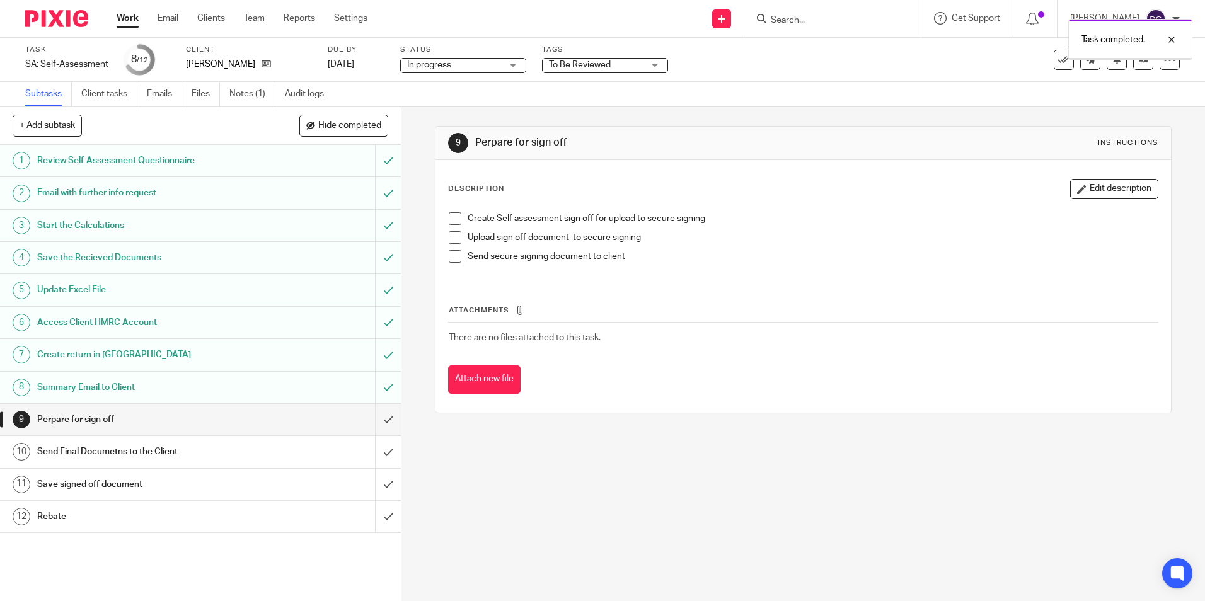
click at [382, 423] on input "submit" at bounding box center [200, 420] width 401 height 32
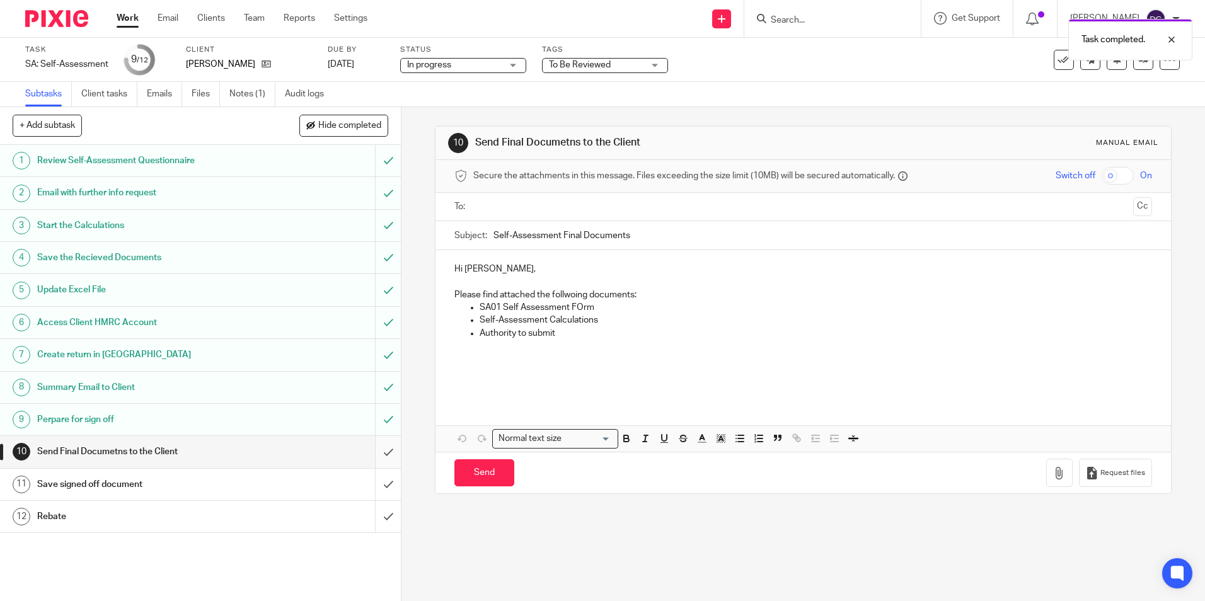
click at [375, 454] on input "submit" at bounding box center [200, 452] width 401 height 32
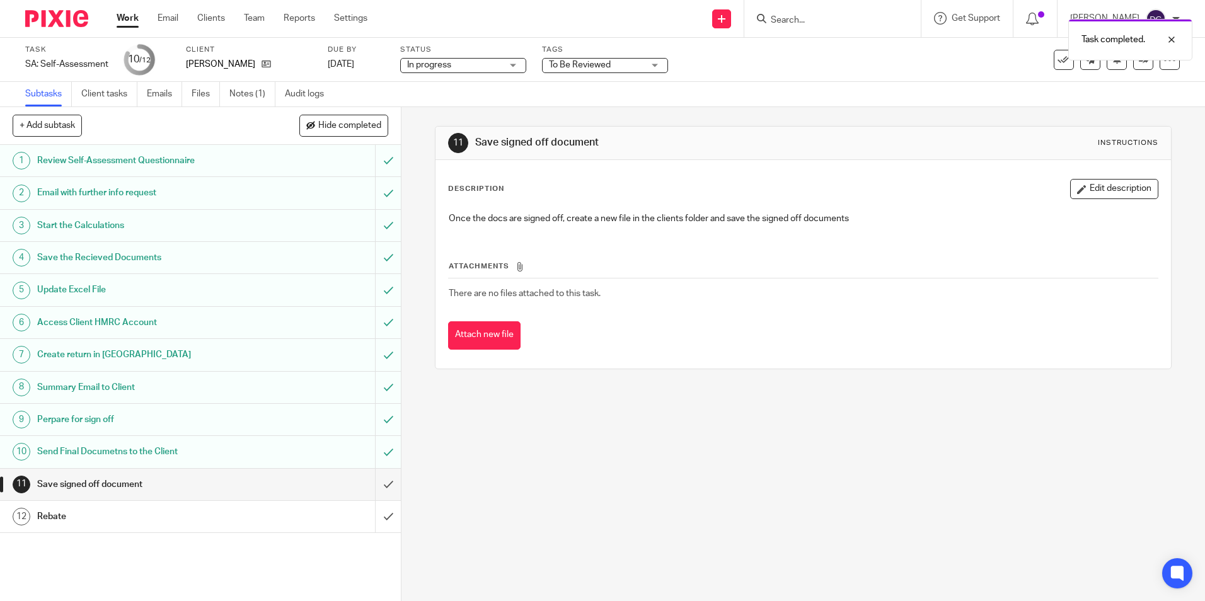
click at [492, 67] on span "In progress" at bounding box center [454, 65] width 95 height 13
click at [572, 67] on span "To Be Reviewed" at bounding box center [580, 65] width 62 height 9
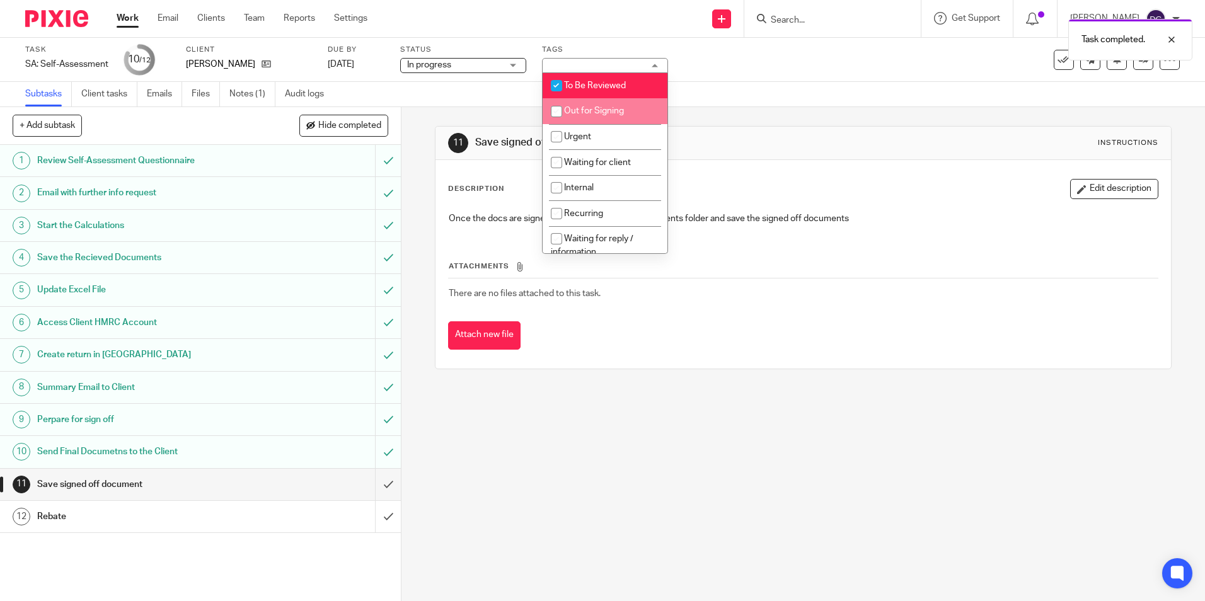
click at [591, 106] on li "Out for Signing" at bounding box center [605, 111] width 125 height 26
checkbox input "true"
click at [593, 97] on li "To Be Reviewed" at bounding box center [605, 86] width 125 height 26
checkbox input "false"
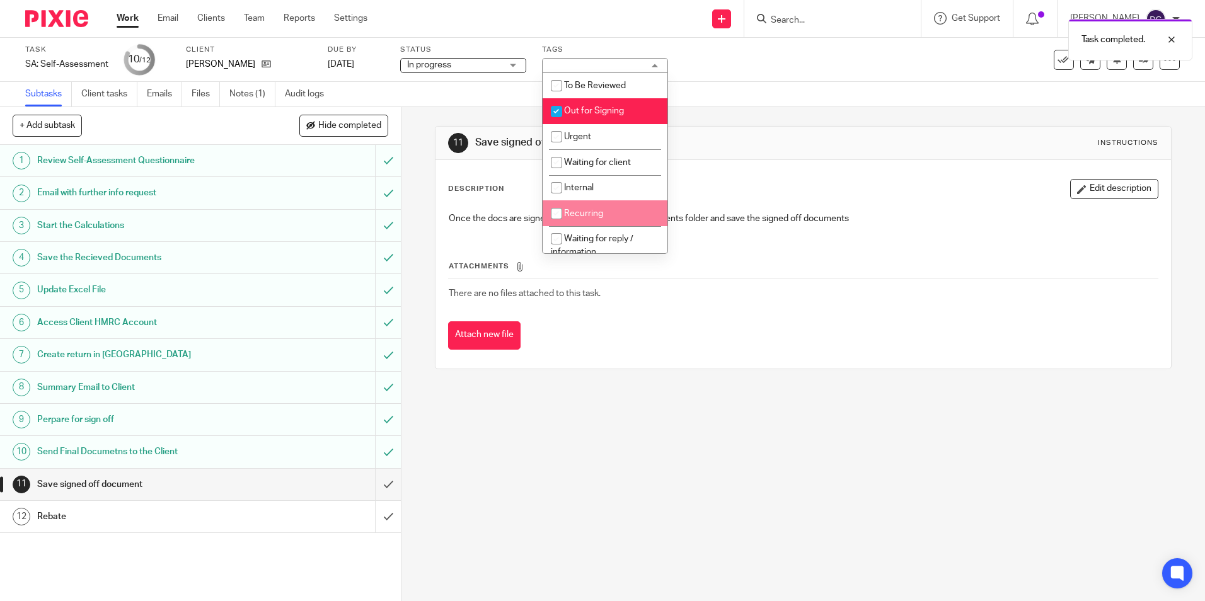
click at [565, 436] on div "11 Save signed off document Instructions Description Edit description Once the …" at bounding box center [804, 354] width 804 height 494
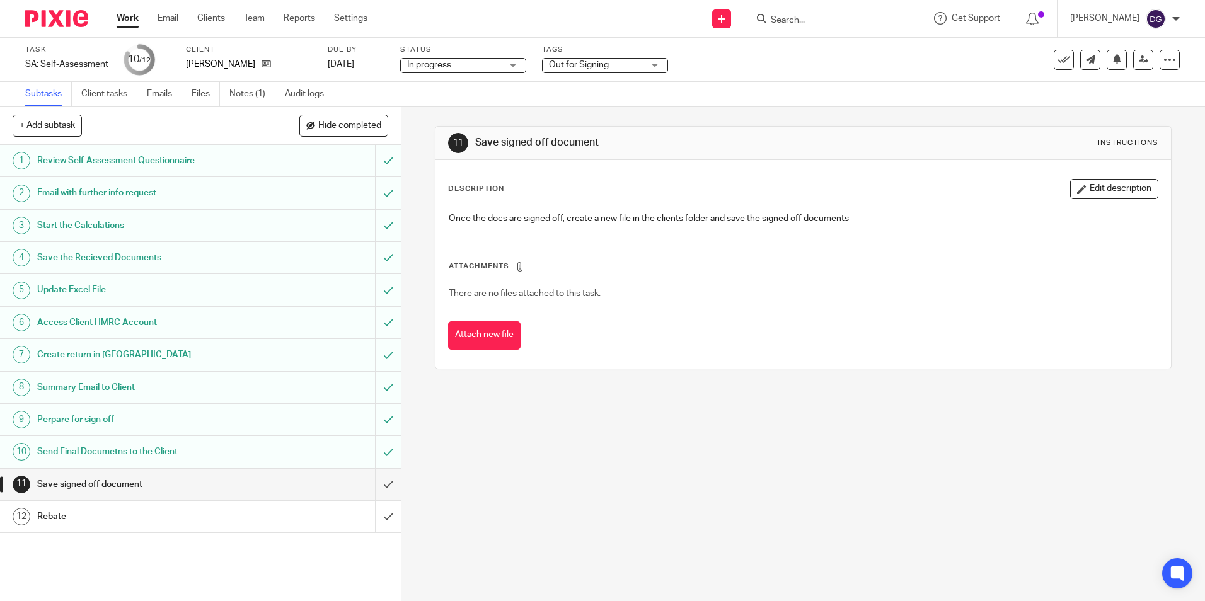
click at [125, 21] on link "Work" at bounding box center [128, 18] width 22 height 13
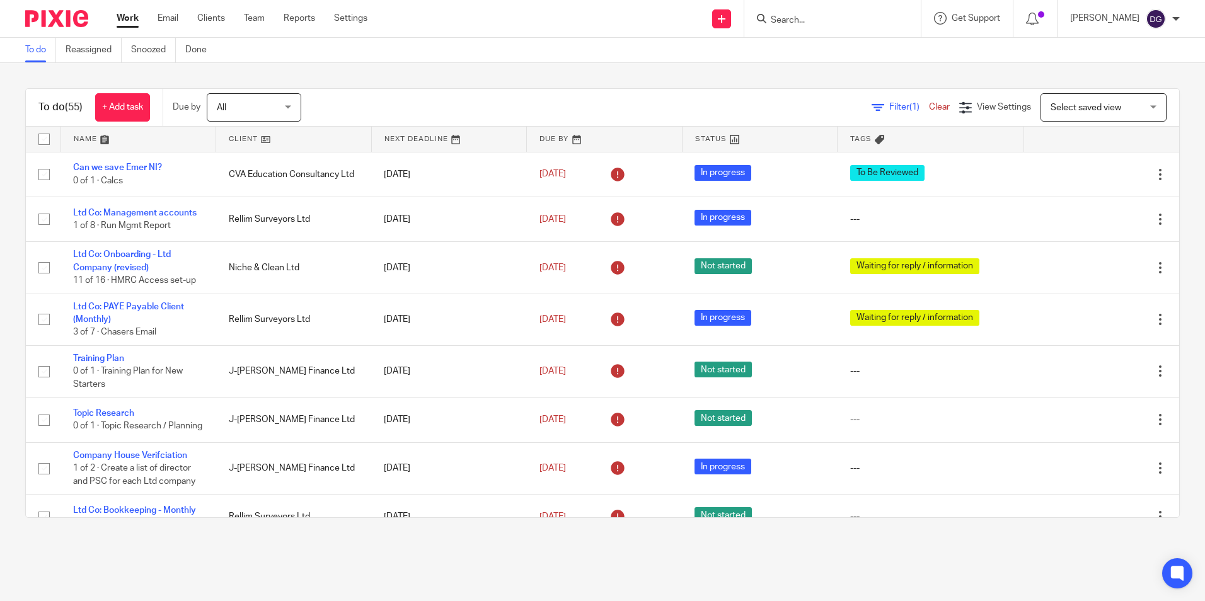
click at [838, 23] on input "Search" at bounding box center [826, 20] width 113 height 11
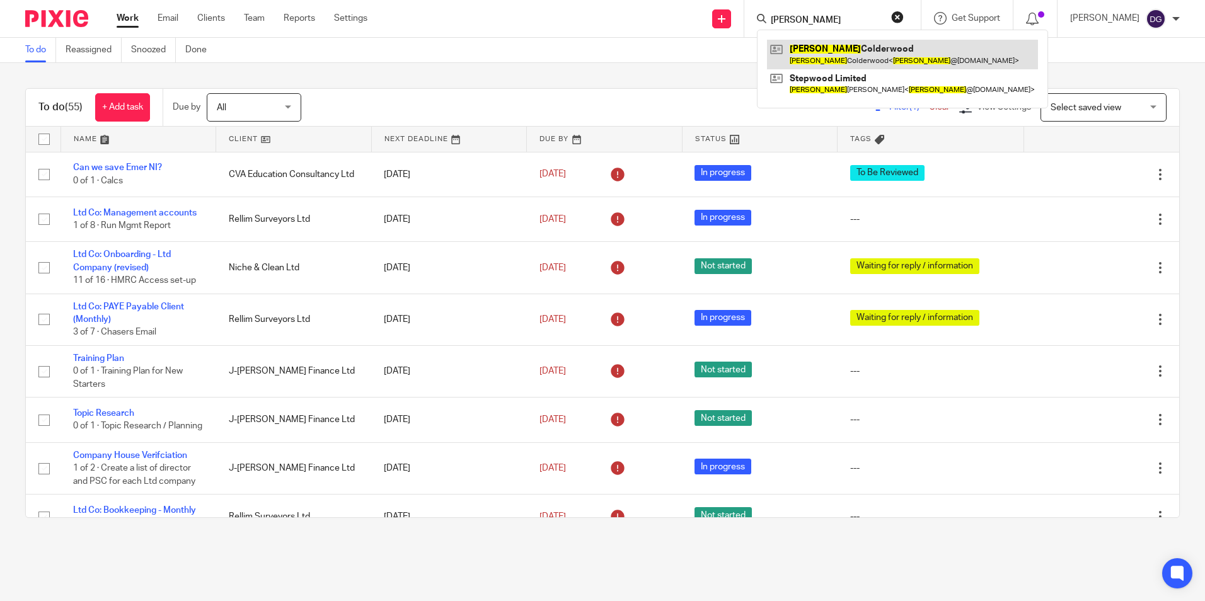
type input "stephen"
click at [838, 57] on link at bounding box center [902, 54] width 271 height 29
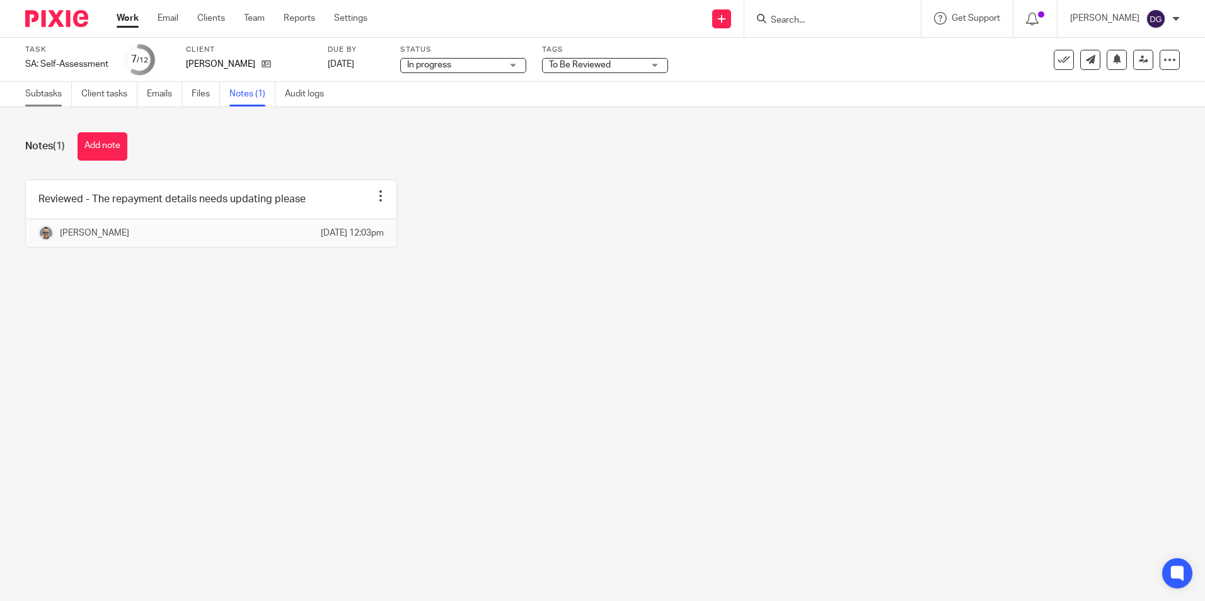
click at [52, 96] on link "Subtasks" at bounding box center [48, 94] width 47 height 25
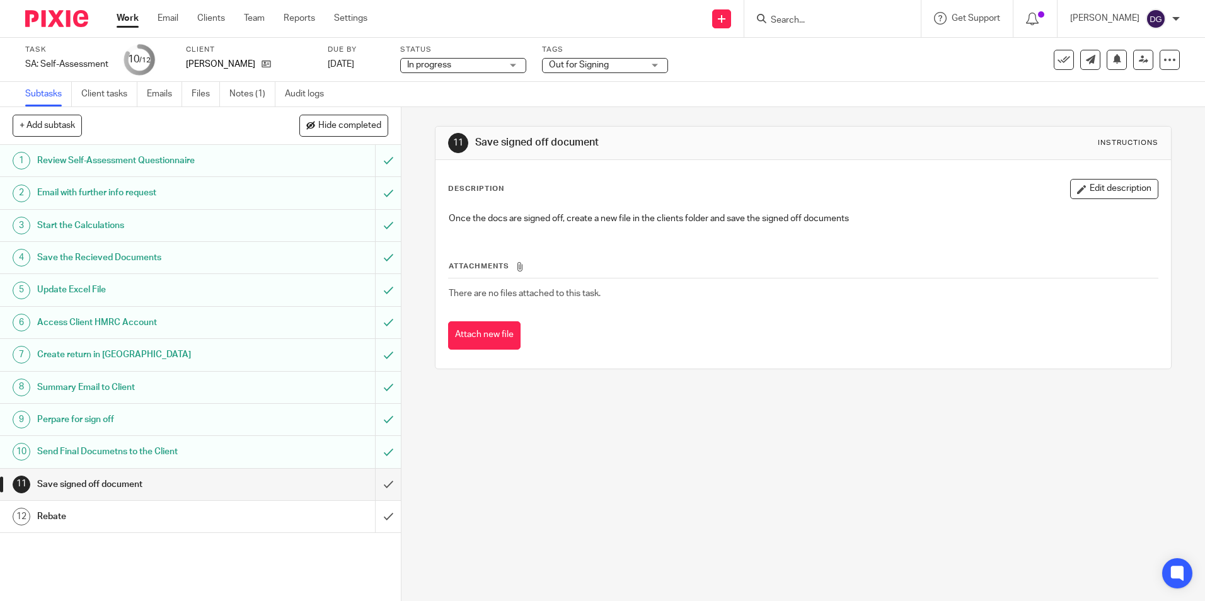
click at [533, 478] on div "11 Save signed off document Instructions Description Edit description Once the …" at bounding box center [804, 354] width 804 height 494
click at [486, 554] on div "11 Save signed off document Instructions Description Edit description Once the …" at bounding box center [804, 354] width 804 height 494
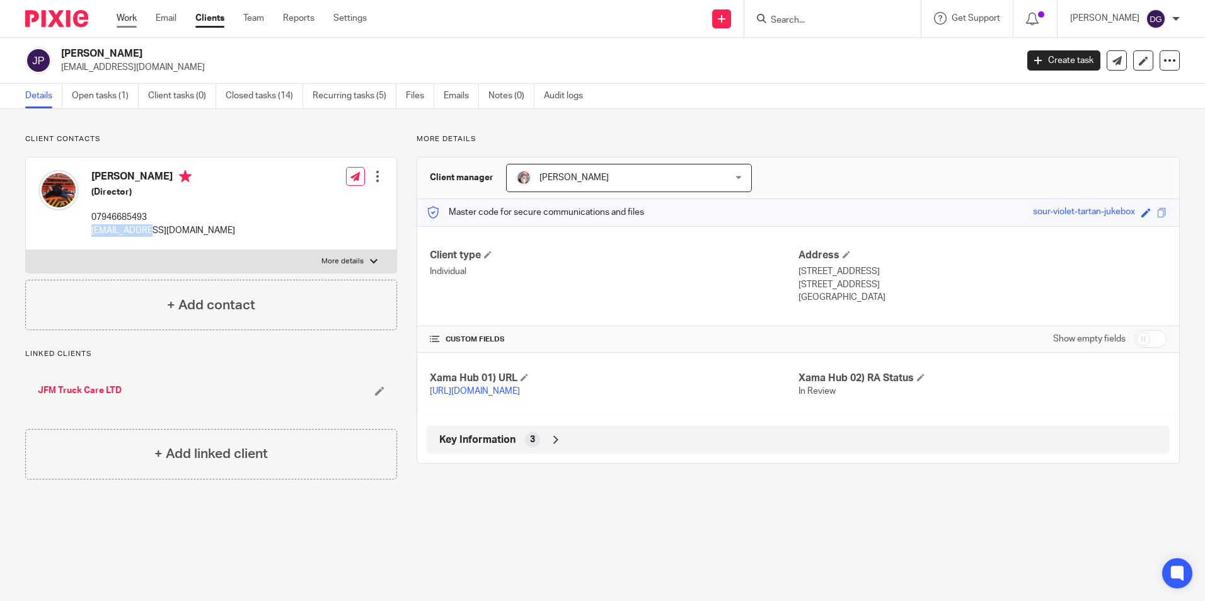
click at [129, 25] on link "Work" at bounding box center [127, 18] width 20 height 13
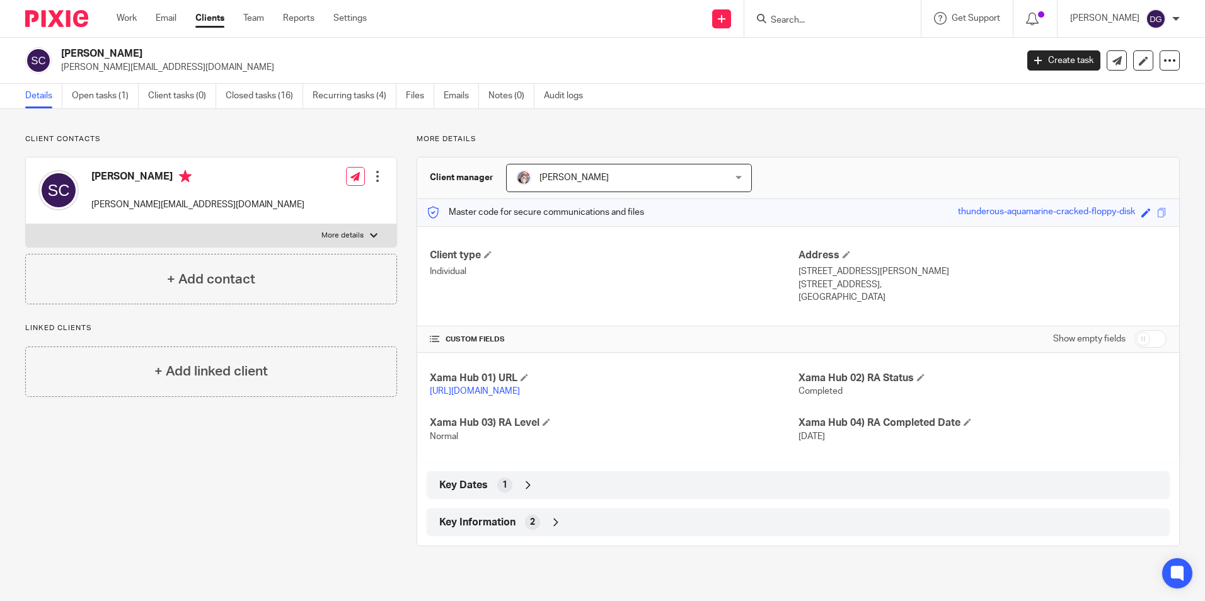
click at [350, 241] on label "More details" at bounding box center [211, 235] width 371 height 23
click at [26, 224] on input "More details" at bounding box center [25, 224] width 1 height 1
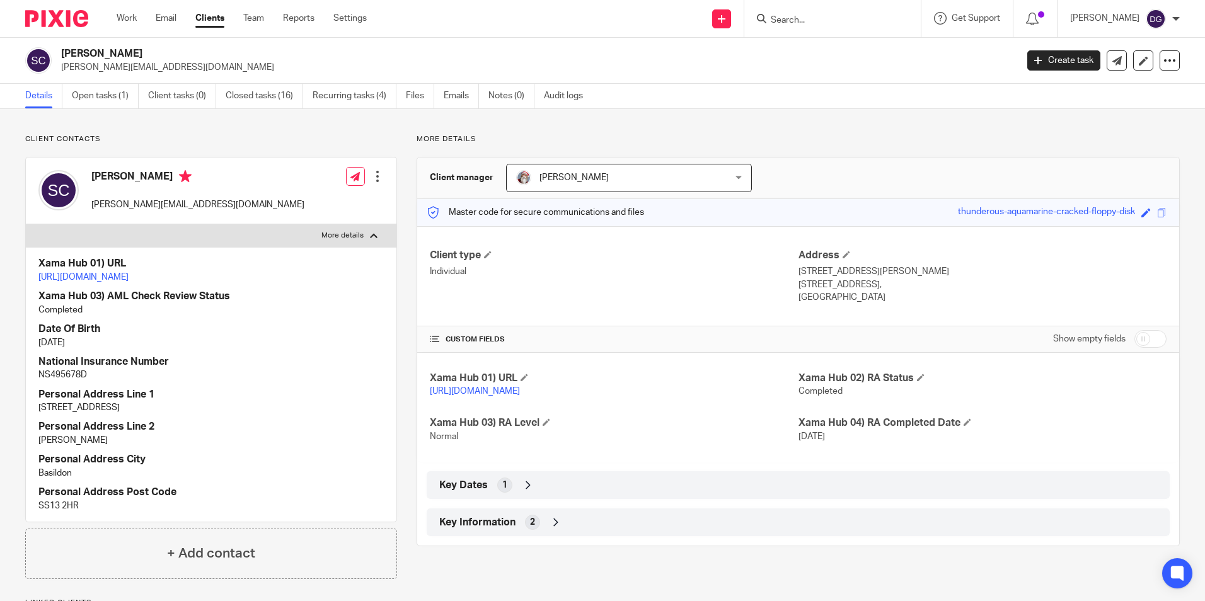
click at [350, 241] on label "More details" at bounding box center [211, 235] width 371 height 23
click at [26, 224] on input "More details" at bounding box center [25, 224] width 1 height 1
checkbox input "false"
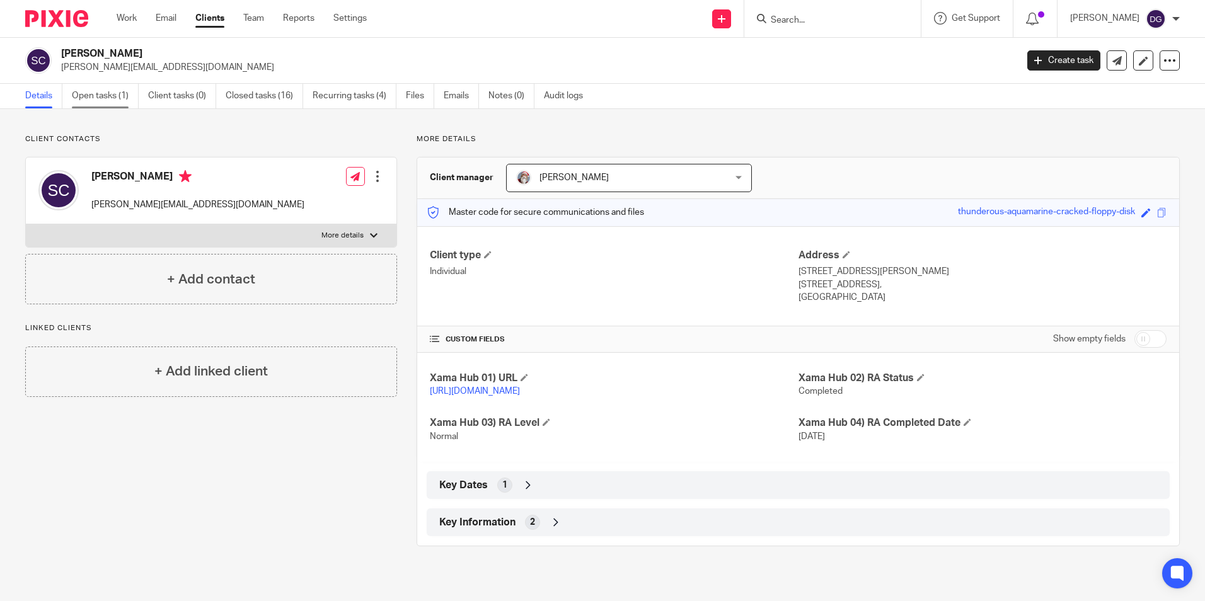
click at [94, 101] on link "Open tasks (1)" at bounding box center [105, 96] width 67 height 25
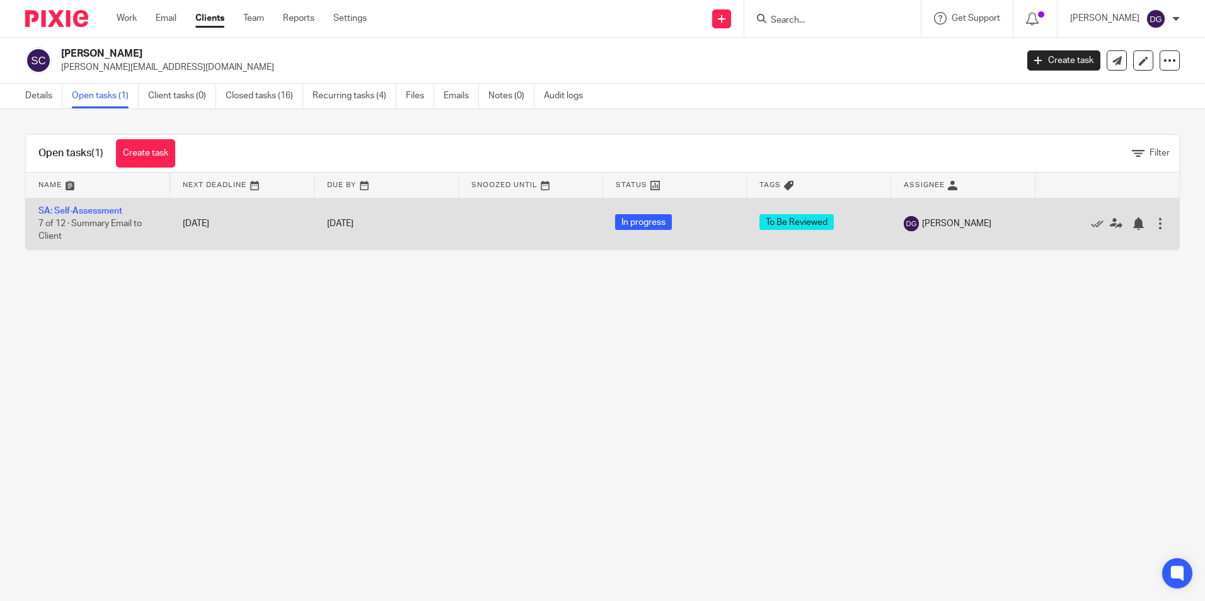
click at [87, 205] on td "SA: Self-Assessment 7 of 12 · Summary Email to Client" at bounding box center [98, 224] width 144 height 52
click at [96, 216] on td "SA: Self-Assessment 7 of 12 · Summary Email to Client" at bounding box center [98, 224] width 144 height 52
click at [110, 211] on link "SA: Self-Assessment" at bounding box center [80, 211] width 84 height 9
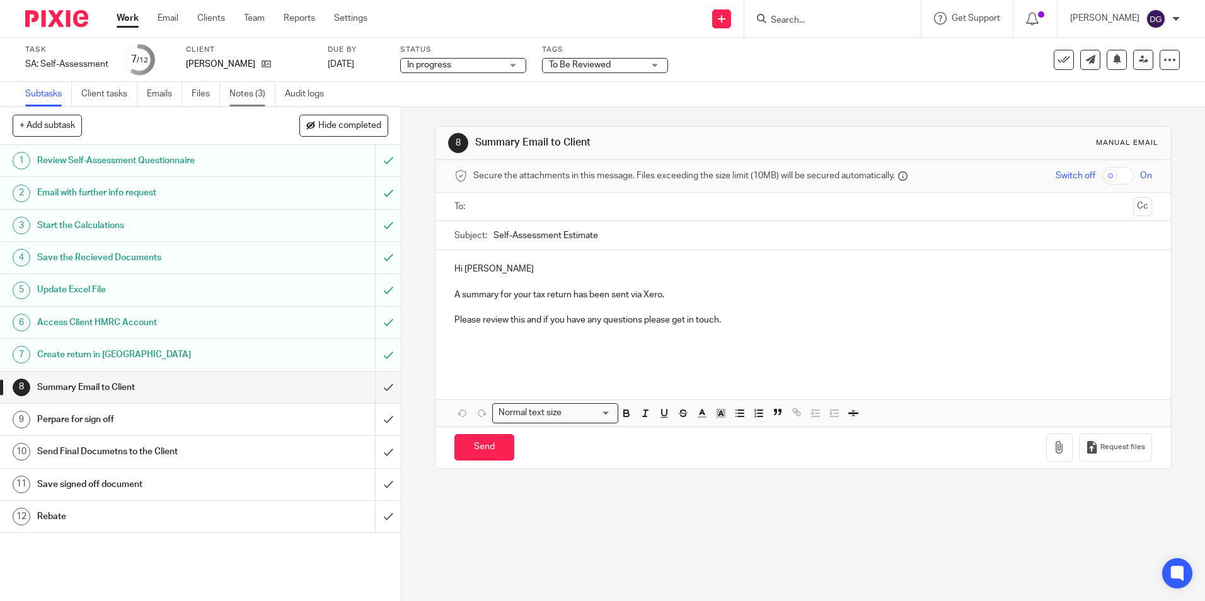
click at [244, 96] on link "Notes (3)" at bounding box center [252, 94] width 46 height 25
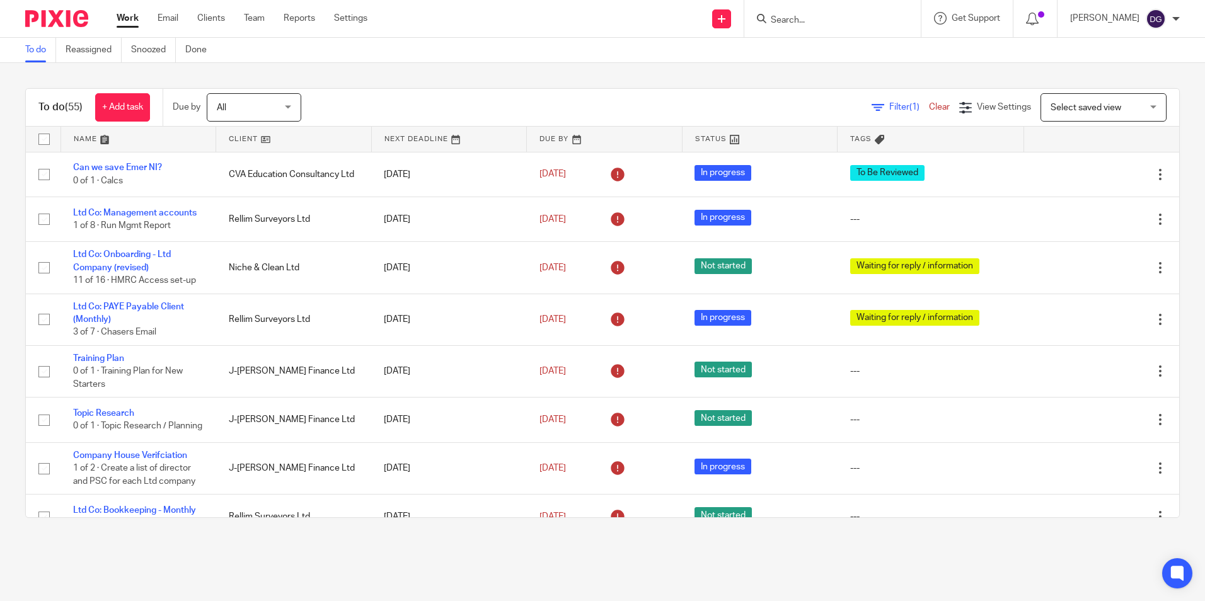
click at [802, 16] on input "Search" at bounding box center [826, 20] width 113 height 11
type input "melanie"
click at [844, 69] on link at bounding box center [884, 54] width 234 height 29
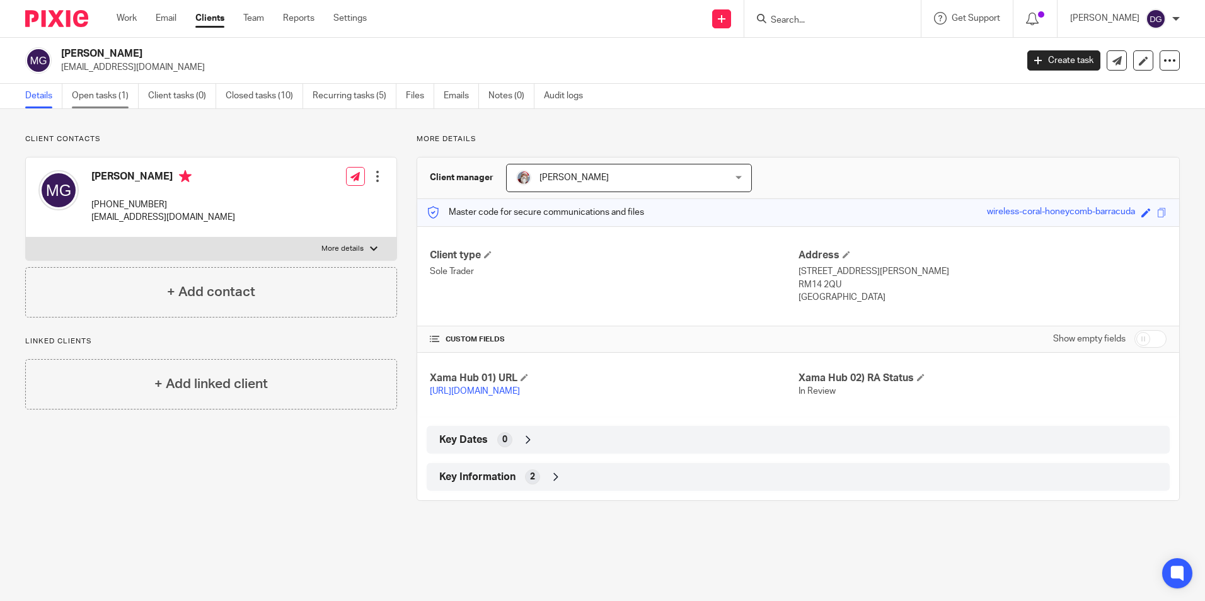
click at [116, 96] on link "Open tasks (1)" at bounding box center [105, 96] width 67 height 25
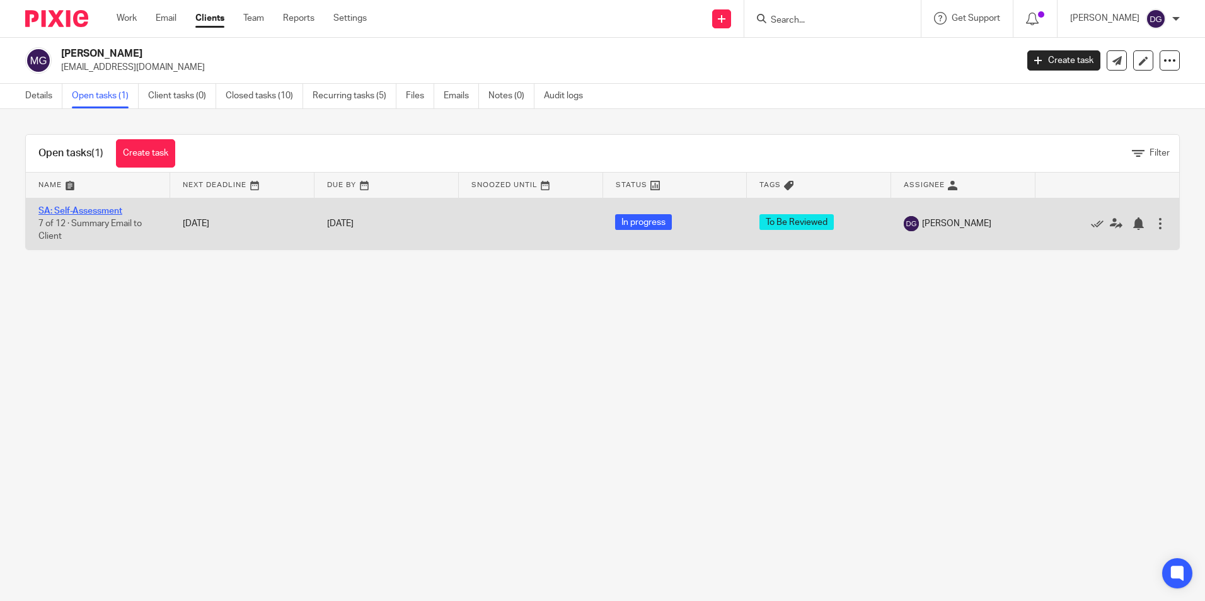
click at [103, 209] on link "SA: Self-Assessment" at bounding box center [80, 211] width 84 height 9
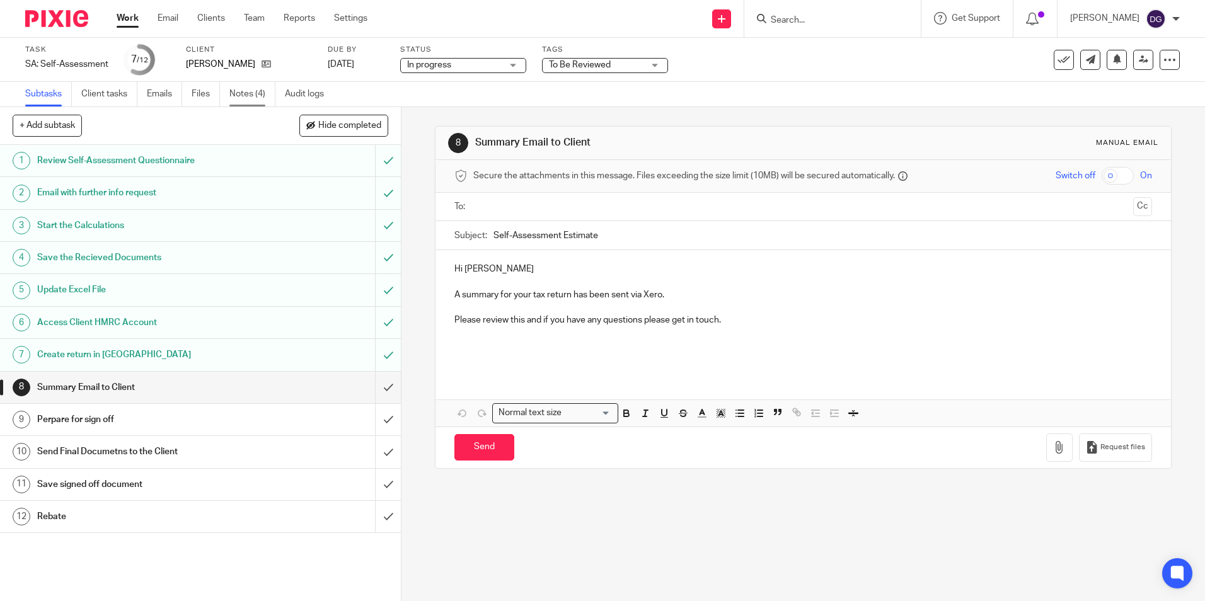
click at [240, 100] on link "Notes (4)" at bounding box center [252, 94] width 46 height 25
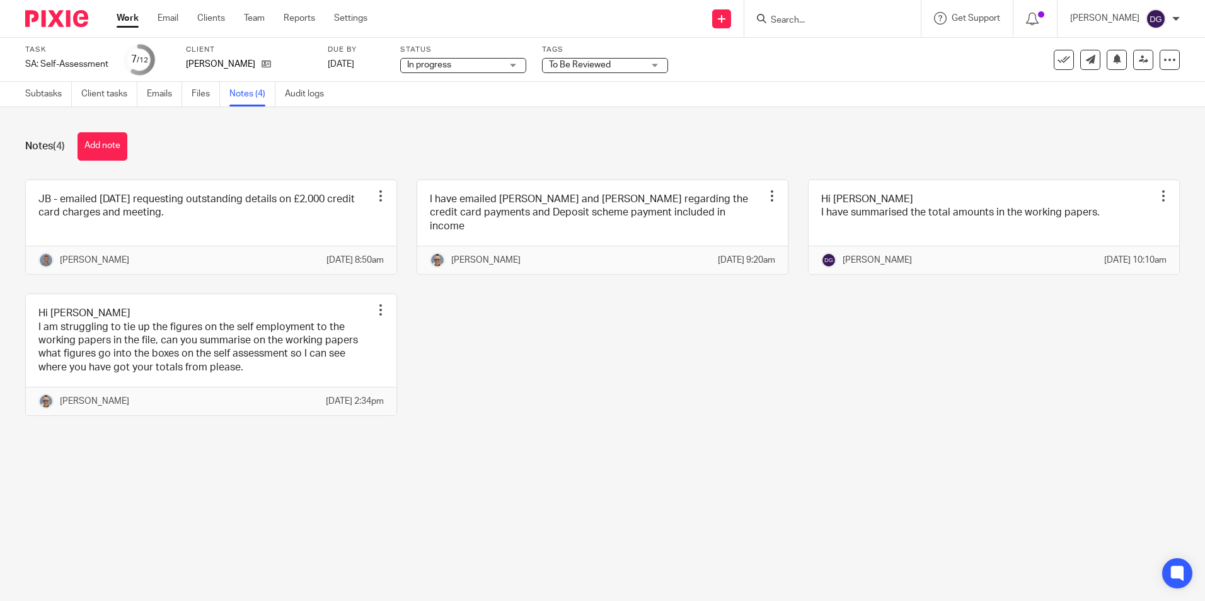
click at [262, 159] on div "Notes (4) Add note" at bounding box center [602, 146] width 1155 height 28
click at [318, 165] on div "Notes (4) Add note JB - emailed [DATE] requesting outstanding details on £2,000…" at bounding box center [602, 283] width 1205 height 353
click at [424, 359] on div "JB - emailed [DATE] requesting outstanding details on £2,000 credit card charge…" at bounding box center [593, 308] width 1174 height 256
click at [98, 150] on button "Add note" at bounding box center [103, 146] width 50 height 28
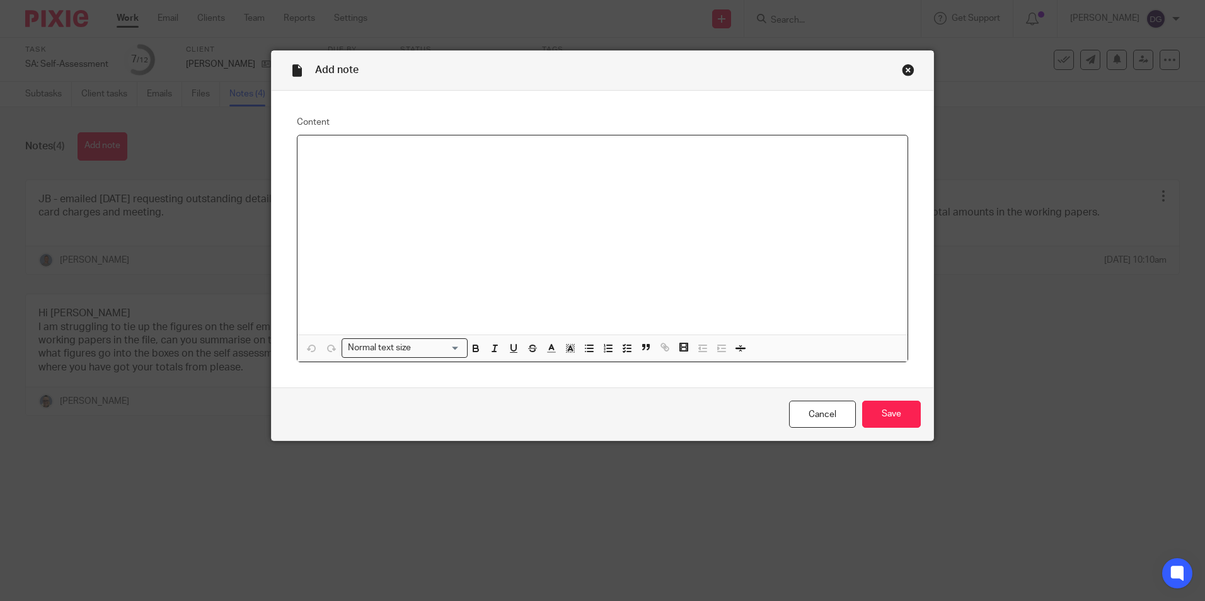
drag, startPoint x: 474, startPoint y: 163, endPoint x: 519, endPoint y: 165, distance: 45.4
click at [476, 163] on div at bounding box center [603, 235] width 610 height 199
click at [508, 183] on div "CC charges moved" at bounding box center [603, 235] width 610 height 199
click at [611, 351] on span at bounding box center [606, 349] width 57 height 19
click at [888, 410] on input "Save" at bounding box center [891, 414] width 59 height 27
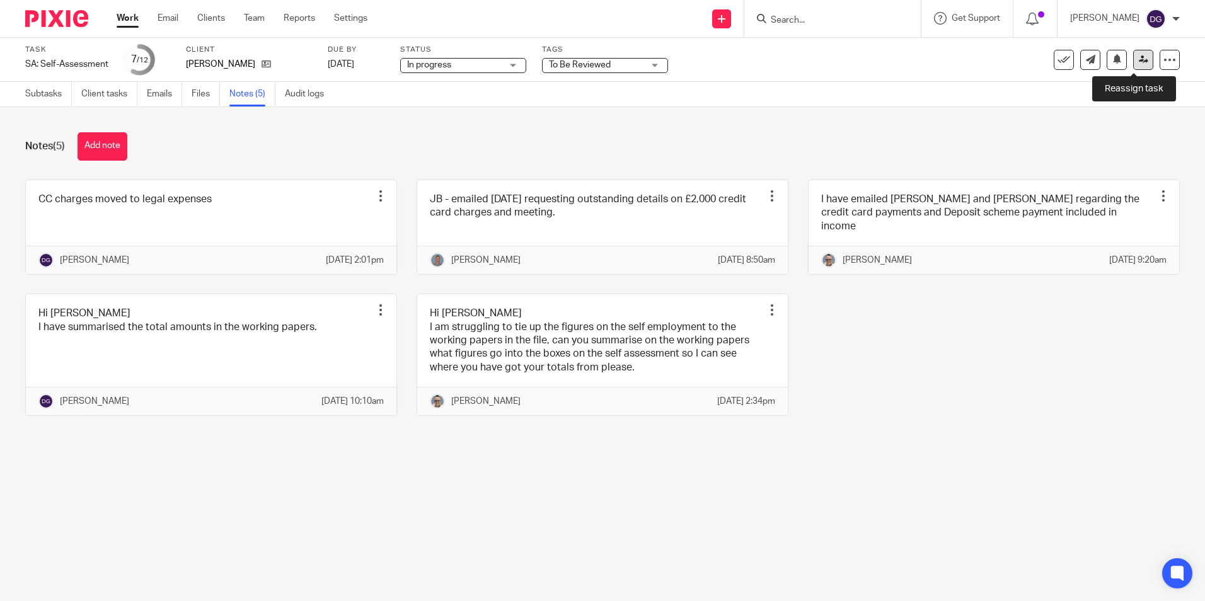
click at [1139, 54] on link at bounding box center [1143, 60] width 20 height 20
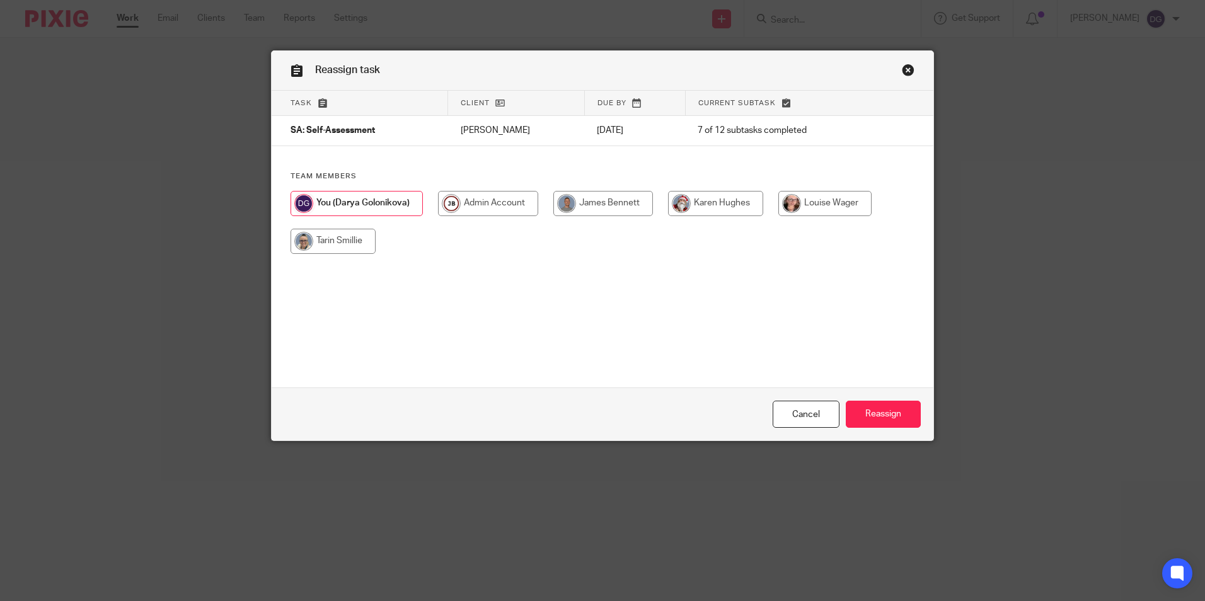
click at [303, 236] on input "radio" at bounding box center [333, 241] width 85 height 25
radio input "true"
click at [898, 422] on input "Reassign" at bounding box center [883, 414] width 75 height 27
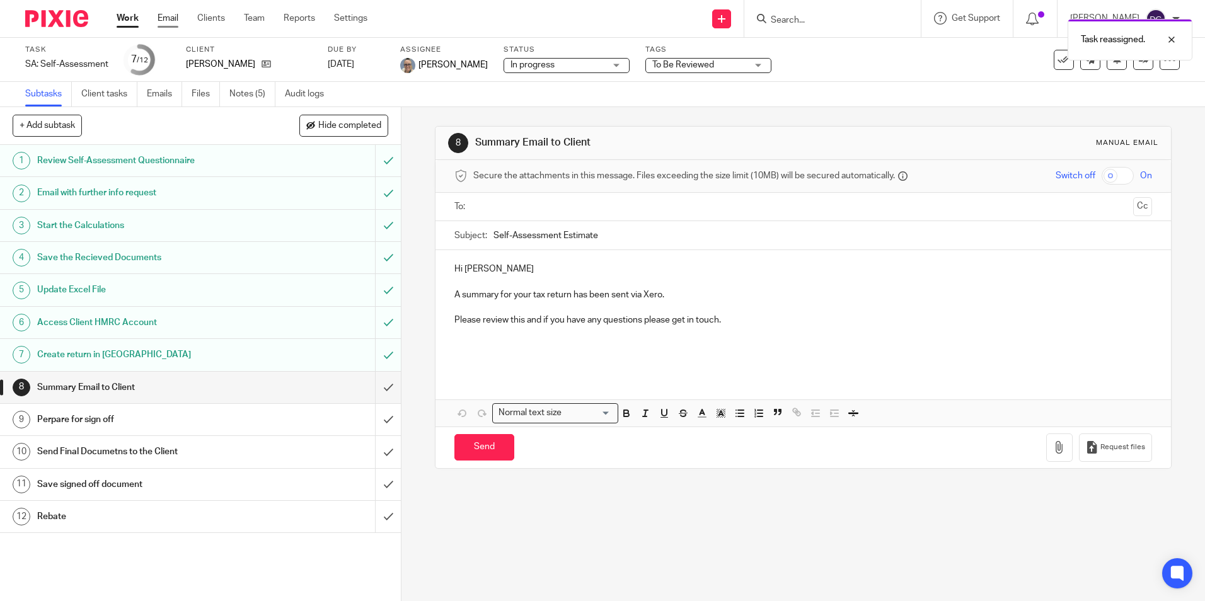
click at [159, 16] on link "Email" at bounding box center [168, 18] width 21 height 13
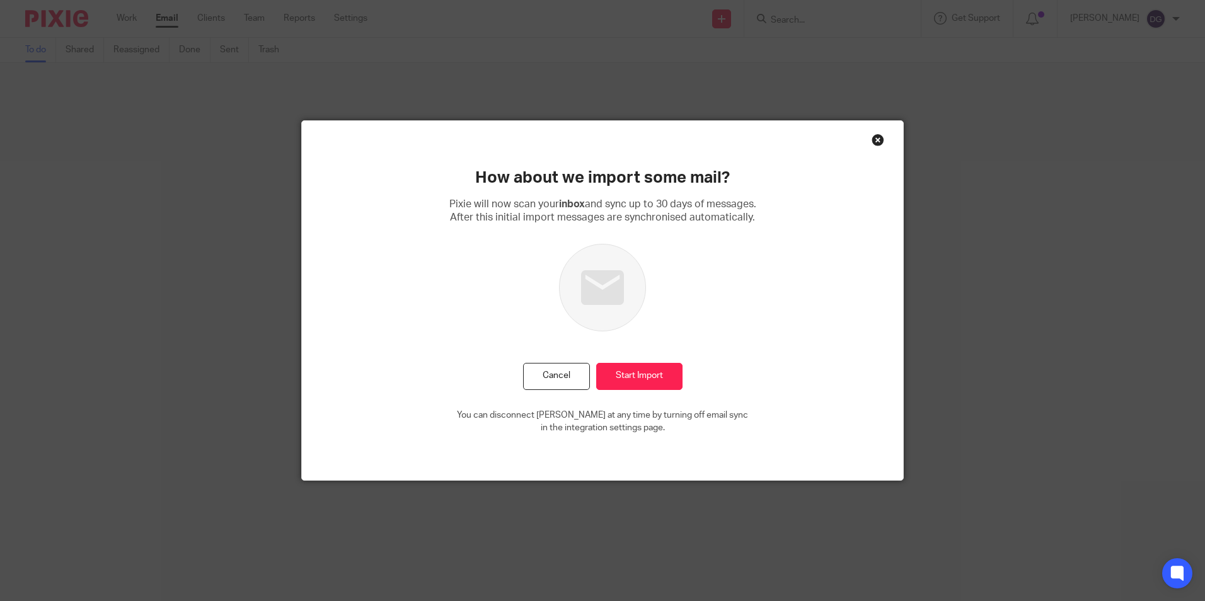
click at [872, 140] on div "Close this dialog window" at bounding box center [878, 140] width 13 height 13
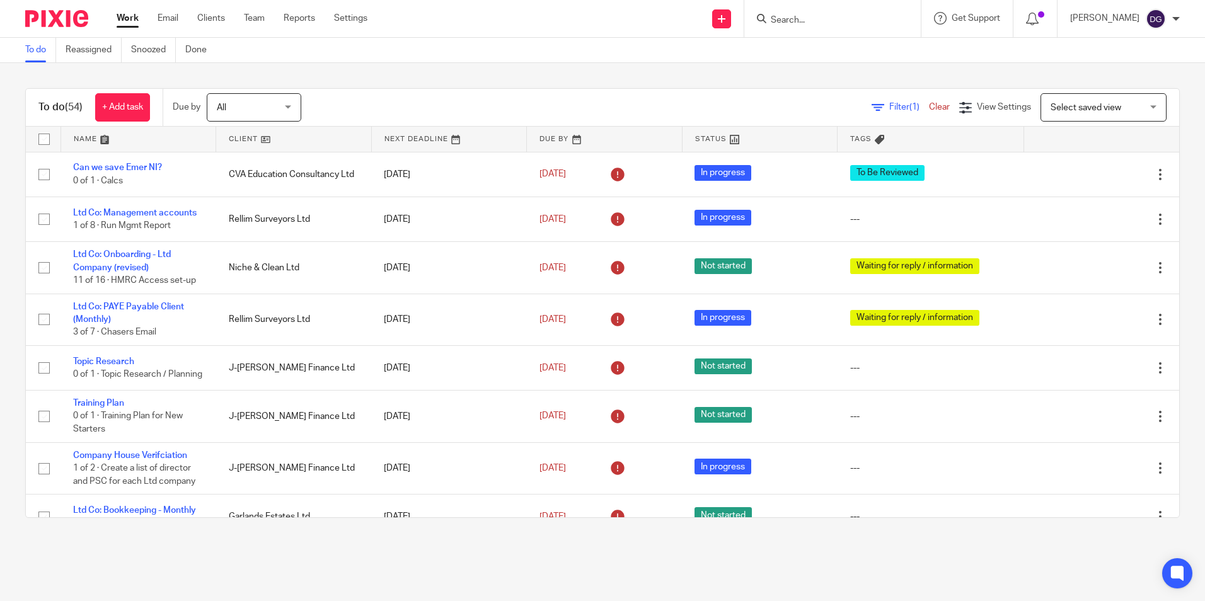
click at [132, 21] on link "Work" at bounding box center [128, 18] width 22 height 13
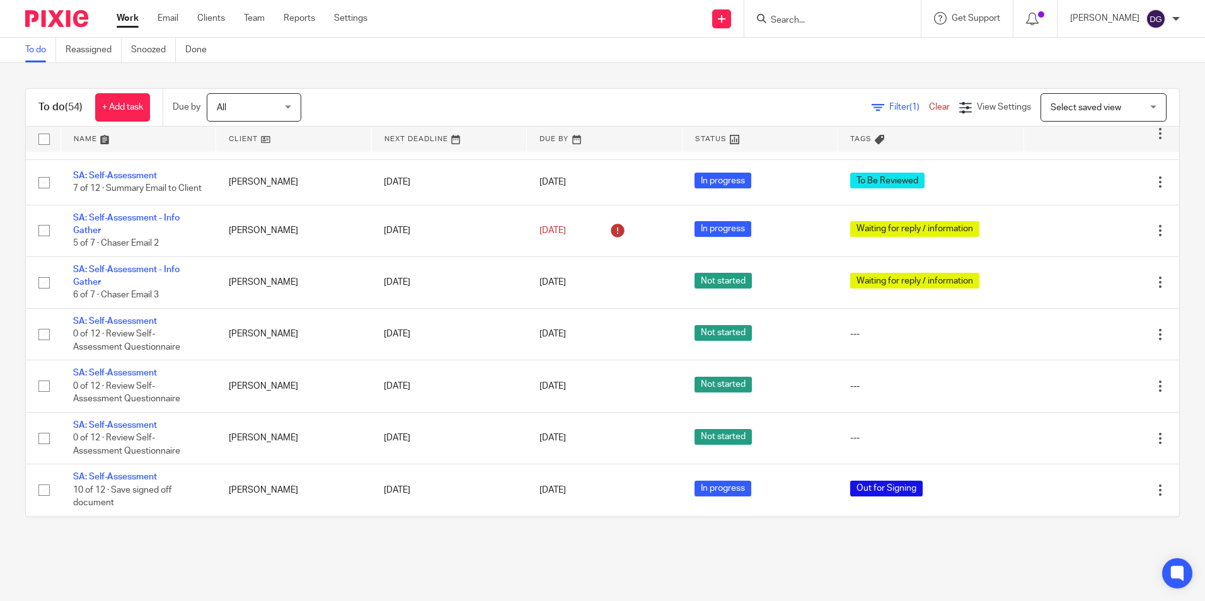
scroll to position [1894, 0]
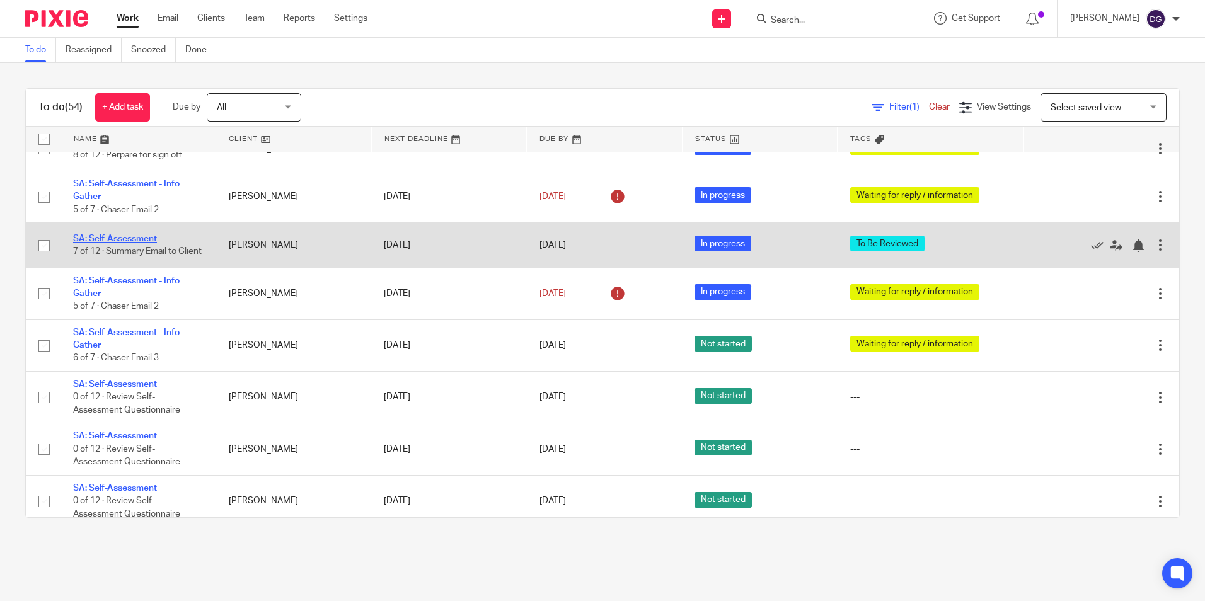
click at [124, 243] on link "SA: Self-Assessment" at bounding box center [115, 238] width 84 height 9
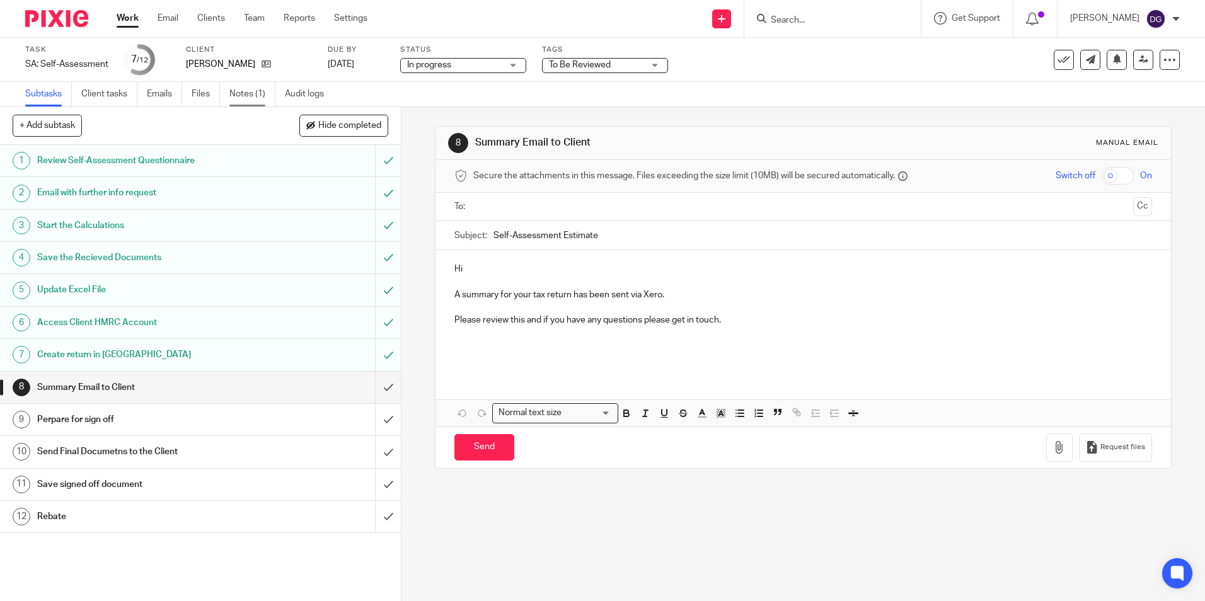
click at [248, 88] on link "Notes (1)" at bounding box center [252, 94] width 46 height 25
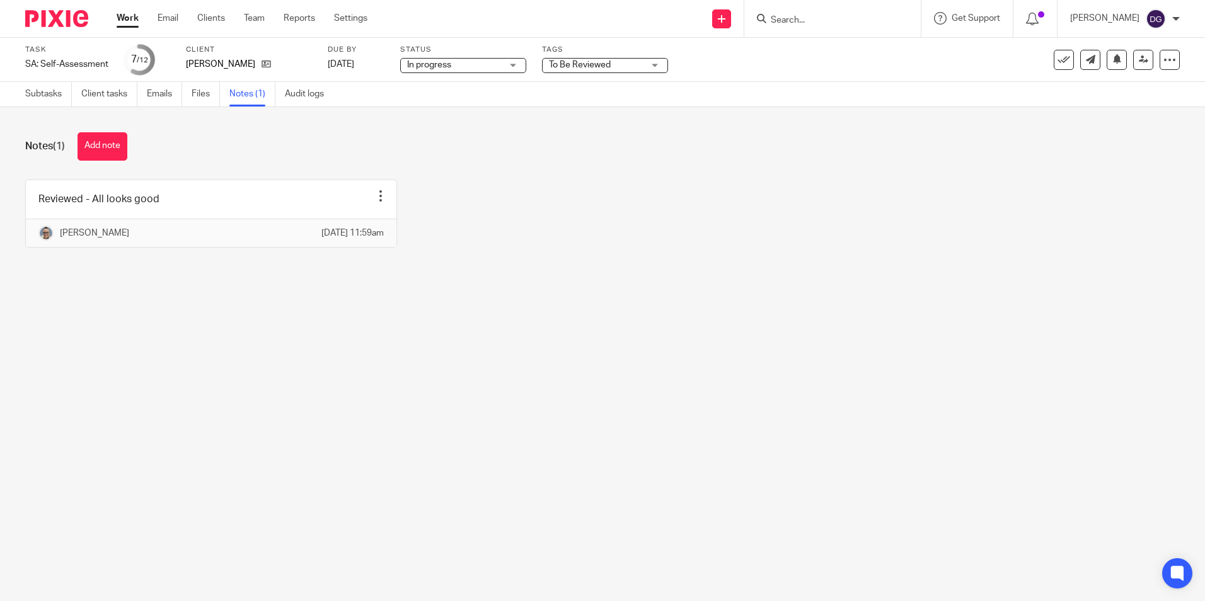
click at [782, 6] on div at bounding box center [832, 18] width 177 height 37
click at [799, 15] on input "Search" at bounding box center [826, 20] width 113 height 11
click at [262, 64] on icon at bounding box center [266, 63] width 9 height 9
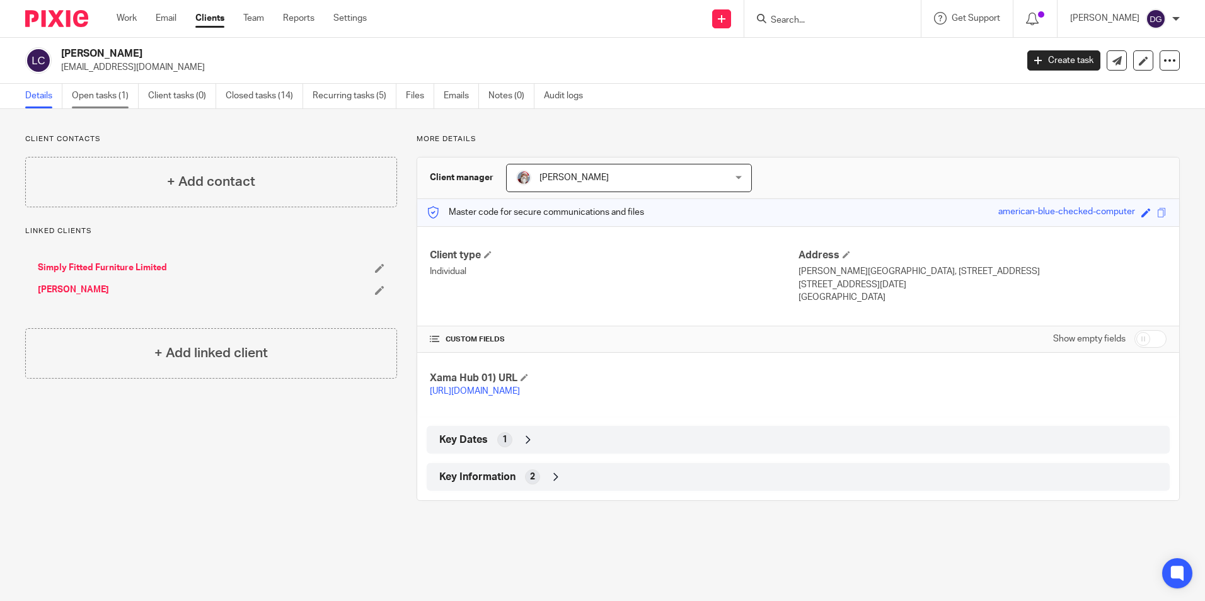
click at [113, 95] on link "Open tasks (1)" at bounding box center [105, 96] width 67 height 25
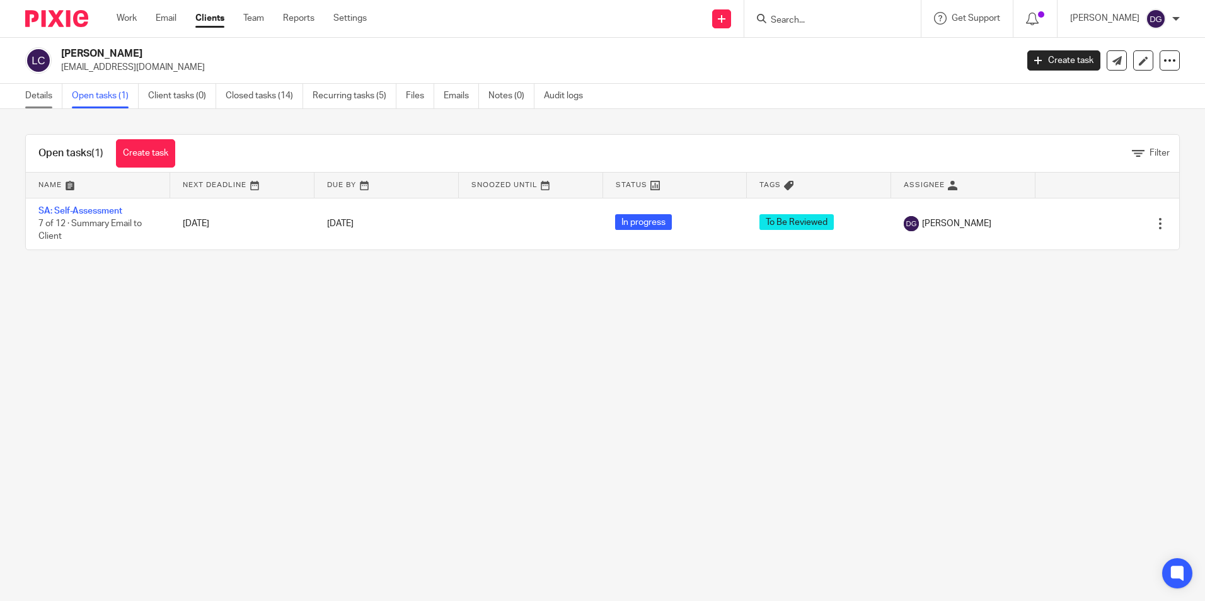
click at [50, 96] on link "Details" at bounding box center [43, 96] width 37 height 25
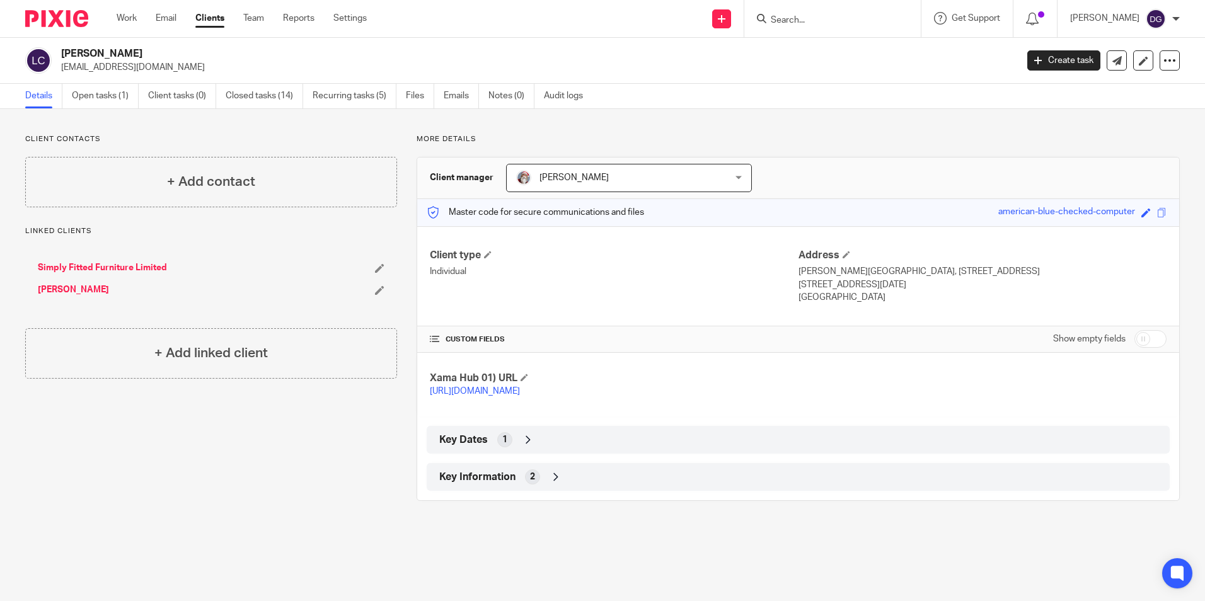
click at [524, 446] on icon at bounding box center [528, 440] width 13 height 13
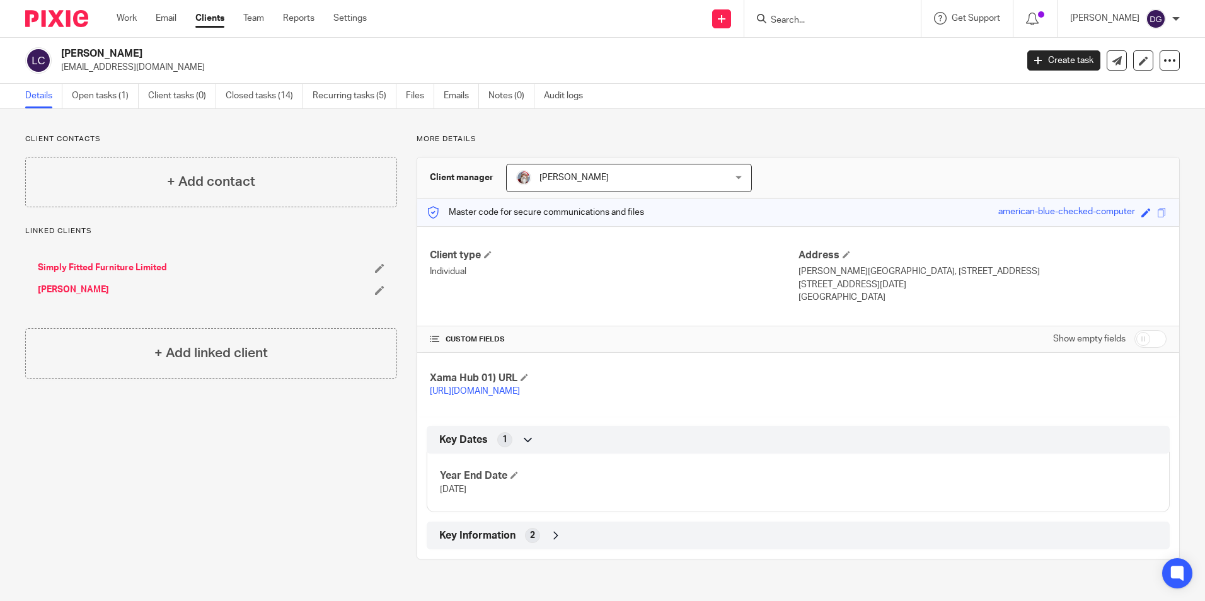
click at [524, 446] on icon at bounding box center [528, 440] width 13 height 13
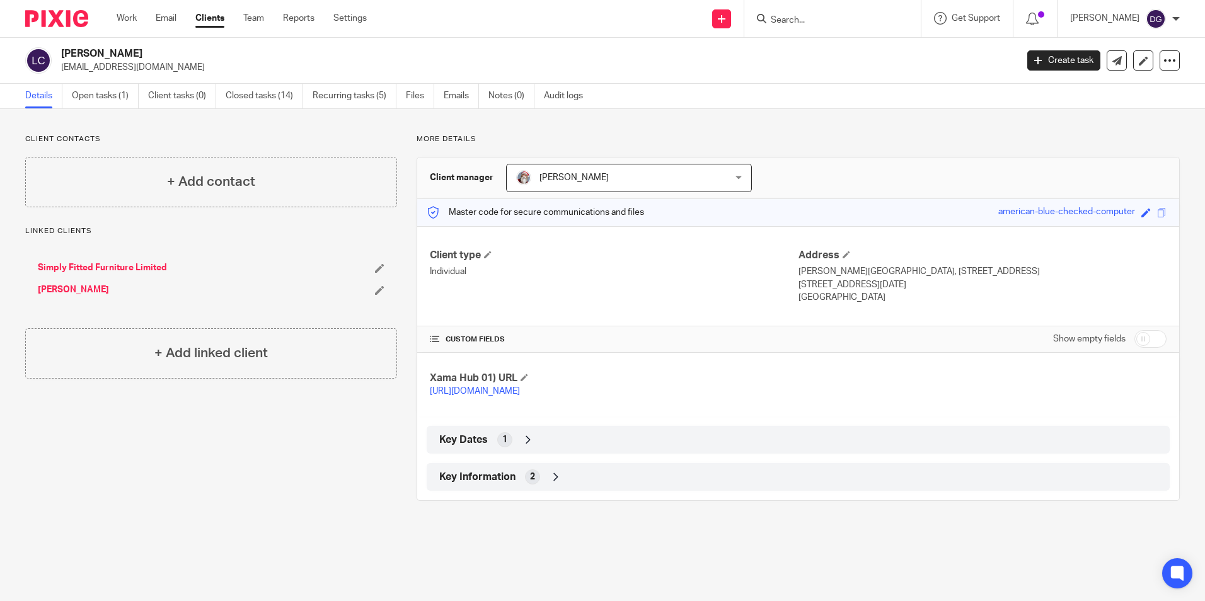
click at [544, 487] on div "Key Information 2" at bounding box center [798, 476] width 724 height 21
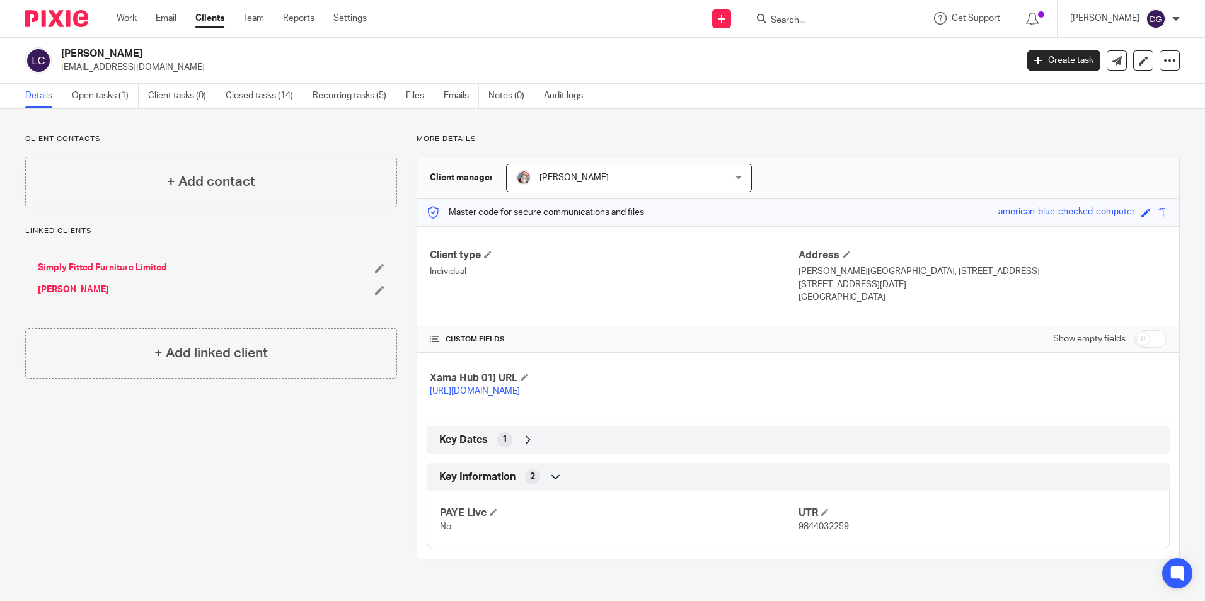
click at [544, 487] on div "Key Information 2" at bounding box center [798, 476] width 724 height 21
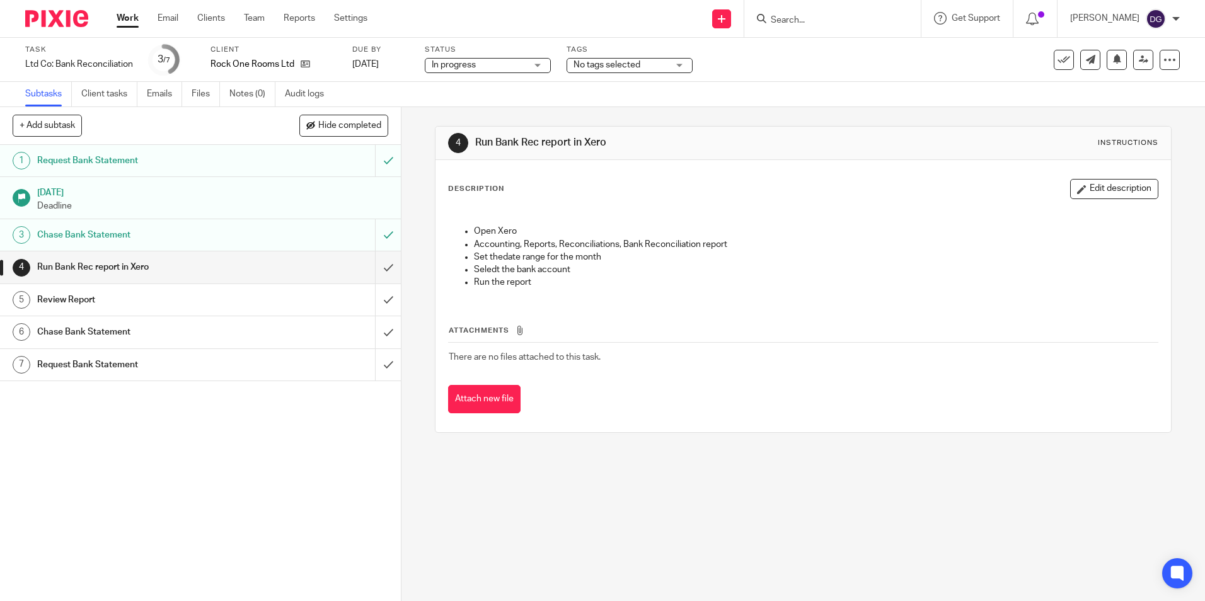
click at [637, 291] on div "Open Xero Accounting, Reports, Reconciliations, Bank Reconciliation report Set …" at bounding box center [803, 252] width 721 height 93
click at [67, 302] on h1 "Review Report" at bounding box center [145, 300] width 217 height 19
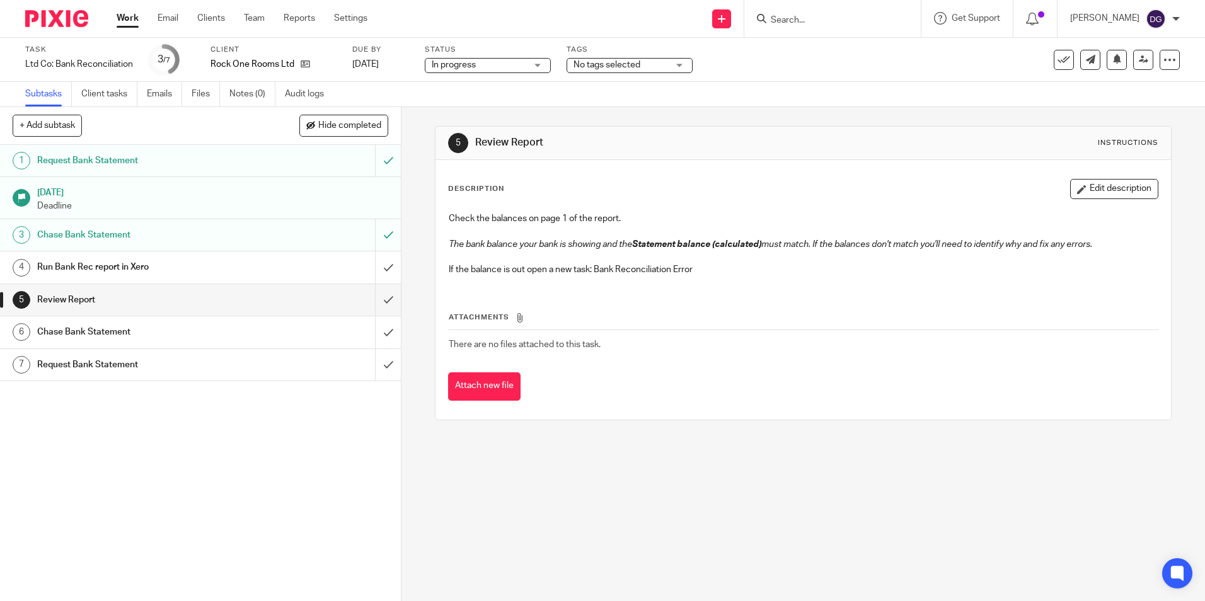
click at [167, 329] on h1 "Chase Bank Statement" at bounding box center [145, 332] width 217 height 19
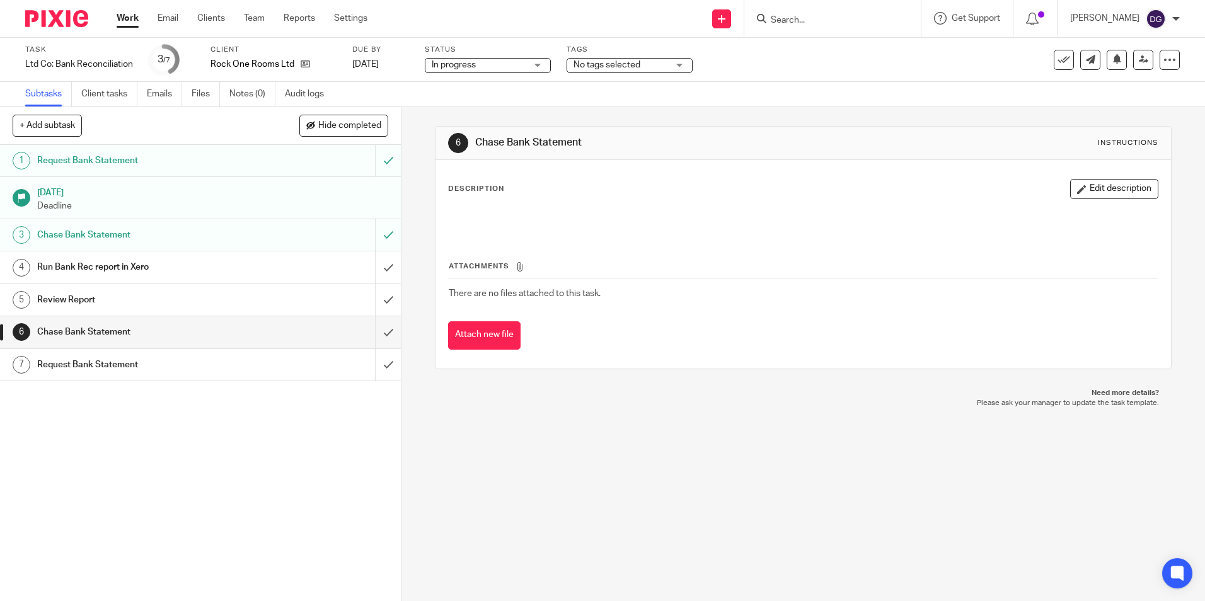
click at [177, 354] on link "7 Request Bank Statement" at bounding box center [187, 365] width 375 height 32
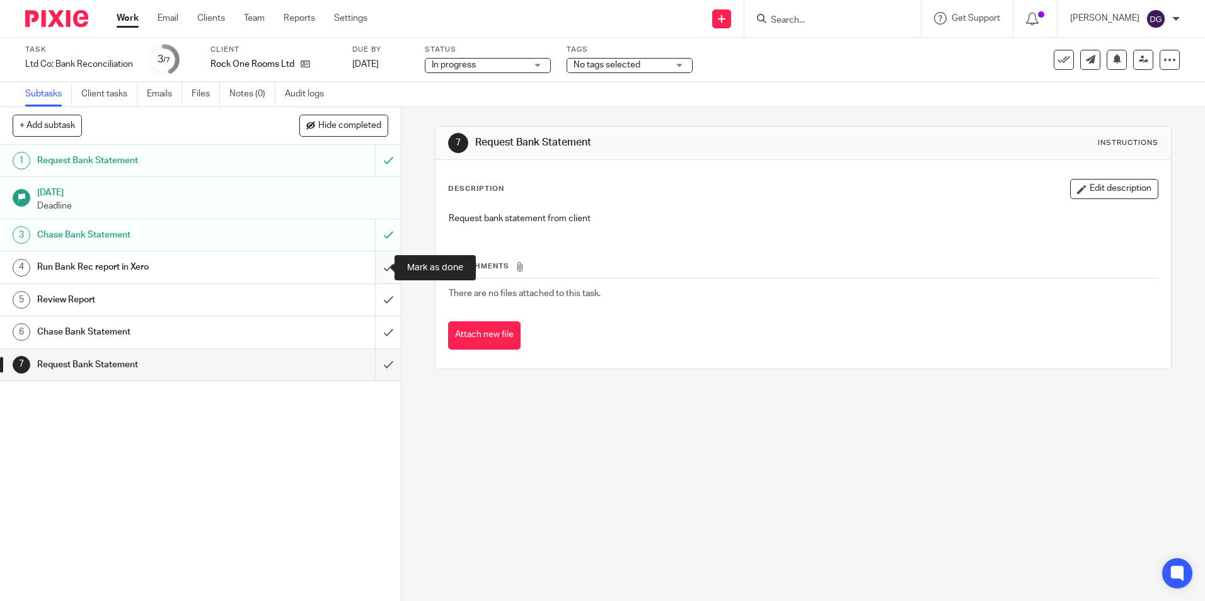
click at [377, 265] on input "submit" at bounding box center [200, 268] width 401 height 32
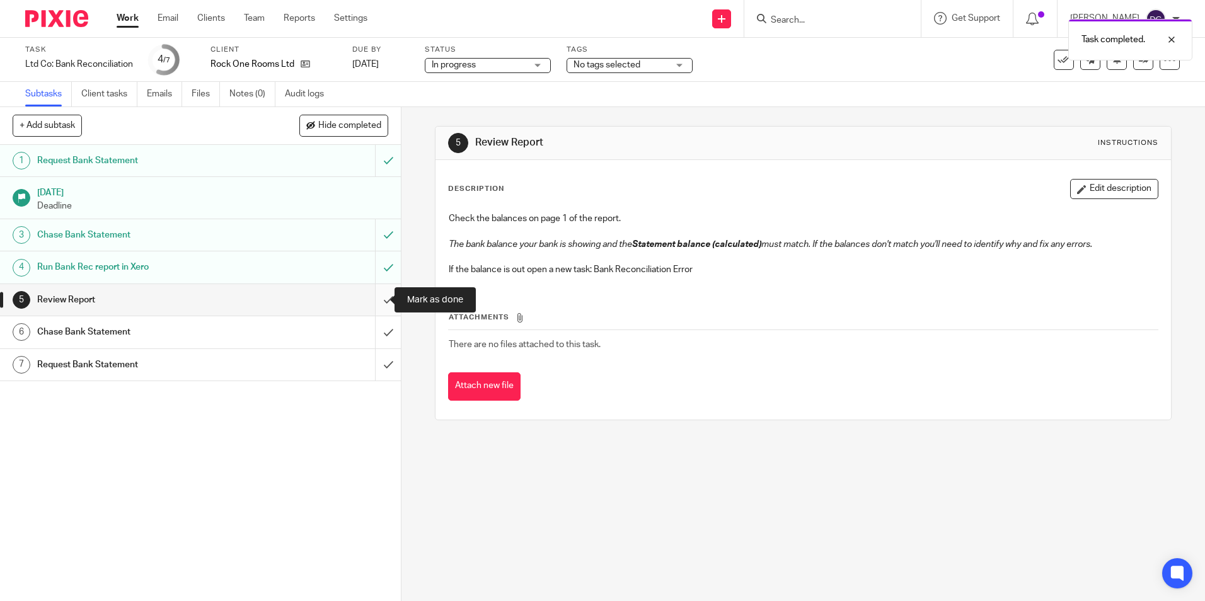
click at [381, 315] on input "submit" at bounding box center [200, 300] width 401 height 32
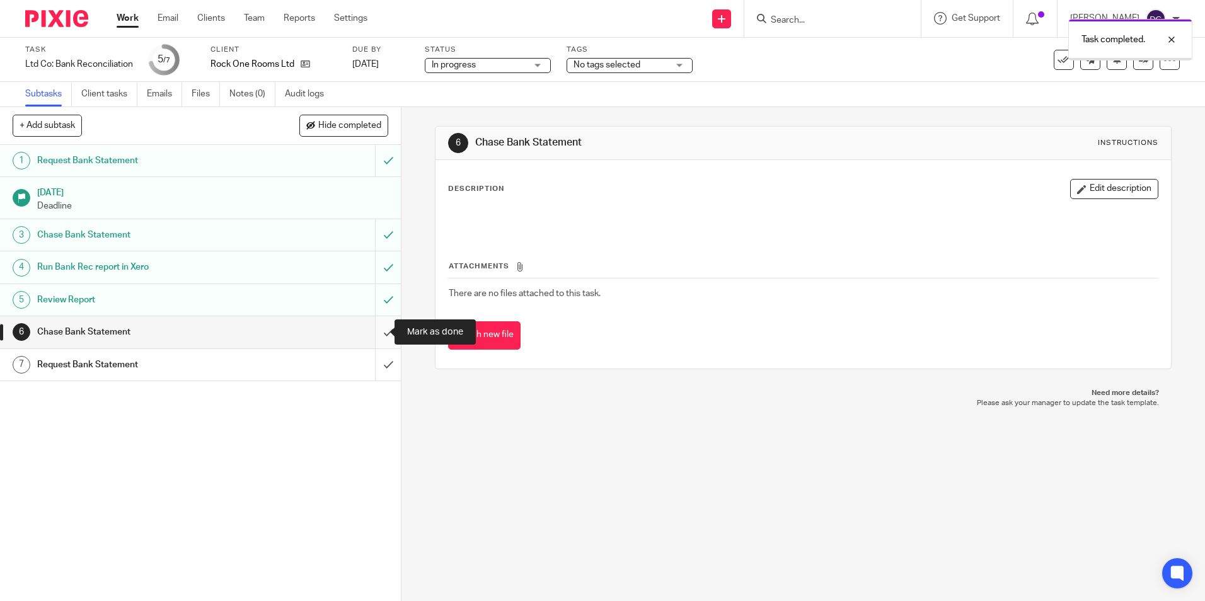
click at [374, 329] on input "submit" at bounding box center [200, 332] width 401 height 32
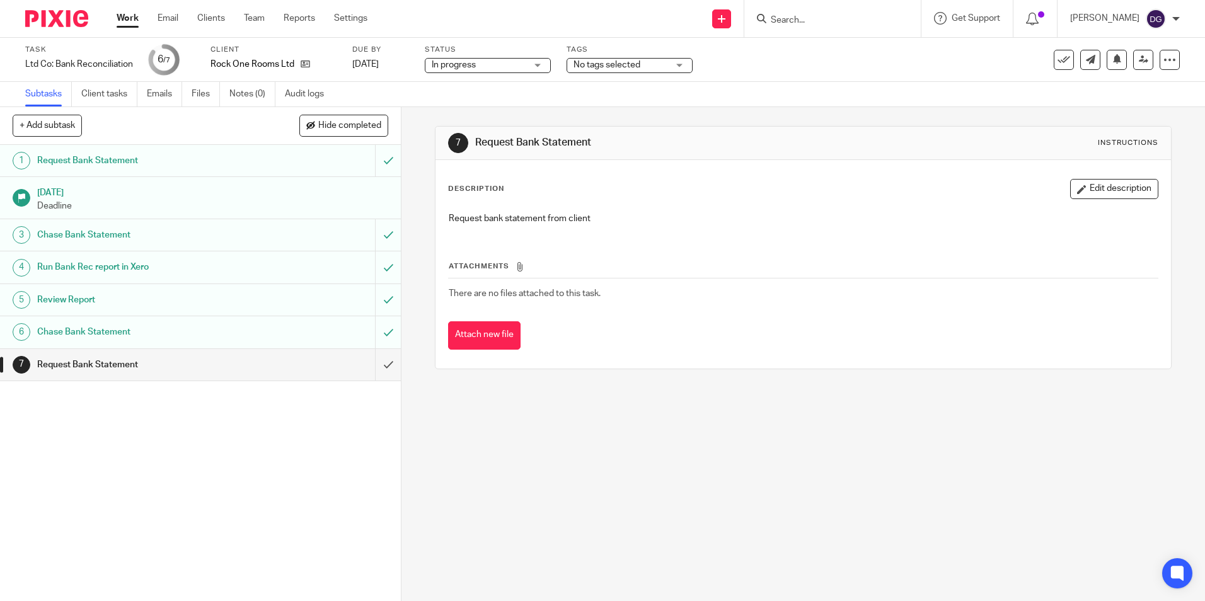
drag, startPoint x: 384, startPoint y: 372, endPoint x: 347, endPoint y: 427, distance: 65.9
click at [361, 439] on div "1 Request Bank Statement [DATE] Deadline 3 Chase Bank Statement 4 Run Bank Rec …" at bounding box center [200, 373] width 401 height 456
click at [146, 159] on h1 "Request Bank Statement" at bounding box center [145, 160] width 217 height 19
click at [155, 224] on link "3 Chase Bank Statement" at bounding box center [187, 235] width 375 height 32
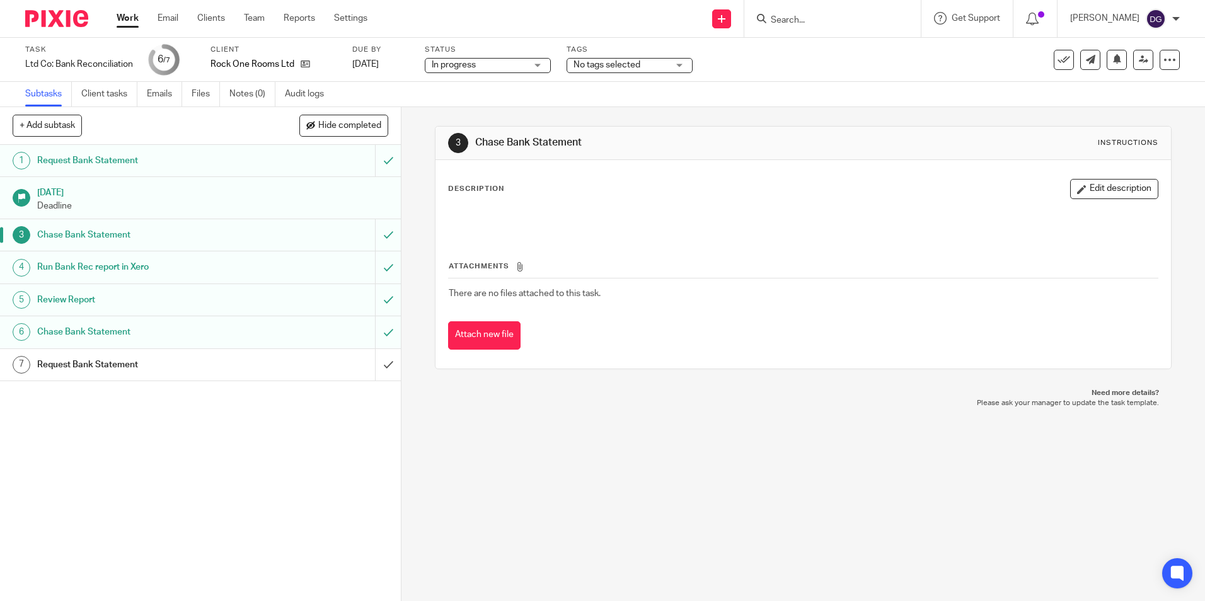
click at [376, 371] on input "submit" at bounding box center [200, 365] width 401 height 32
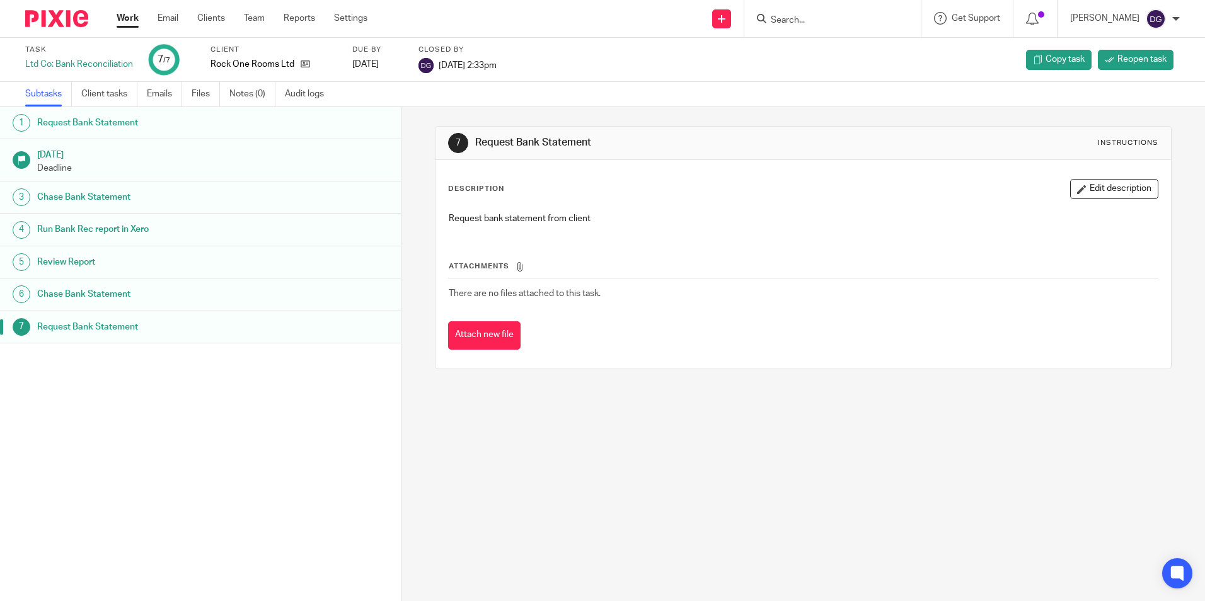
click at [120, 18] on link "Work" at bounding box center [128, 18] width 22 height 13
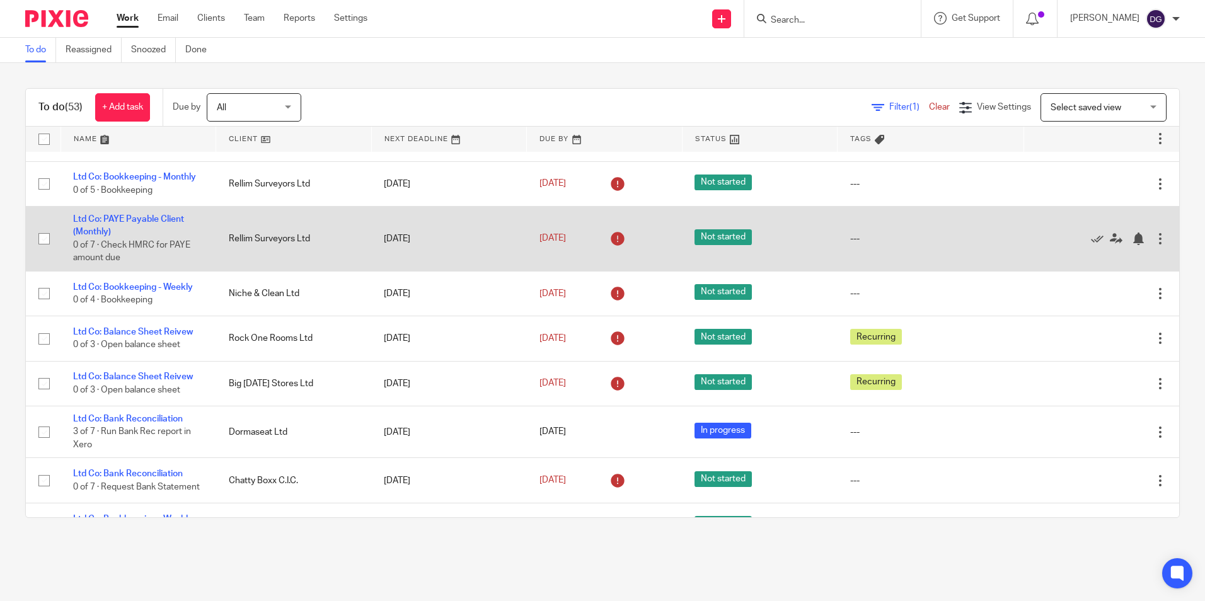
scroll to position [315, 0]
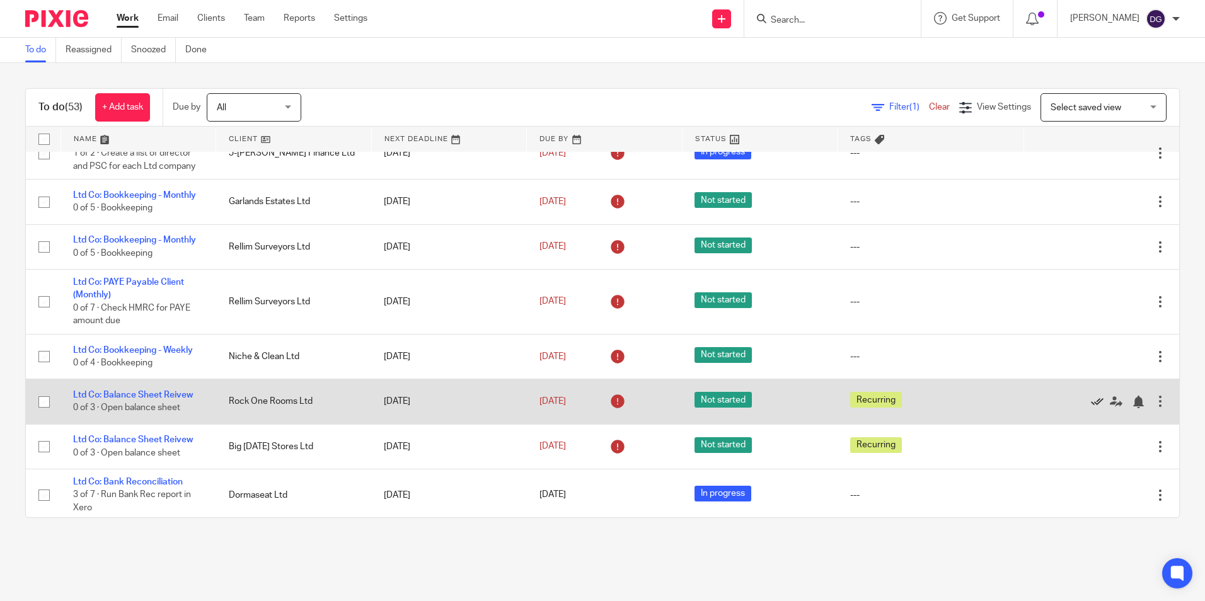
click at [1091, 408] on icon at bounding box center [1097, 402] width 13 height 13
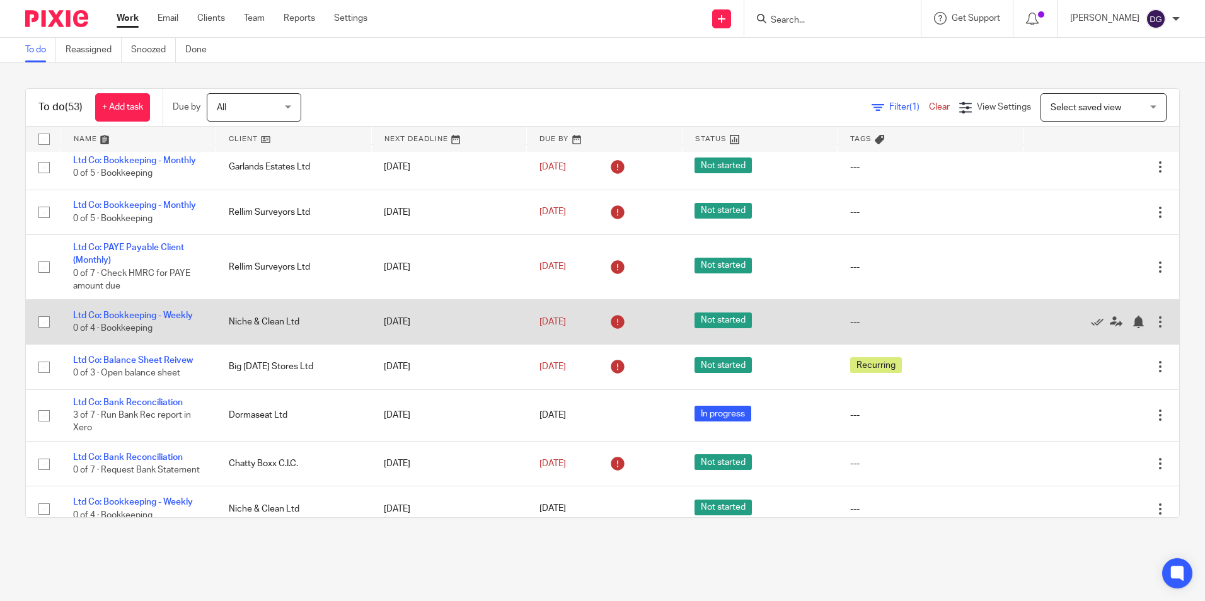
scroll to position [378, 0]
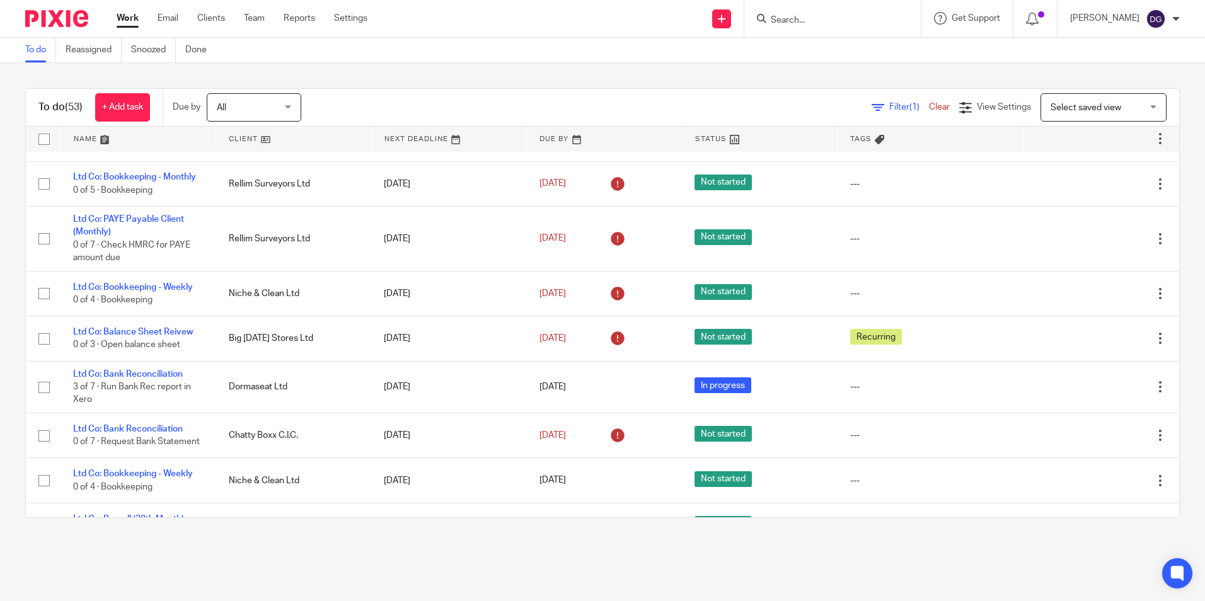
click at [657, 105] on div "Filter (1) Clear View Settings View Settings (1) Filters Clear Save Manage save…" at bounding box center [751, 107] width 856 height 28
click at [988, 75] on div "To do (53) + Add task Due by All All Today Tomorrow This week Next week This mo…" at bounding box center [602, 303] width 1205 height 480
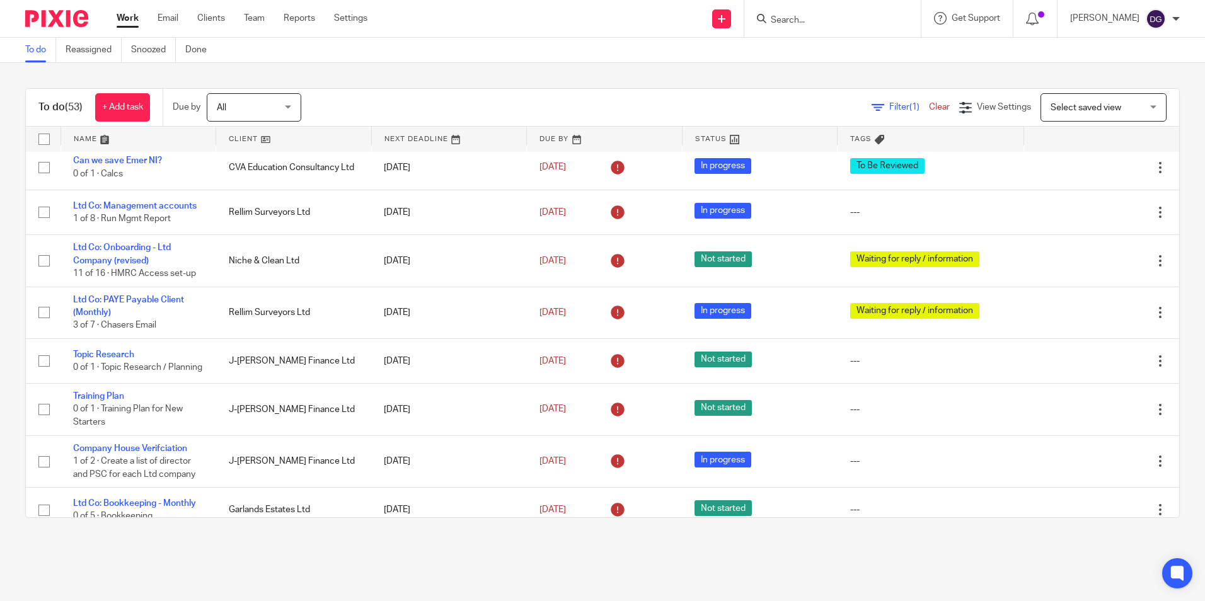
scroll to position [0, 0]
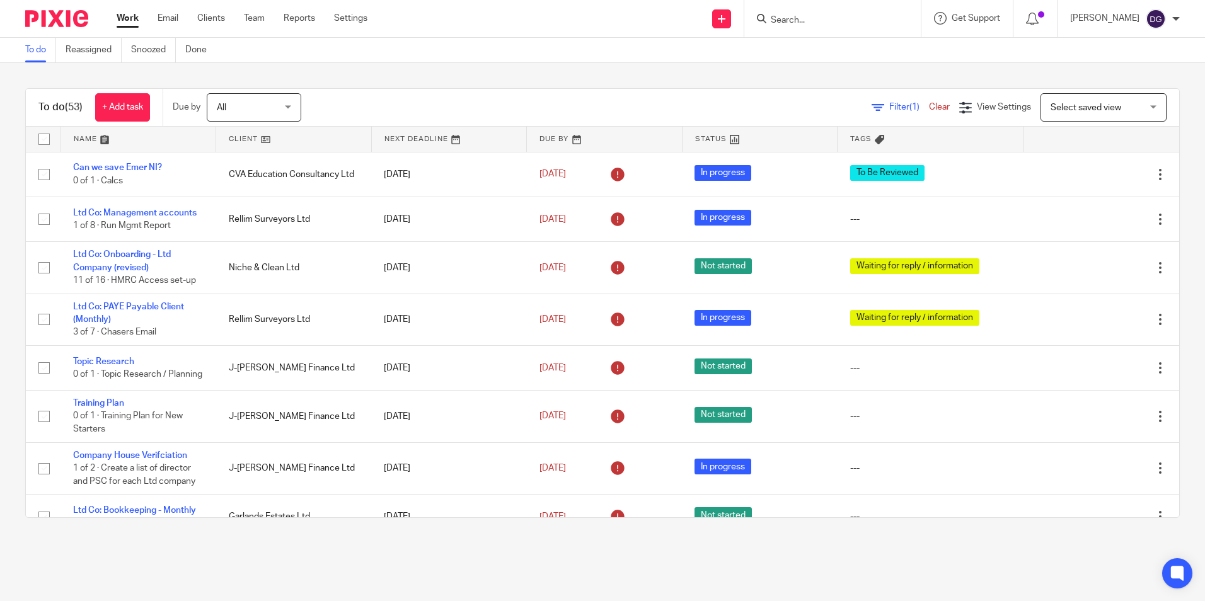
click at [1173, 83] on div "To do (53) + Add task Due by All All Today Tomorrow This week Next week This mo…" at bounding box center [602, 303] width 1205 height 480
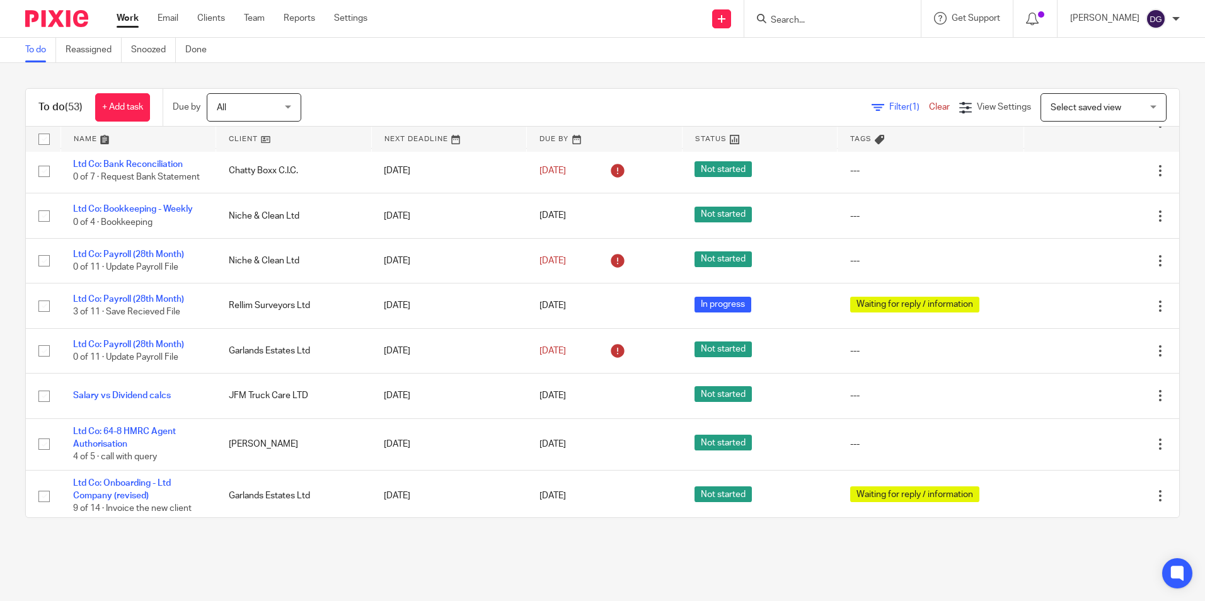
scroll to position [693, 0]
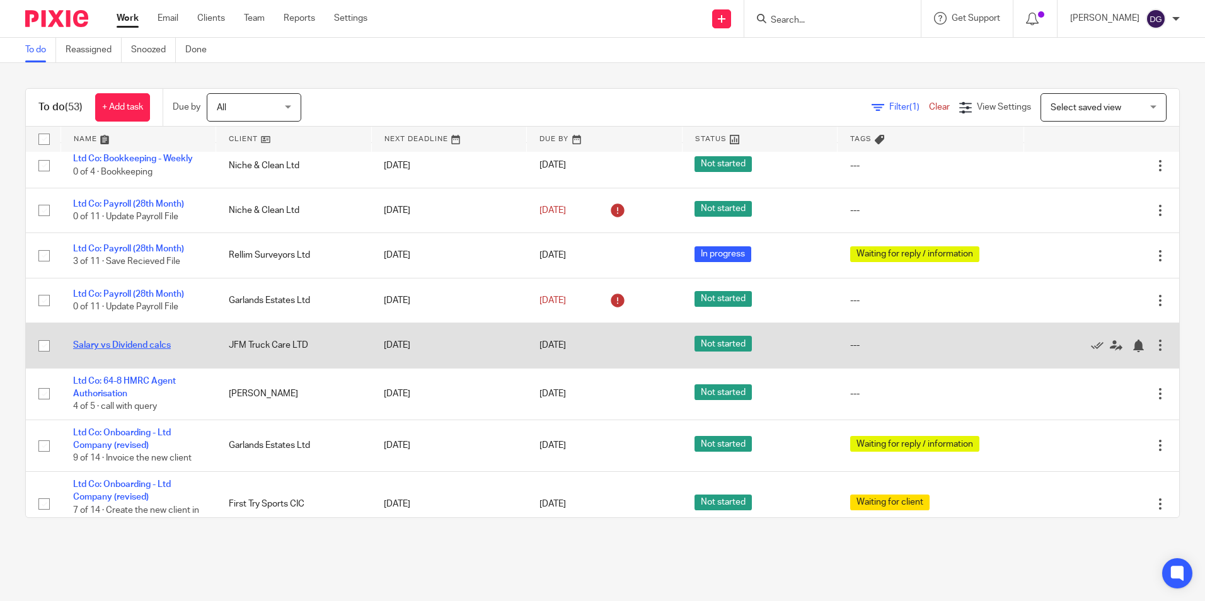
click at [146, 350] on link "Salary vs Dividend calcs" at bounding box center [122, 345] width 98 height 9
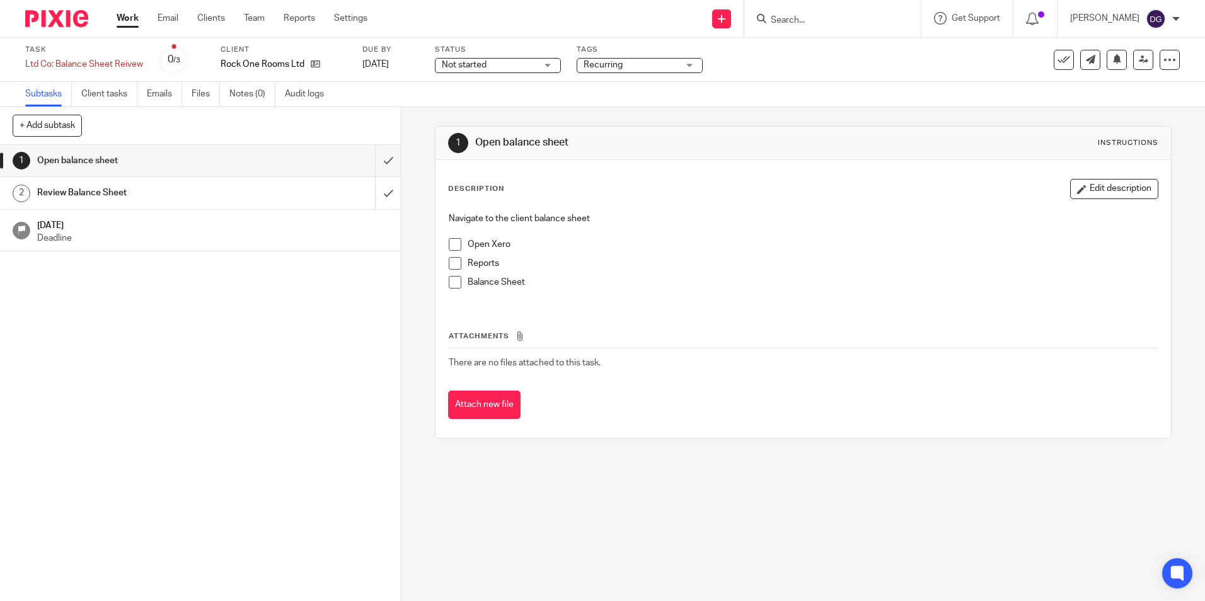
click at [255, 393] on div "1 Open balance sheet 2 Review Balance Sheet [DATE] Deadline" at bounding box center [200, 373] width 401 height 456
click at [76, 193] on h1 "Review Balance Sheet" at bounding box center [145, 192] width 217 height 19
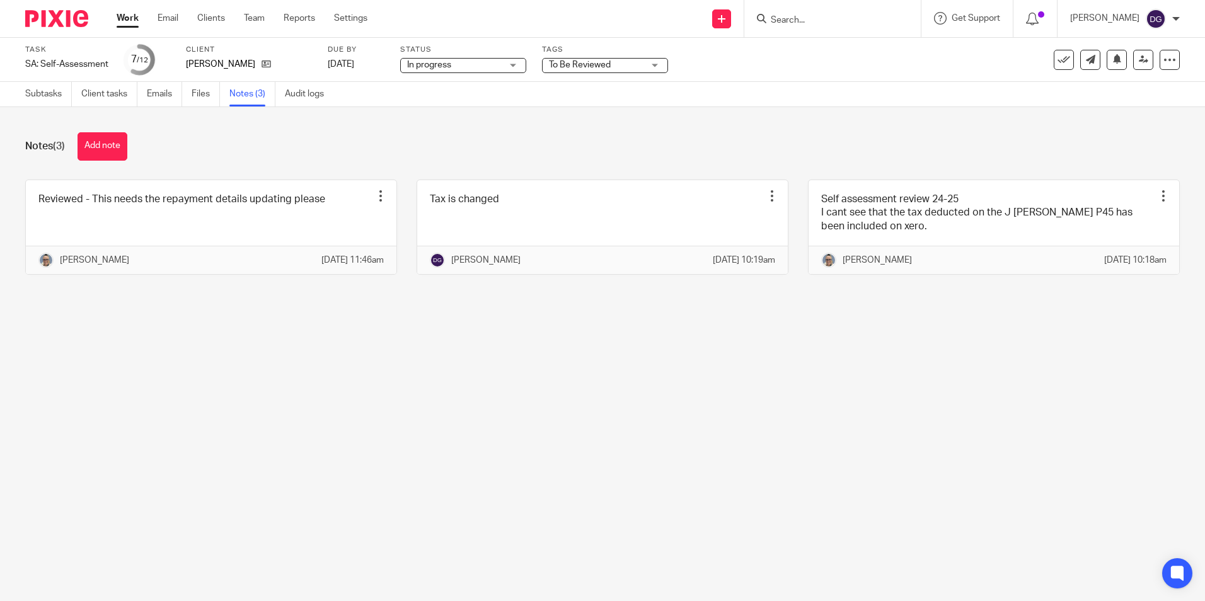
click at [135, 25] on link "Work" at bounding box center [128, 18] width 22 height 13
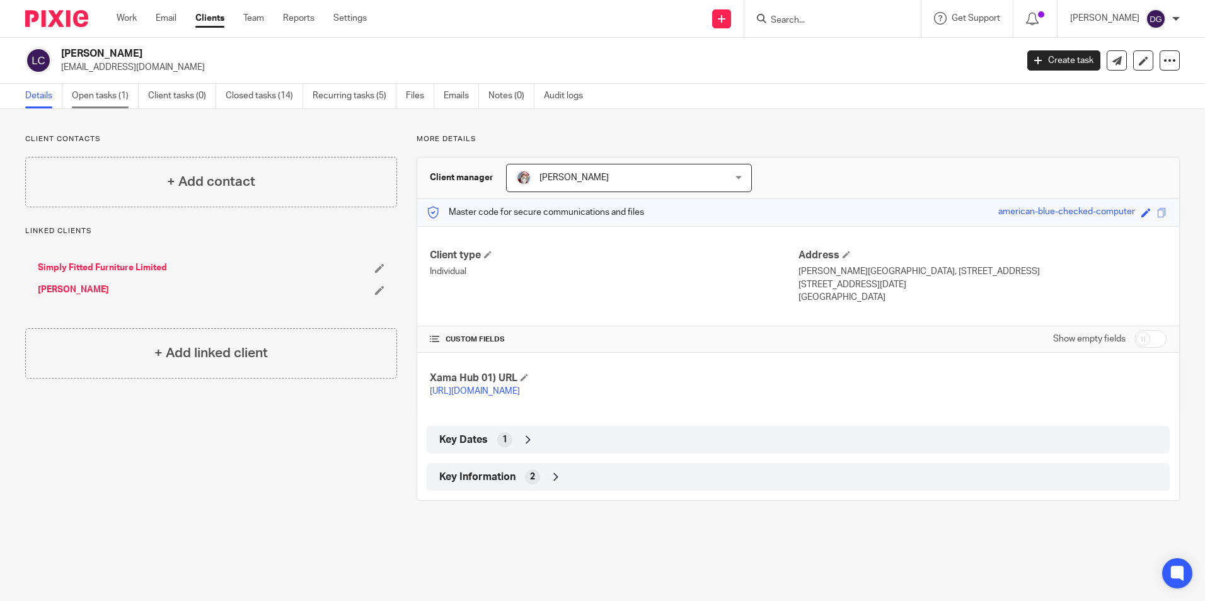
click at [101, 102] on link "Open tasks (1)" at bounding box center [105, 96] width 67 height 25
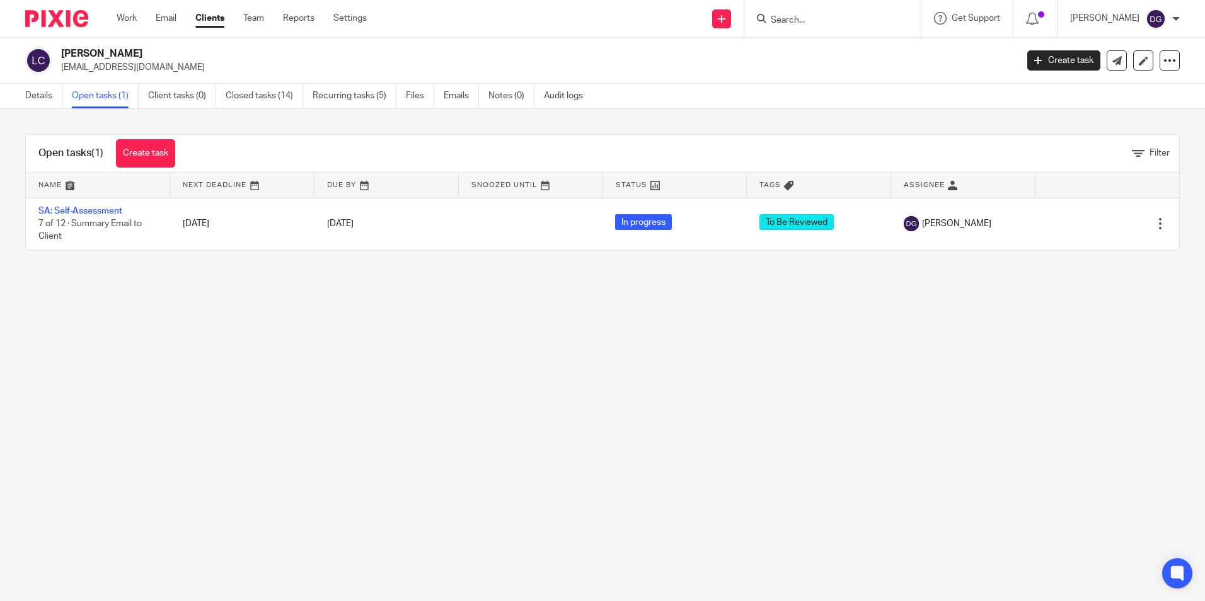
click at [119, 301] on main "Loren Cole info@simplyfittedwardrobes.com Create task Update from Companies Hou…" at bounding box center [602, 300] width 1205 height 601
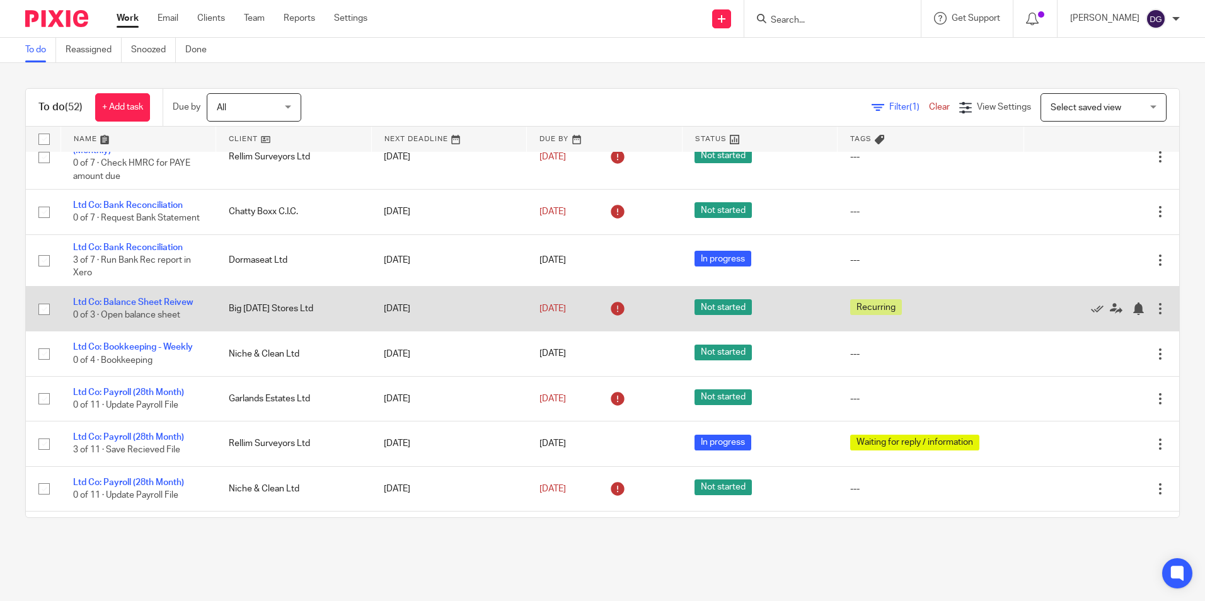
scroll to position [504, 0]
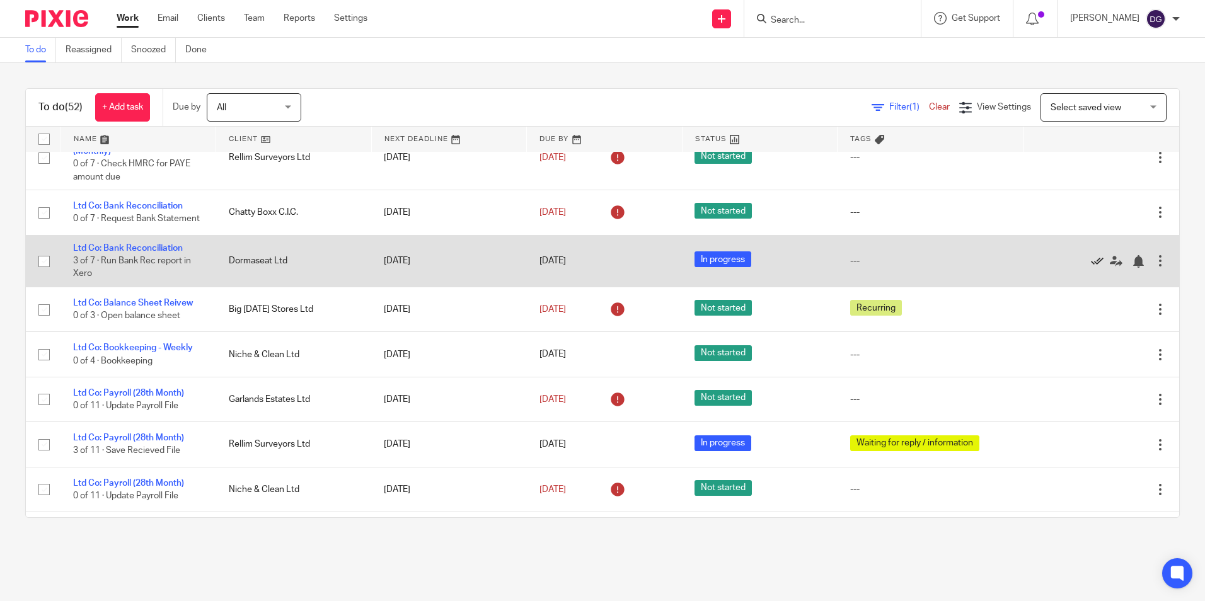
click at [1091, 268] on icon at bounding box center [1097, 261] width 13 height 13
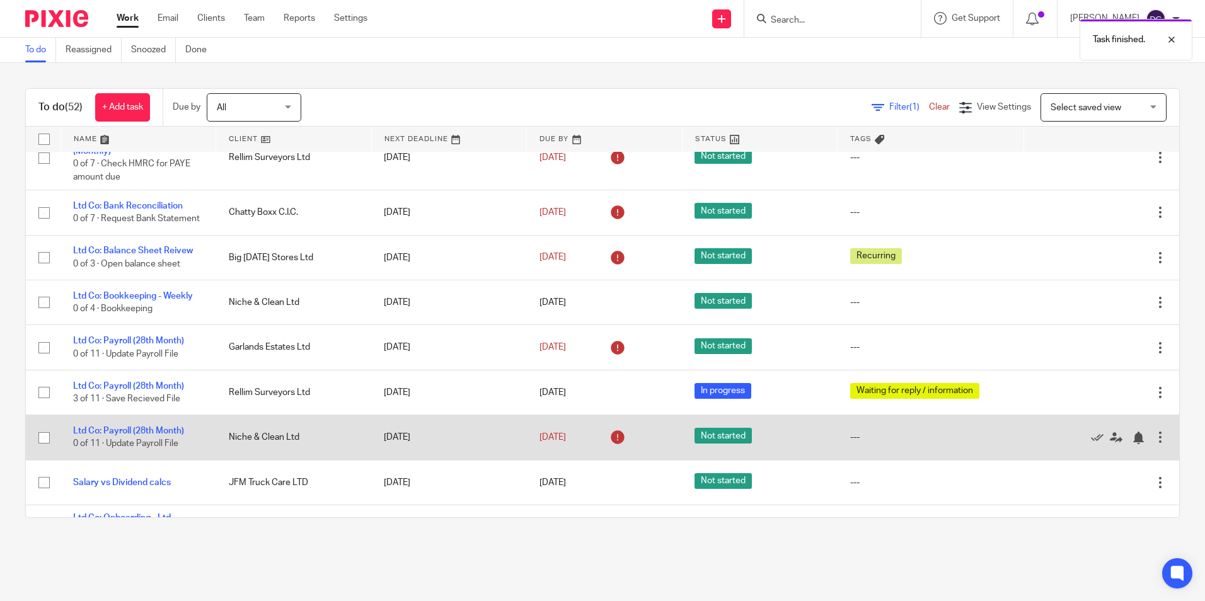
scroll to position [567, 0]
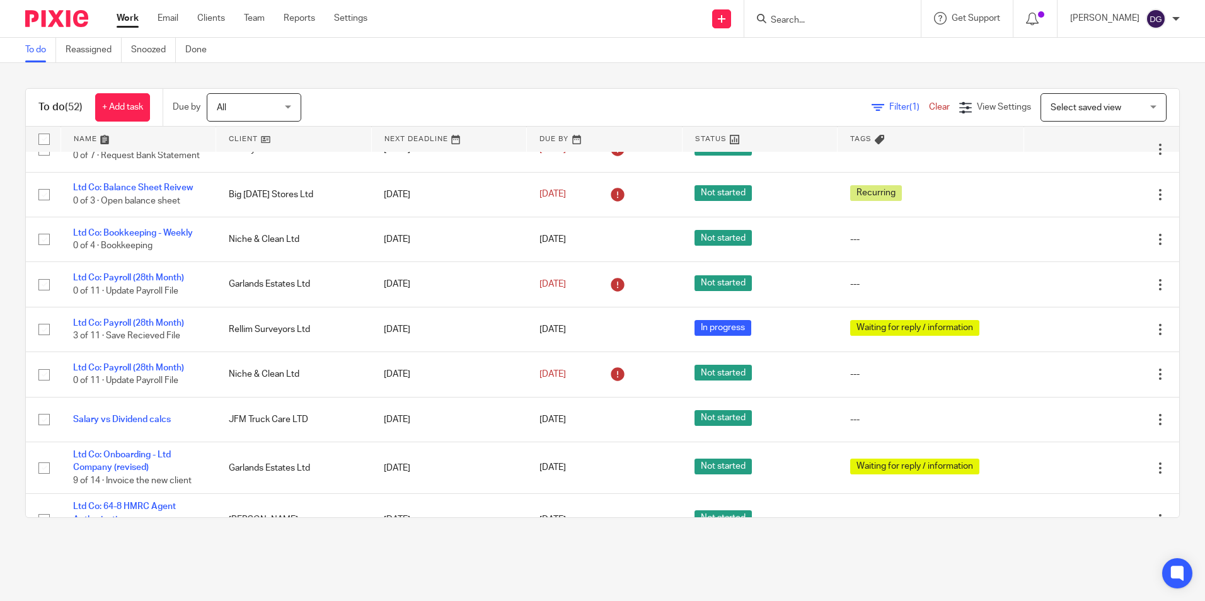
drag, startPoint x: 101, startPoint y: 430, endPoint x: 0, endPoint y: 512, distance: 130.4
click at [0, 512] on html "Work Email Clients Team Reports Settings Work Email Clients Team Reports Settin…" at bounding box center [602, 300] width 1205 height 601
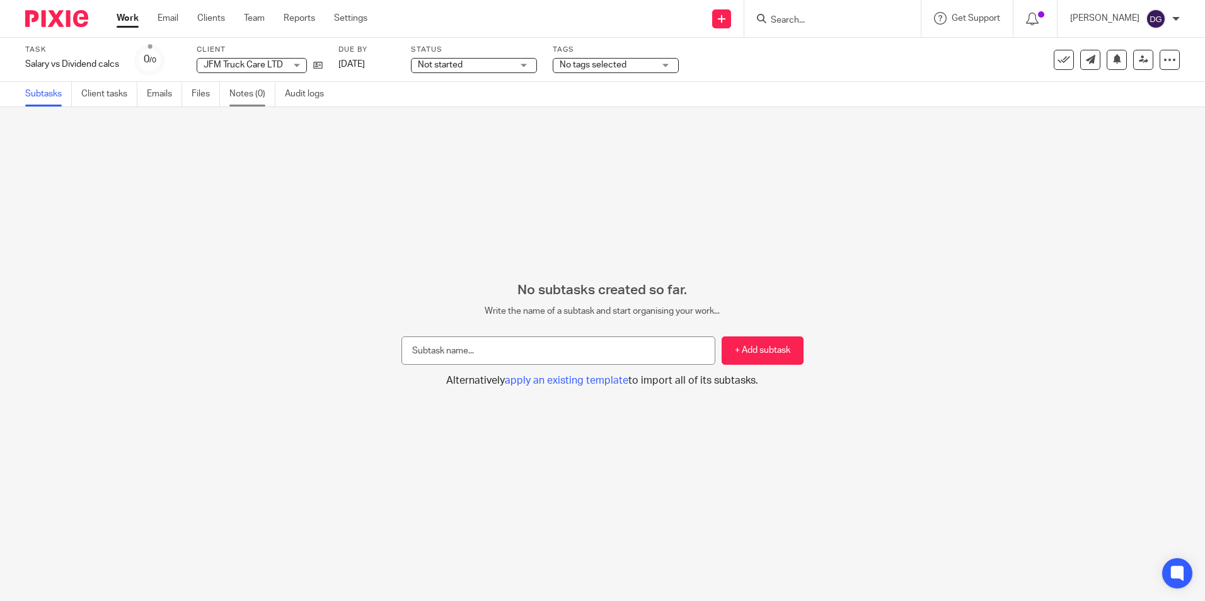
click at [248, 93] on link "Notes (0)" at bounding box center [252, 94] width 46 height 25
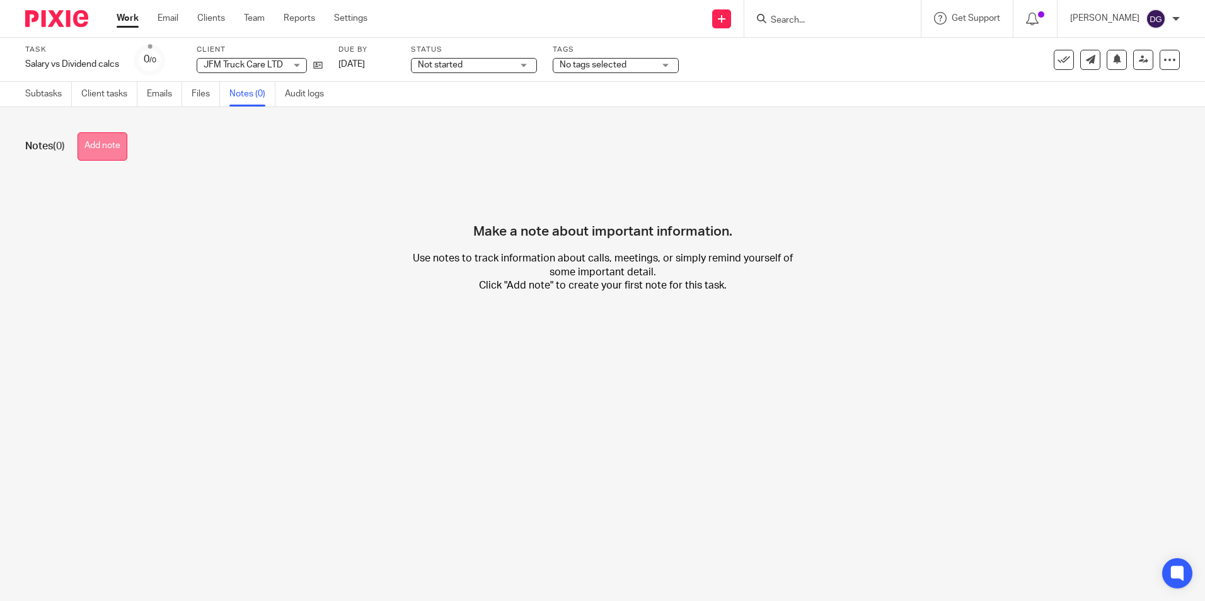
click at [120, 154] on button "Add note" at bounding box center [103, 146] width 50 height 28
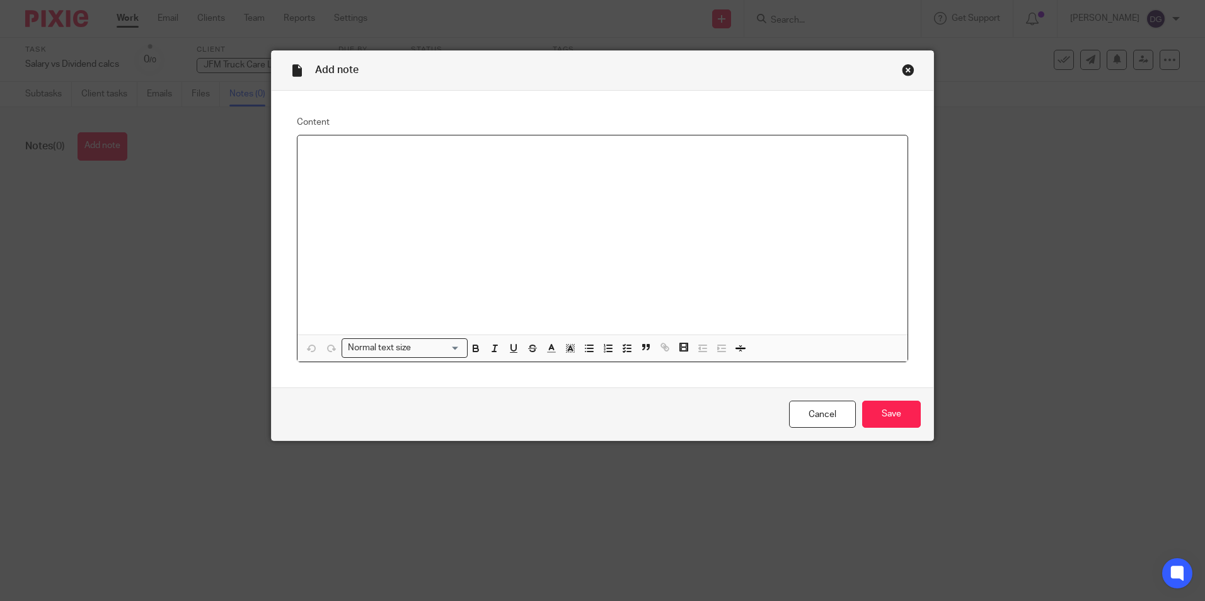
click at [499, 196] on div at bounding box center [603, 235] width 610 height 199
click at [350, 156] on p "Calcs saved individuals - [PERSON_NAME]" at bounding box center [603, 152] width 590 height 13
drag, startPoint x: 554, startPoint y: 170, endPoint x: 562, endPoint y: 180, distance: 12.6
click at [555, 170] on div "Calcs saved in individuals - [PERSON_NAME]" at bounding box center [603, 235] width 610 height 199
click at [867, 419] on input "Save" at bounding box center [891, 414] width 59 height 27
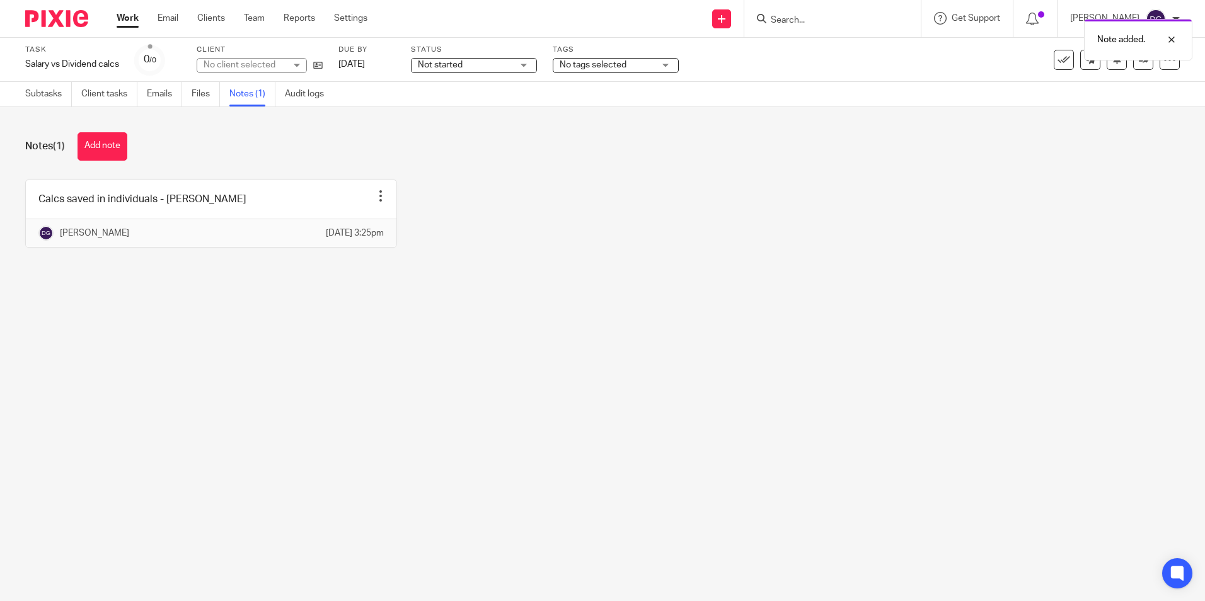
click at [386, 263] on div "Calcs saved in individuals - [PERSON_NAME] Edit note Delete note [PERSON_NAME] …" at bounding box center [593, 223] width 1174 height 87
